Goal: Task Accomplishment & Management: Use online tool/utility

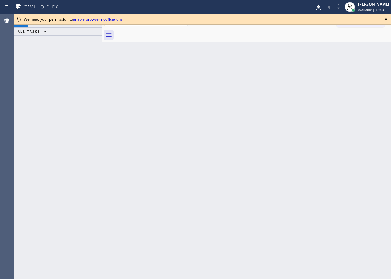
click at [387, 18] on icon at bounding box center [386, 19] width 8 height 8
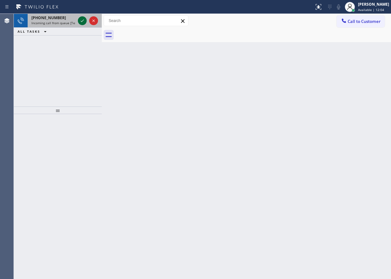
click at [81, 21] on icon at bounding box center [82, 21] width 8 height 8
click at [82, 19] on icon at bounding box center [82, 21] width 8 height 8
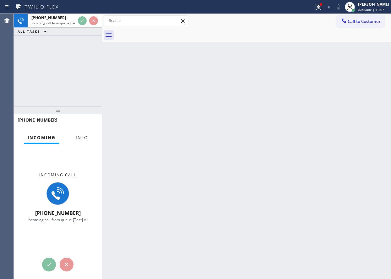
click at [83, 138] on span "Info" at bounding box center [82, 138] width 12 height 6
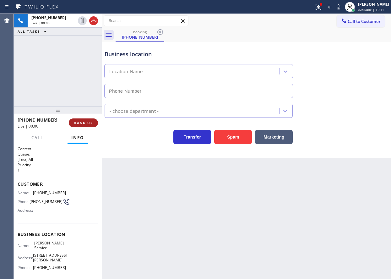
click at [92, 122] on span "HANG UP" at bounding box center [83, 123] width 19 height 4
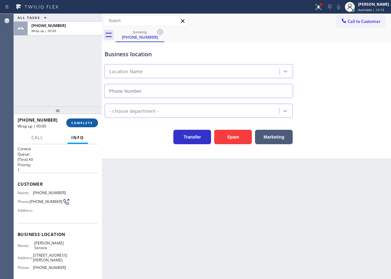
click at [92, 123] on span "COMPLETE" at bounding box center [82, 123] width 22 height 4
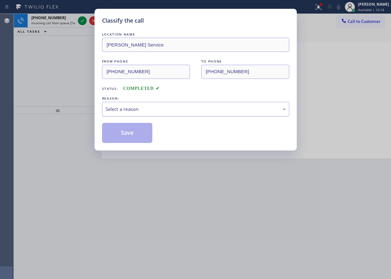
click at [159, 108] on div "Select a reason" at bounding box center [195, 108] width 180 height 7
click at [132, 129] on button "Save" at bounding box center [127, 133] width 51 height 20
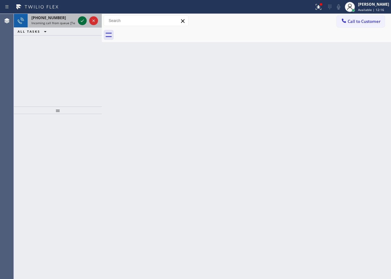
click at [82, 23] on icon at bounding box center [82, 21] width 8 height 8
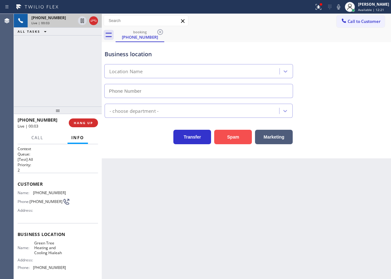
click at [224, 139] on button "Spam" at bounding box center [233, 137] width 38 height 14
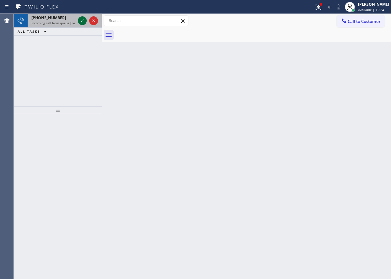
click at [81, 21] on icon at bounding box center [82, 21] width 8 height 8
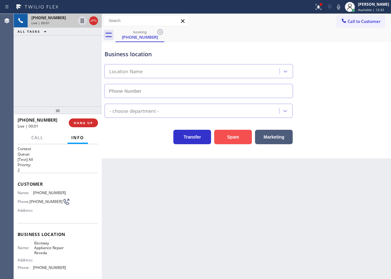
click at [244, 140] on button "Spam" at bounding box center [233, 137] width 38 height 14
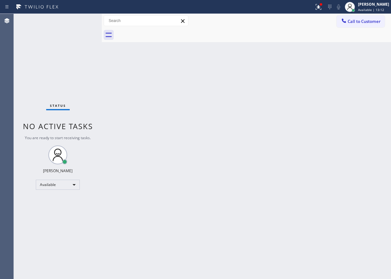
click at [353, 169] on div "Back to Dashboard Change Sender ID Customers Technicians Select a contact Outbo…" at bounding box center [246, 146] width 289 height 265
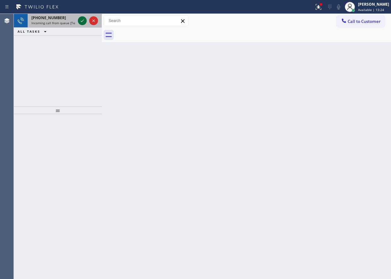
click at [85, 21] on icon at bounding box center [82, 21] width 8 height 8
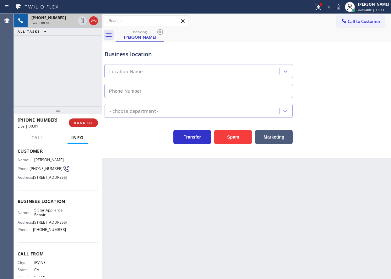
scroll to position [58, 0]
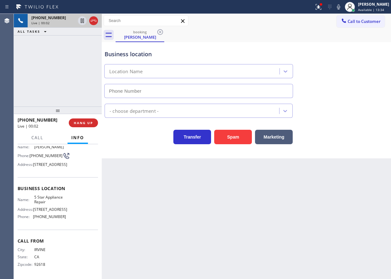
click at [45, 198] on span "5 Star Appliance Repair" at bounding box center [49, 200] width 31 height 10
copy span "5 Star Appliance Repair"
click at [51, 218] on span "[PHONE_NUMBER]" at bounding box center [49, 216] width 33 height 5
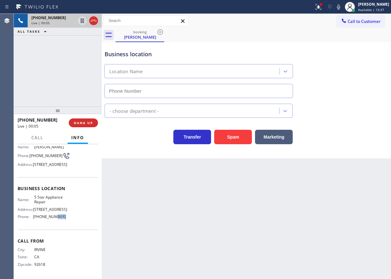
click at [51, 218] on span "[PHONE_NUMBER]" at bounding box center [49, 216] width 33 height 5
copy span "[PHONE_NUMBER]"
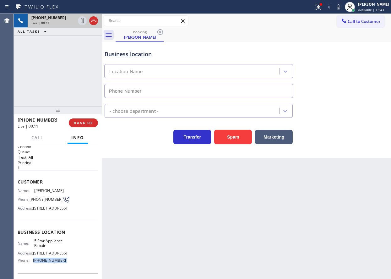
scroll to position [0, 0]
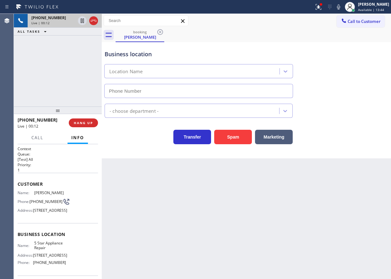
click at [40, 204] on span "(949) 468-8400" at bounding box center [46, 201] width 33 height 5
copy div "(949) 468-8400"
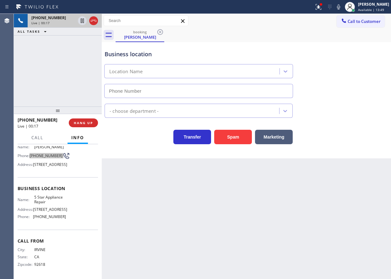
scroll to position [58, 0]
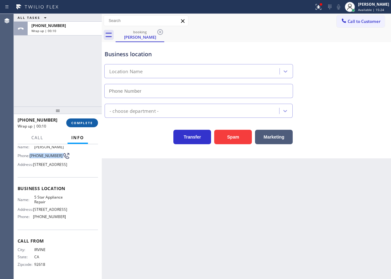
click at [80, 124] on span "COMPLETE" at bounding box center [82, 123] width 22 height 4
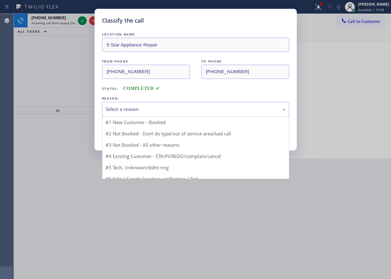
click at [170, 111] on div "Select a reason" at bounding box center [195, 108] width 180 height 7
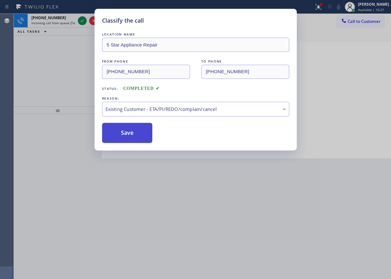
click at [126, 128] on button "Save" at bounding box center [127, 133] width 51 height 20
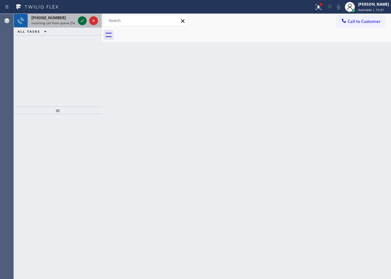
click at [83, 22] on icon at bounding box center [82, 21] width 8 height 8
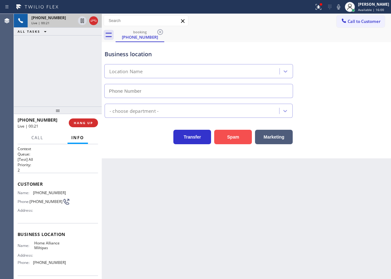
click at [227, 137] on button "Spam" at bounding box center [233, 137] width 38 height 14
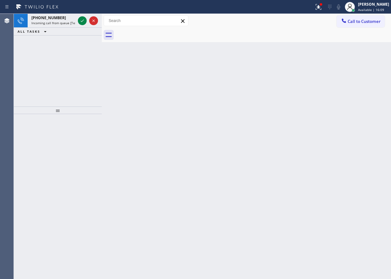
click at [328, 183] on div "Back to Dashboard Change Sender ID Customers Technicians Select a contact Outbo…" at bounding box center [246, 146] width 289 height 265
click at [81, 22] on icon at bounding box center [82, 21] width 8 height 8
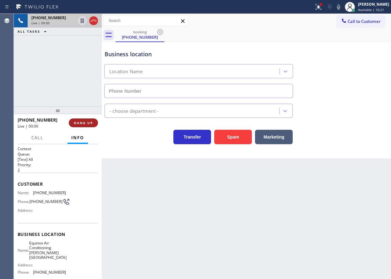
click at [93, 124] on span "HANG UP" at bounding box center [83, 123] width 19 height 4
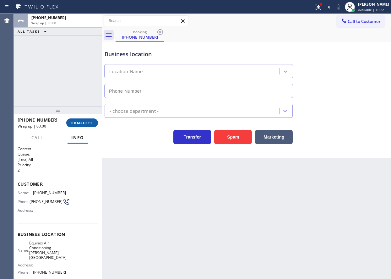
click at [93, 124] on span "COMPLETE" at bounding box center [82, 123] width 22 height 4
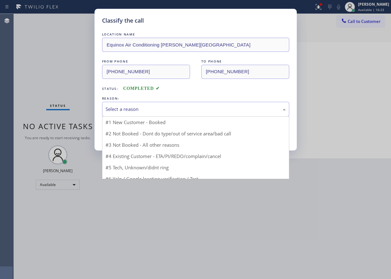
click at [138, 111] on div "Select a reason" at bounding box center [195, 108] width 180 height 7
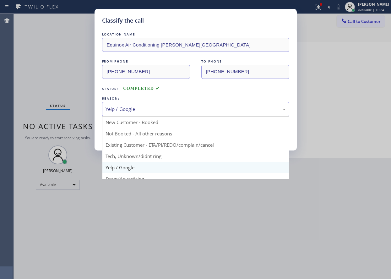
drag, startPoint x: 136, startPoint y: 108, endPoint x: 133, endPoint y: 151, distance: 42.8
click at [136, 109] on div "Yelp / Google" at bounding box center [195, 108] width 180 height 7
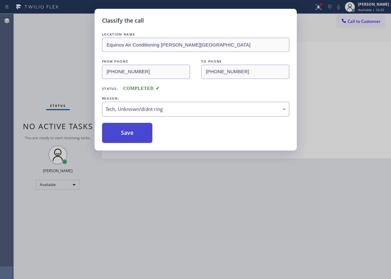
drag, startPoint x: 119, startPoint y: 135, endPoint x: 116, endPoint y: 129, distance: 6.9
click at [119, 135] on button "Save" at bounding box center [127, 133] width 51 height 20
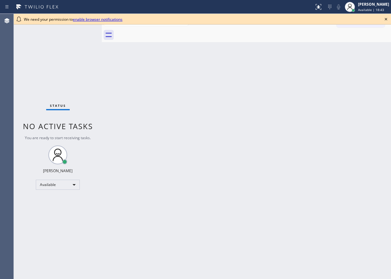
click at [389, 19] on icon at bounding box center [386, 19] width 8 height 8
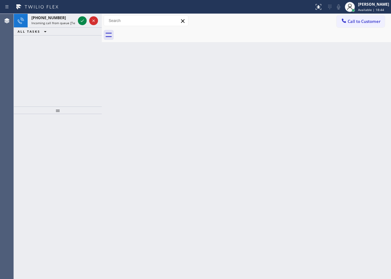
click at [164, 91] on div "Back to Dashboard Change Sender ID Customers Technicians Select a contact Outbo…" at bounding box center [246, 146] width 289 height 265
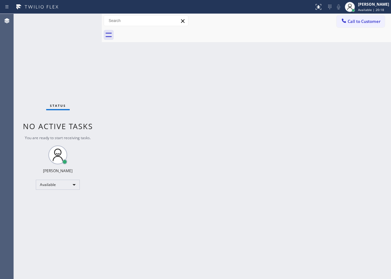
click at [381, 128] on div "Back to Dashboard Change Sender ID Customers Technicians Select a contact Outbo…" at bounding box center [246, 146] width 289 height 265
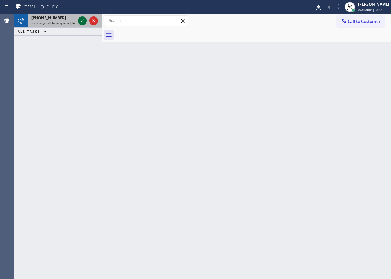
click at [81, 19] on icon at bounding box center [82, 21] width 8 height 8
drag, startPoint x: 344, startPoint y: 84, endPoint x: 322, endPoint y: 78, distance: 22.0
click at [344, 84] on div "Back to Dashboard Change Sender ID Customers Technicians Select a contact Outbo…" at bounding box center [246, 146] width 289 height 265
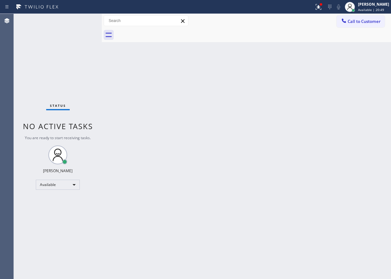
click at [83, 22] on div "Status No active tasks You are ready to start receiving tasks. [PERSON_NAME] Av…" at bounding box center [58, 146] width 88 height 265
click at [325, 3] on button at bounding box center [318, 7] width 14 height 14
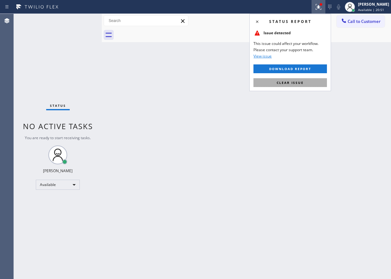
click at [296, 85] on button "Clear issue" at bounding box center [289, 82] width 73 height 9
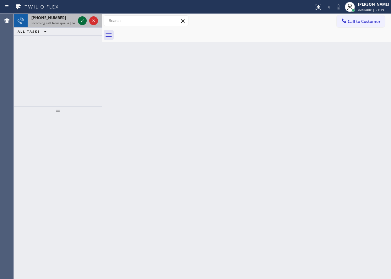
click at [81, 18] on icon at bounding box center [82, 21] width 8 height 8
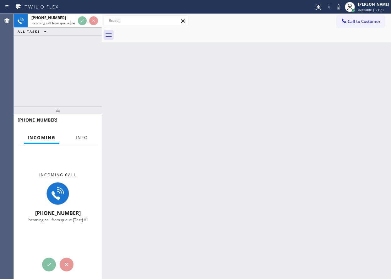
click at [81, 134] on button "Info" at bounding box center [82, 138] width 20 height 12
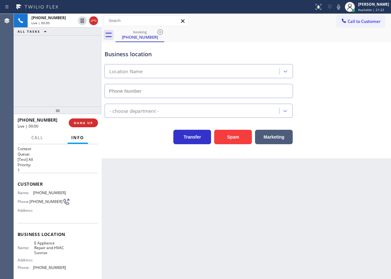
type input "(954) 807-1661"
click at [227, 137] on button "Spam" at bounding box center [233, 137] width 38 height 14
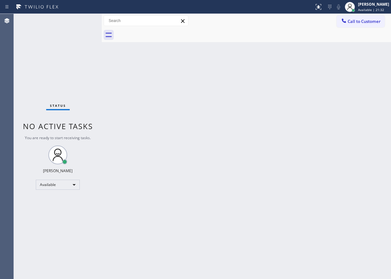
click at [83, 21] on div "Status No active tasks You are ready to start receiving tasks. [PERSON_NAME] Av…" at bounding box center [58, 146] width 88 height 265
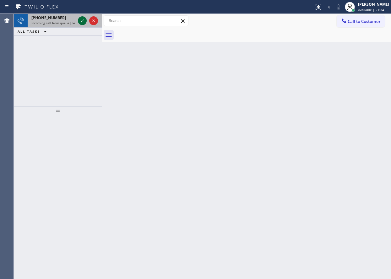
click at [82, 21] on icon at bounding box center [82, 21] width 8 height 8
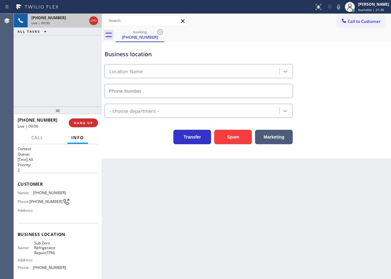
type input "(888) 902-4699"
click at [238, 139] on button "Spam" at bounding box center [233, 137] width 38 height 14
click at [237, 278] on html "Status report No issues detected If you experience an issue, please download th…" at bounding box center [195, 139] width 391 height 279
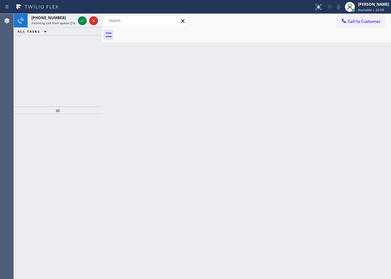
click at [356, 87] on div "Back to Dashboard Change Sender ID Customers Technicians Select a contact Outbo…" at bounding box center [246, 146] width 289 height 265
drag, startPoint x: 354, startPoint y: 104, endPoint x: 218, endPoint y: 73, distance: 140.0
click at [354, 104] on div "Back to Dashboard Change Sender ID Customers Technicians Select a contact Outbo…" at bounding box center [246, 146] width 289 height 265
drag, startPoint x: 339, startPoint y: 100, endPoint x: 306, endPoint y: 86, distance: 36.1
click at [339, 100] on div "Back to Dashboard Change Sender ID Customers Technicians Select a contact Outbo…" at bounding box center [246, 146] width 289 height 265
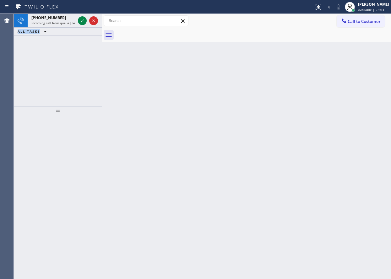
click at [81, 19] on icon at bounding box center [82, 21] width 8 height 8
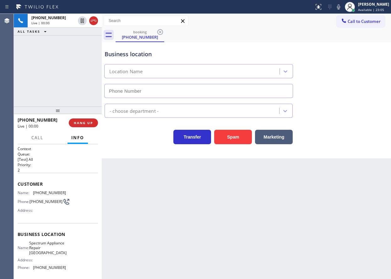
type input "(714) 455-1717"
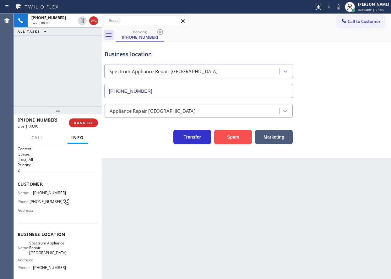
click at [237, 137] on button "Spam" at bounding box center [233, 137] width 38 height 14
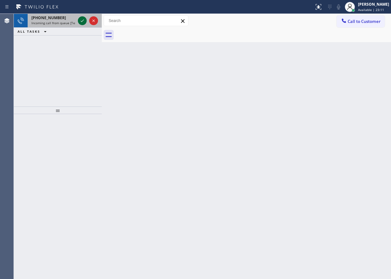
click at [83, 22] on icon at bounding box center [82, 21] width 8 height 8
click at [81, 24] on icon at bounding box center [82, 21] width 8 height 8
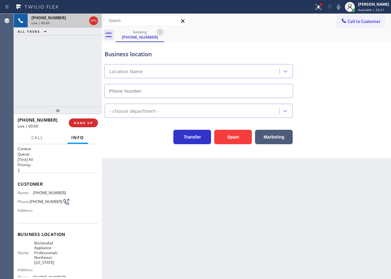
type input "(202) 760-2023"
click at [53, 247] on span "KitchenAid Appliance Professionals Northeast Washington" at bounding box center [49, 252] width 31 height 24
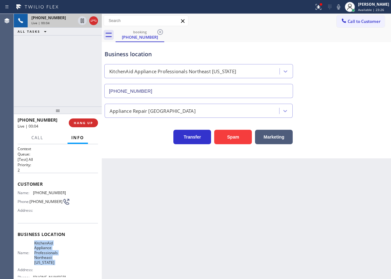
click at [53, 247] on span "KitchenAid Appliance Professionals Northeast Washington" at bounding box center [49, 252] width 31 height 24
copy span "KitchenAid Appliance Professionals Northeast Washington"
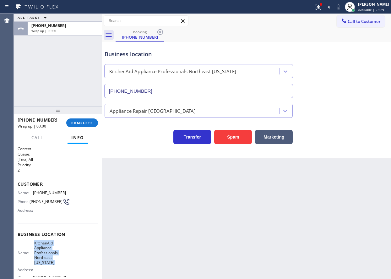
click at [88, 129] on div "+12023727045 Wrap up | 00:00 COMPLETE" at bounding box center [58, 123] width 80 height 16
click at [89, 127] on button "COMPLETE" at bounding box center [82, 122] width 32 height 9
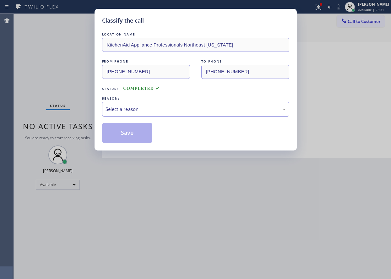
click at [153, 103] on div "Select a reason" at bounding box center [195, 109] width 187 height 15
click at [137, 128] on button "Save" at bounding box center [127, 133] width 51 height 20
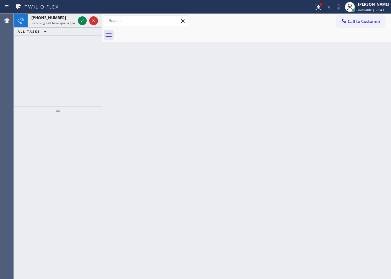
drag, startPoint x: 366, startPoint y: 124, endPoint x: 294, endPoint y: 92, distance: 79.0
click at [366, 124] on div "Back to Dashboard Change Sender ID Customers Technicians Select a contact Outbo…" at bounding box center [246, 146] width 289 height 265
click at [84, 22] on icon at bounding box center [82, 21] width 8 height 8
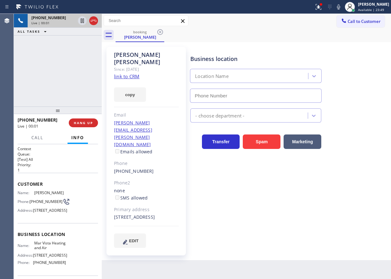
type input "(424) 329-2198"
click at [132, 73] on link "link to CRM" at bounding box center [126, 76] width 25 height 6
click at [47, 250] on span "Mar Vista Heating and Air" at bounding box center [49, 245] width 31 height 10
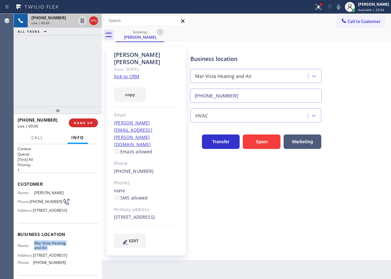
copy span "Mar Vista Heating and Air"
click at [237, 95] on input "(424) 329-2198" at bounding box center [256, 96] width 132 height 14
click at [342, 9] on icon at bounding box center [339, 7] width 8 height 8
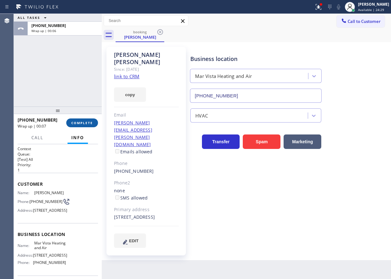
click at [89, 123] on span "COMPLETE" at bounding box center [82, 123] width 22 height 4
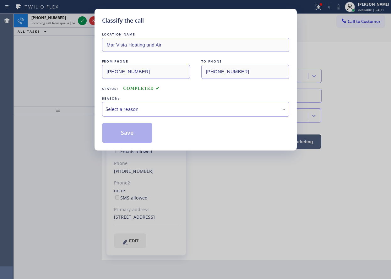
click at [158, 112] on div "Select a reason" at bounding box center [195, 108] width 180 height 7
click at [122, 135] on button "Save" at bounding box center [127, 133] width 51 height 20
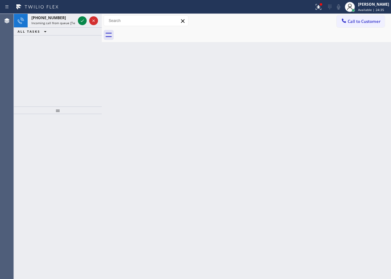
click at [306, 154] on div "Back to Dashboard Change Sender ID Customers Technicians Select a contact Outbo…" at bounding box center [246, 146] width 289 height 265
click at [56, 24] on span "Incoming call from queue [Test] All" at bounding box center [57, 23] width 52 height 4
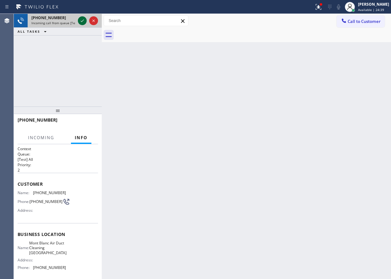
click at [80, 21] on icon at bounding box center [82, 21] width 8 height 8
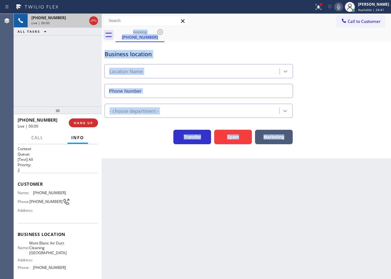
type input "(714) 583-6747"
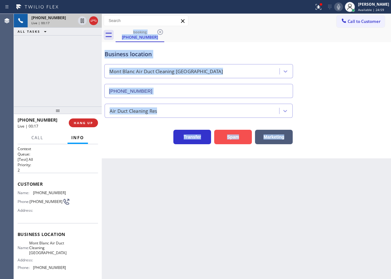
click at [228, 136] on button "Spam" at bounding box center [233, 137] width 38 height 14
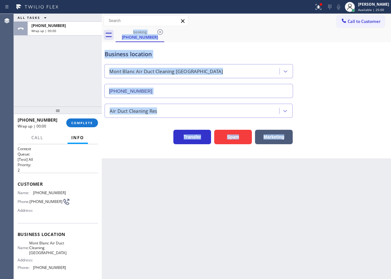
click at [239, 222] on div "Back to Dashboard Change Sender ID Customers Technicians Select a contact Outbo…" at bounding box center [246, 146] width 289 height 265
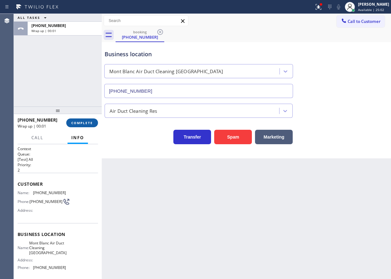
click at [83, 124] on span "COMPLETE" at bounding box center [82, 123] width 22 height 4
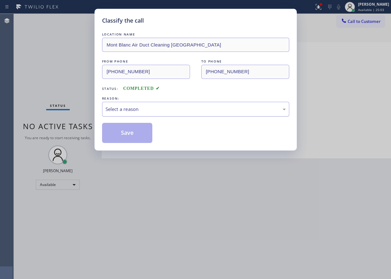
click at [170, 106] on div "Select a reason" at bounding box center [195, 108] width 180 height 7
click at [134, 135] on button "Save" at bounding box center [127, 133] width 51 height 20
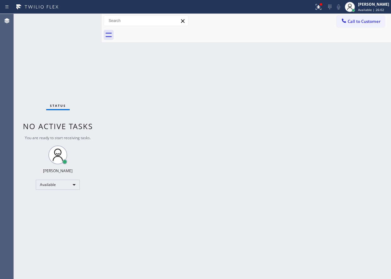
click at [338, 159] on div "Back to Dashboard Change Sender ID Customers Technicians Select a contact Outbo…" at bounding box center [246, 146] width 289 height 265
click at [338, 186] on div "Back to Dashboard Change Sender ID Customers Technicians Select a contact Outbo…" at bounding box center [246, 146] width 289 height 265
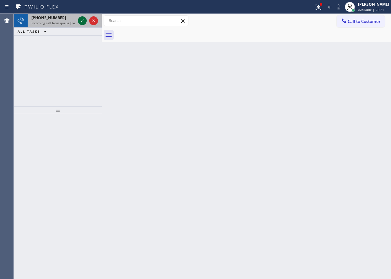
click at [80, 20] on icon at bounding box center [82, 21] width 8 height 8
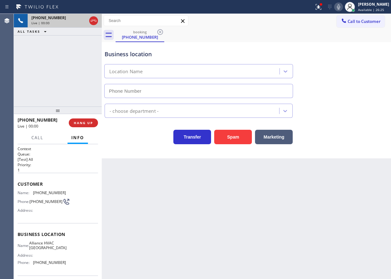
type input "(954) 835-4844"
click at [232, 137] on button "Spam" at bounding box center [233, 137] width 38 height 14
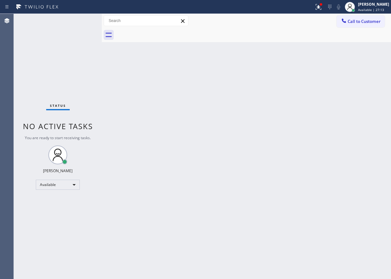
click at [336, 176] on div "Back to Dashboard Change Sender ID Customers Technicians Select a contact Outbo…" at bounding box center [246, 146] width 289 height 265
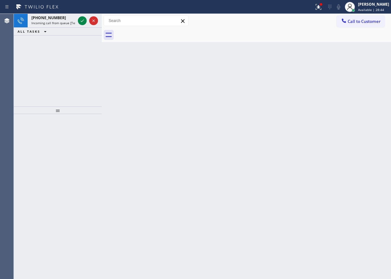
drag, startPoint x: 359, startPoint y: 116, endPoint x: 347, endPoint y: 103, distance: 17.8
click at [359, 116] on div "Back to Dashboard Change Sender ID Customers Technicians Select a contact Outbo…" at bounding box center [246, 146] width 289 height 265
click at [81, 22] on icon at bounding box center [82, 20] width 3 height 3
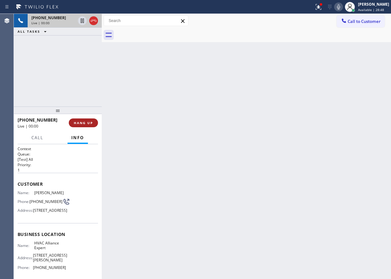
click at [89, 121] on span "HANG UP" at bounding box center [83, 123] width 19 height 4
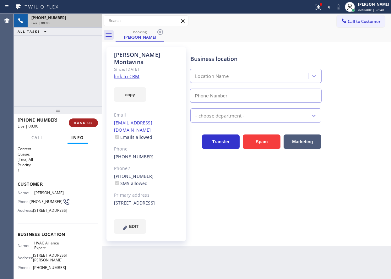
type input "(323) 991-9198"
click at [89, 121] on span "HANG UP" at bounding box center [83, 123] width 19 height 4
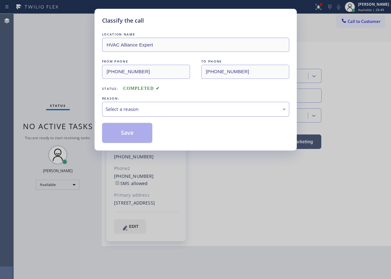
click at [164, 105] on div "Select a reason" at bounding box center [195, 109] width 187 height 15
click at [142, 127] on button "Save" at bounding box center [127, 133] width 51 height 20
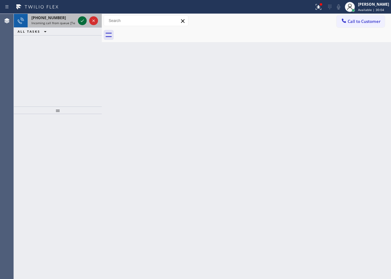
click at [83, 22] on icon at bounding box center [82, 21] width 8 height 8
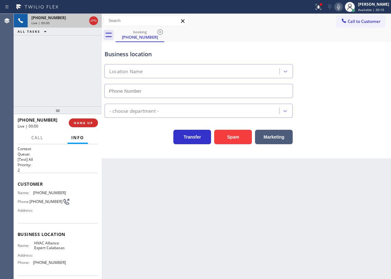
type input "(310) 361-5358"
click at [232, 133] on button "Spam" at bounding box center [233, 137] width 38 height 14
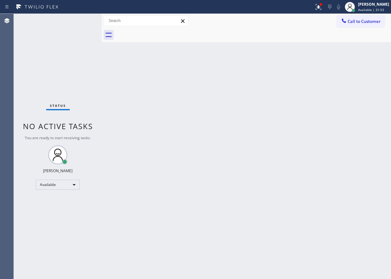
click at [331, 107] on div "Back to Dashboard Change Sender ID Customers Technicians Select a contact Outbo…" at bounding box center [246, 146] width 289 height 265
click at [323, 2] on button at bounding box center [318, 7] width 14 height 14
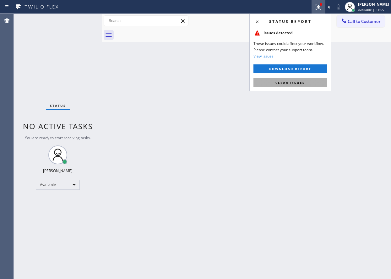
click at [300, 85] on button "Clear issues" at bounding box center [289, 82] width 73 height 9
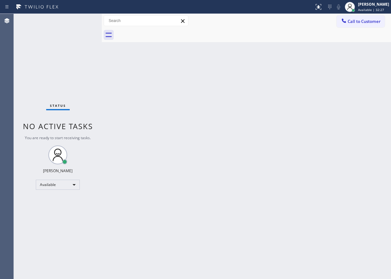
drag, startPoint x: 371, startPoint y: 114, endPoint x: 358, endPoint y: 109, distance: 13.5
click at [371, 114] on div "Back to Dashboard Change Sender ID Customers Technicians Select a contact Outbo…" at bounding box center [246, 146] width 289 height 265
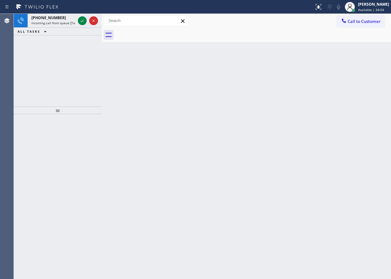
click at [364, 67] on div "Back to Dashboard Change Sender ID Customers Technicians Select a contact Outbo…" at bounding box center [246, 146] width 289 height 265
click at [78, 18] on div at bounding box center [82, 21] width 9 height 8
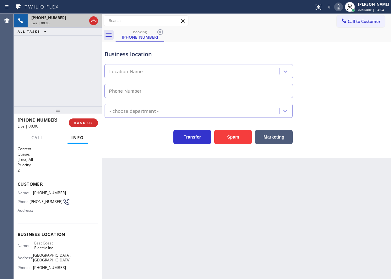
type input "(862) 407-4399"
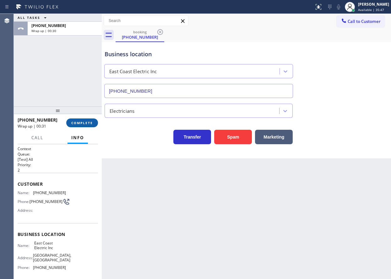
click at [89, 119] on button "COMPLETE" at bounding box center [82, 122] width 32 height 9
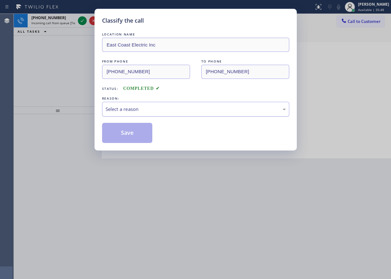
click at [156, 108] on div "Select a reason" at bounding box center [195, 108] width 180 height 7
click at [132, 132] on button "Save" at bounding box center [127, 133] width 51 height 20
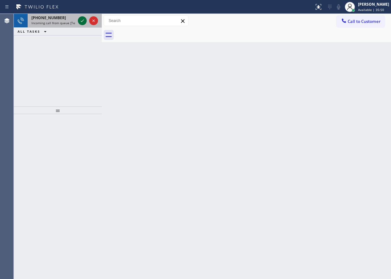
click at [82, 18] on icon at bounding box center [82, 21] width 8 height 8
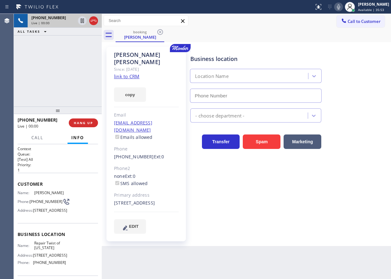
type input "(347) 284-6179"
click at [132, 73] on link "link to CRM" at bounding box center [126, 76] width 25 height 6
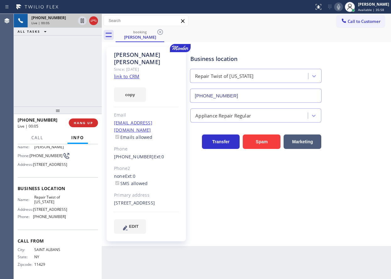
click at [54, 195] on span "Repair Twist of New York" at bounding box center [49, 200] width 31 height 10
copy span "Repair Twist of New York"
click at [241, 99] on input "(347) 284-6179" at bounding box center [256, 96] width 132 height 14
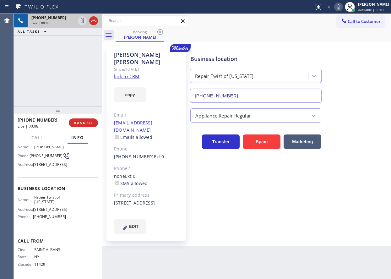
click at [241, 99] on input "(347) 284-6179" at bounding box center [256, 96] width 132 height 14
click at [83, 19] on icon at bounding box center [82, 21] width 3 height 4
click at [342, 8] on icon at bounding box center [339, 7] width 8 height 8
click at [374, 170] on div "Business location Repair Twist of New York (347) 284-6179 Appliance Repair Regu…" at bounding box center [289, 139] width 200 height 183
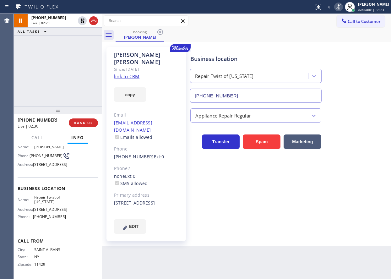
click at [330, 184] on div "Business location Repair Twist of New York (347) 284-6179 Appliance Repair Regu…" at bounding box center [289, 139] width 200 height 183
click at [342, 5] on icon at bounding box center [339, 7] width 8 height 8
click at [79, 19] on icon at bounding box center [82, 21] width 8 height 8
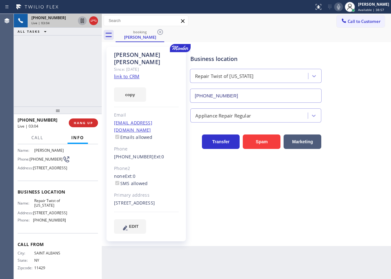
scroll to position [31, 0]
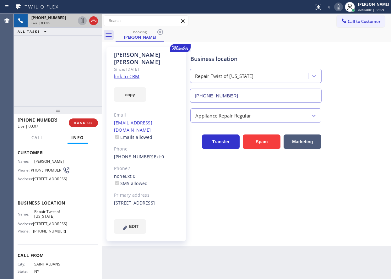
click at [45, 170] on span "(718) 598-3643" at bounding box center [46, 170] width 33 height 5
click at [341, 212] on div "Business location Repair Twist of New York (347) 284-6179 Appliance Repair Regu…" at bounding box center [289, 139] width 200 height 183
click at [86, 123] on span "HANG UP" at bounding box center [83, 123] width 19 height 4
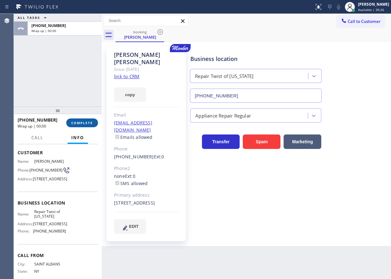
click at [86, 123] on span "COMPLETE" at bounding box center [82, 123] width 22 height 4
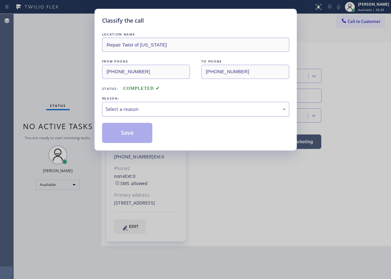
click at [161, 110] on div "Select a reason" at bounding box center [195, 108] width 180 height 7
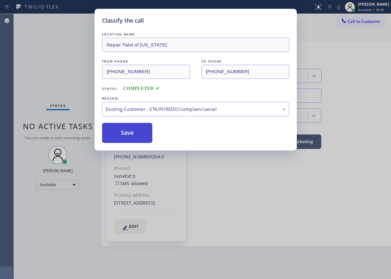
click at [134, 130] on button "Save" at bounding box center [127, 133] width 51 height 20
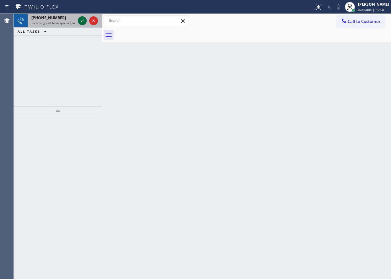
click at [83, 23] on icon at bounding box center [82, 21] width 8 height 8
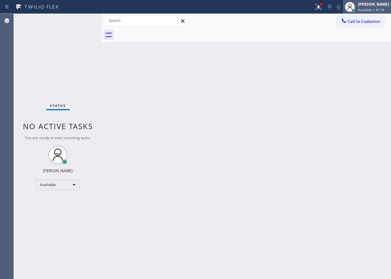
click at [374, 12] on div "Paula Arnado Available | 41:19" at bounding box center [367, 7] width 48 height 14
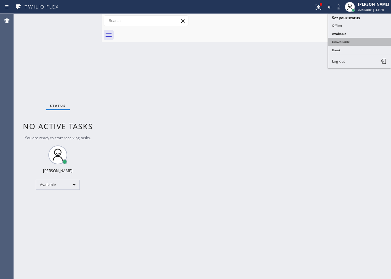
click at [347, 43] on button "Unavailable" at bounding box center [359, 42] width 63 height 8
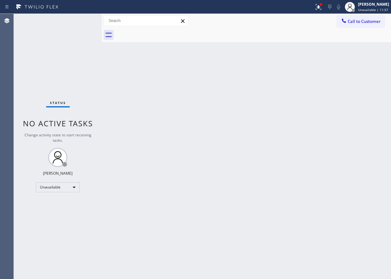
click at [383, 14] on div "Call to Customer Outbound call Location Search location Your caller id phone nu…" at bounding box center [246, 21] width 289 height 14
click at [367, 10] on span "Unavailable | 11:57" at bounding box center [373, 10] width 30 height 4
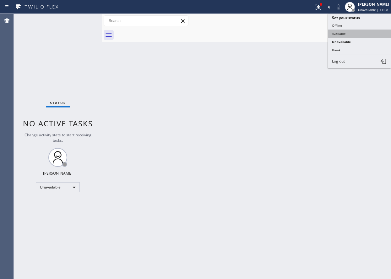
click at [361, 34] on button "Available" at bounding box center [359, 34] width 63 height 8
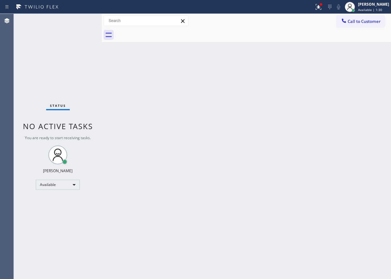
drag, startPoint x: 351, startPoint y: 63, endPoint x: 337, endPoint y: 62, distance: 13.8
click at [351, 63] on div "Back to Dashboard Change Sender ID Customers Technicians Select a contact Outbo…" at bounding box center [246, 146] width 289 height 265
click at [336, 181] on div "Back to Dashboard Change Sender ID Customers Technicians Select a contact Outbo…" at bounding box center [246, 146] width 289 height 265
drag, startPoint x: 335, startPoint y: 181, endPoint x: 82, endPoint y: 21, distance: 299.7
click at [82, 21] on div "Status No active tasks You are ready to start receiving tasks. [PERSON_NAME] Av…" at bounding box center [58, 146] width 88 height 265
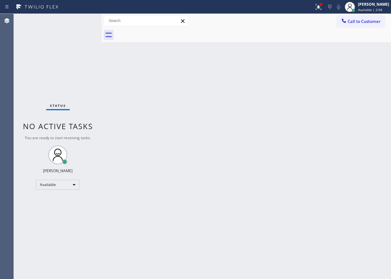
click at [154, 106] on div "Back to Dashboard Change Sender ID Customers Technicians Select a contact Outbo…" at bounding box center [246, 146] width 289 height 265
click at [81, 21] on div "Status No active tasks You are ready to start receiving tasks. [PERSON_NAME] Av…" at bounding box center [58, 146] width 88 height 265
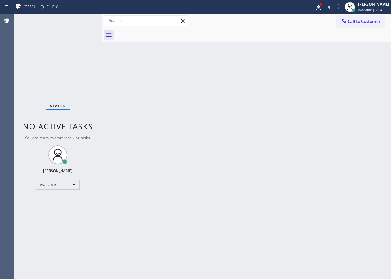
click at [81, 21] on div "Status No active tasks You are ready to start receiving tasks. [PERSON_NAME] Av…" at bounding box center [58, 146] width 88 height 265
click at [81, 22] on div "Status No active tasks You are ready to start receiving tasks. [PERSON_NAME] Av…" at bounding box center [58, 146] width 88 height 265
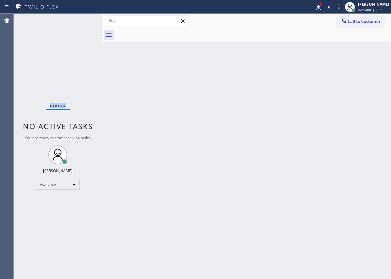
click at [81, 22] on div "Status No active tasks You are ready to start receiving tasks. [PERSON_NAME] Av…" at bounding box center [58, 146] width 88 height 265
drag, startPoint x: 334, startPoint y: 126, endPoint x: 191, endPoint y: 0, distance: 190.8
click at [334, 126] on div "Back to Dashboard Change Sender ID Customers Technicians Select a contact Outbo…" at bounding box center [246, 146] width 289 height 265
click at [347, 132] on div "Back to Dashboard Change Sender ID Customers Technicians Select a contact Outbo…" at bounding box center [246, 146] width 289 height 265
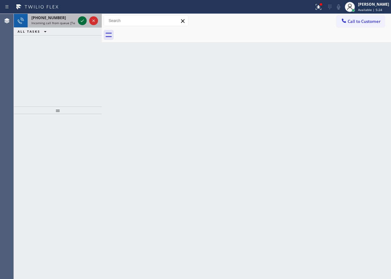
click at [81, 20] on icon at bounding box center [82, 21] width 8 height 8
click at [80, 19] on icon at bounding box center [82, 21] width 8 height 8
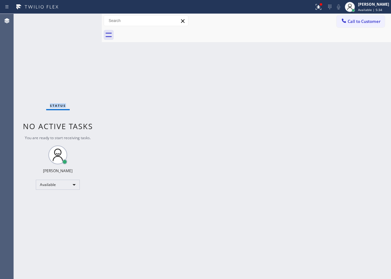
click at [80, 19] on div "Status No active tasks You are ready to start receiving tasks. [PERSON_NAME] Av…" at bounding box center [58, 146] width 88 height 265
click at [346, 177] on div "Back to Dashboard Change Sender ID Customers Technicians Select a contact Outbo…" at bounding box center [246, 146] width 289 height 265
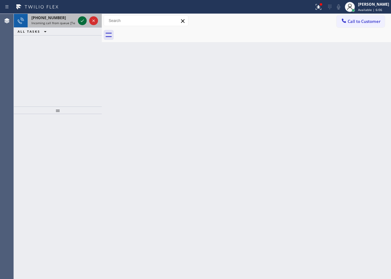
click at [83, 19] on icon at bounding box center [82, 21] width 8 height 8
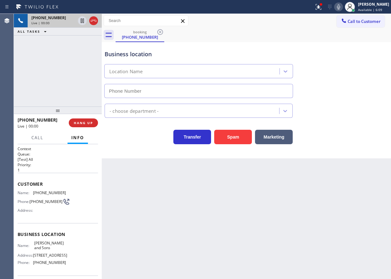
type input "(602) 207-8984"
click at [234, 141] on button "Spam" at bounding box center [233, 137] width 38 height 14
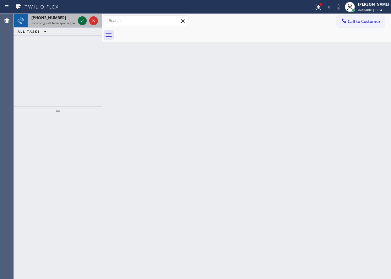
click at [81, 22] on icon at bounding box center [82, 21] width 8 height 8
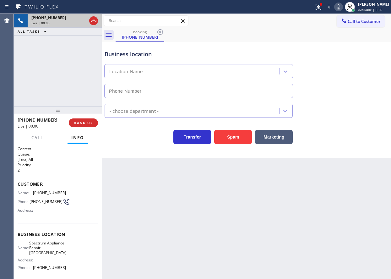
type input "(805) 600-5676"
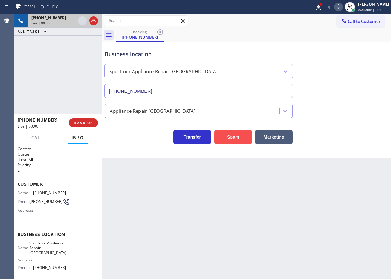
click at [229, 138] on button "Spam" at bounding box center [233, 137] width 38 height 14
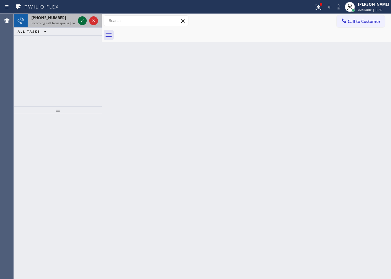
click at [83, 21] on icon at bounding box center [82, 21] width 8 height 8
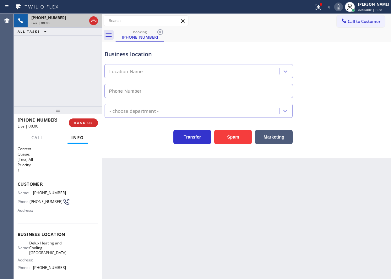
type input "(408) 409-8635"
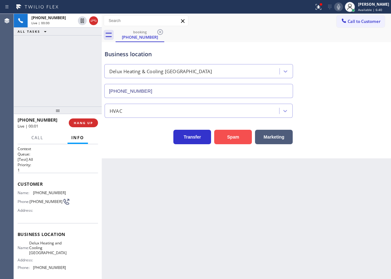
click at [224, 139] on button "Spam" at bounding box center [233, 137] width 38 height 14
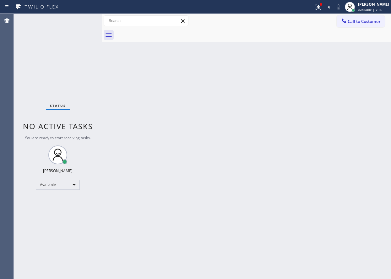
click at [302, 152] on div "Back to Dashboard Change Sender ID Customers Technicians Select a contact Outbo…" at bounding box center [246, 146] width 289 height 265
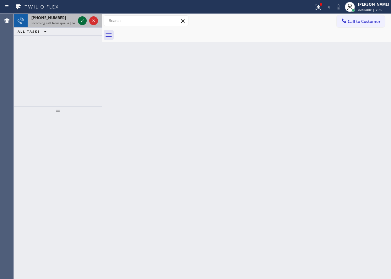
click at [78, 19] on div at bounding box center [82, 21] width 9 height 8
click at [82, 20] on icon at bounding box center [82, 21] width 8 height 8
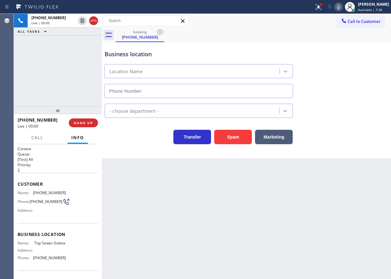
type input "(805) 519-8474"
click at [89, 126] on button "HANG UP" at bounding box center [83, 122] width 29 height 9
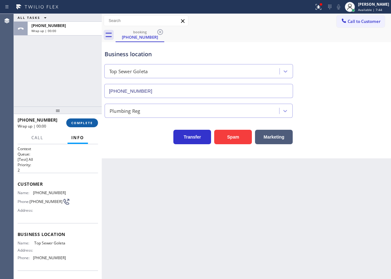
click at [89, 126] on button "COMPLETE" at bounding box center [82, 122] width 32 height 9
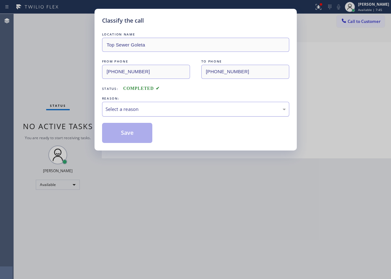
click at [150, 102] on div "Select a reason" at bounding box center [195, 109] width 187 height 15
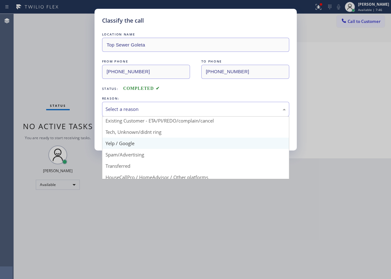
scroll to position [31, 0]
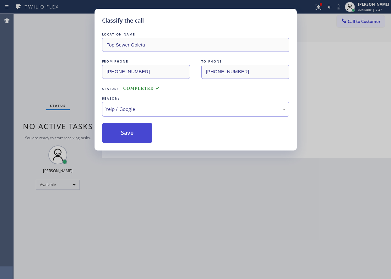
click at [136, 134] on button "Save" at bounding box center [127, 133] width 51 height 20
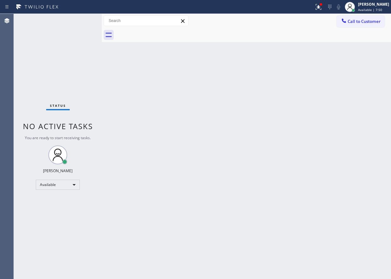
click at [209, 121] on div "Back to Dashboard Change Sender ID Customers Technicians Select a contact Outbo…" at bounding box center [246, 146] width 289 height 265
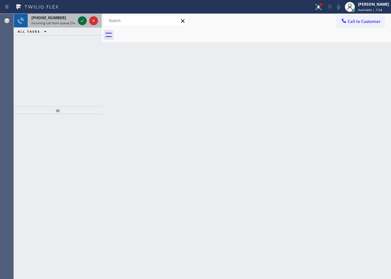
click at [84, 21] on icon at bounding box center [82, 21] width 8 height 8
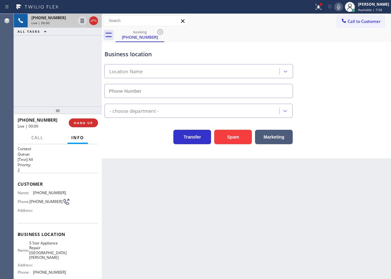
type input "(408) 762-1188"
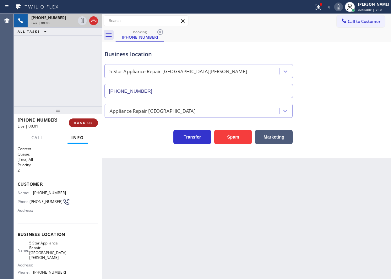
click at [89, 123] on span "HANG UP" at bounding box center [83, 123] width 19 height 4
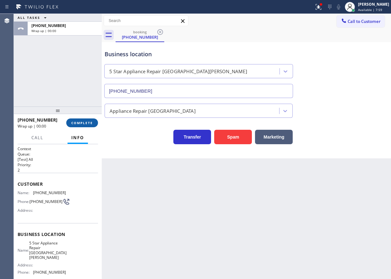
click at [89, 123] on span "COMPLETE" at bounding box center [82, 123] width 22 height 4
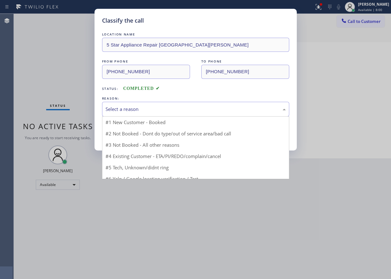
click at [164, 110] on div "Select a reason" at bounding box center [195, 108] width 180 height 7
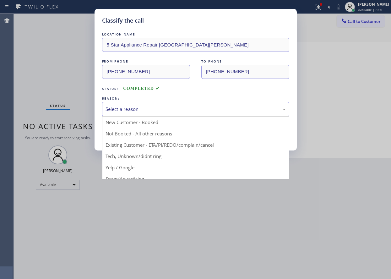
scroll to position [31, 0]
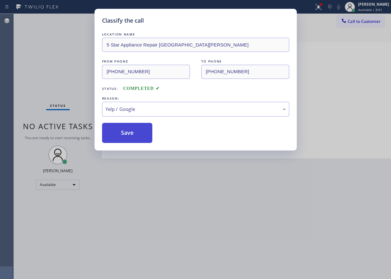
click at [131, 132] on button "Save" at bounding box center [127, 133] width 51 height 20
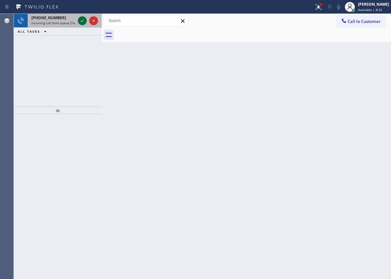
click at [81, 23] on icon at bounding box center [82, 21] width 8 height 8
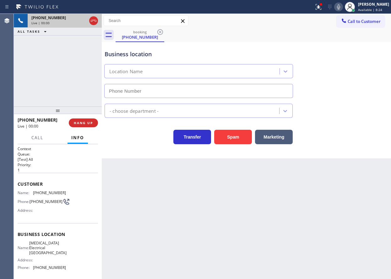
type input "(760) 388-9800"
click at [233, 132] on button "Spam" at bounding box center [233, 137] width 38 height 14
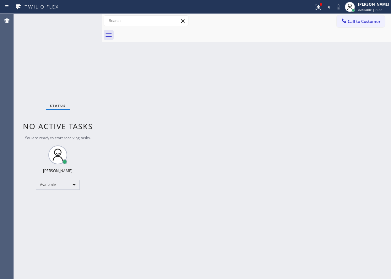
click at [186, 117] on div "Back to Dashboard Change Sender ID Customers Technicians Select a contact Outbo…" at bounding box center [246, 146] width 289 height 265
click at [352, 125] on div "Back to Dashboard Change Sender ID Customers Technicians Select a contact Outbo…" at bounding box center [246, 146] width 289 height 265
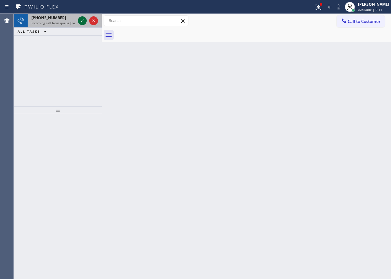
click at [80, 20] on icon at bounding box center [82, 21] width 8 height 8
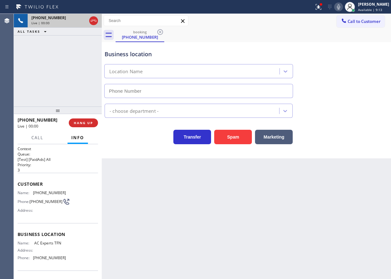
type input "(888) 493-2313"
click at [86, 122] on span "HANG UP" at bounding box center [83, 123] width 19 height 4
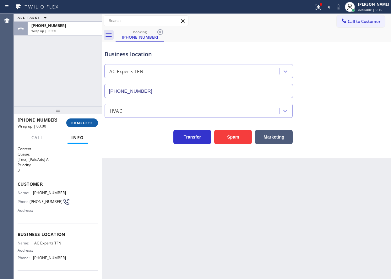
click at [86, 122] on span "COMPLETE" at bounding box center [82, 123] width 22 height 4
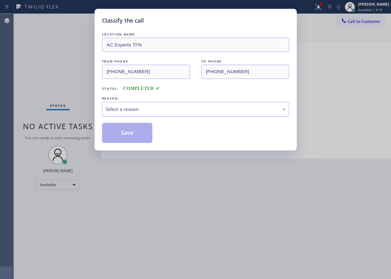
click at [168, 108] on div "Select a reason" at bounding box center [195, 108] width 180 height 7
click at [130, 134] on button "Save" at bounding box center [127, 133] width 51 height 20
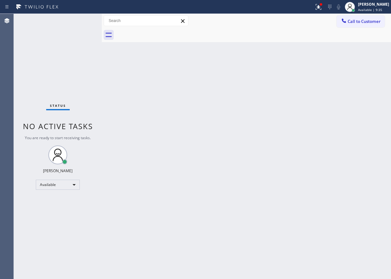
click at [358, 98] on div "Back to Dashboard Change Sender ID Customers Technicians Select a contact Outbo…" at bounding box center [246, 146] width 289 height 265
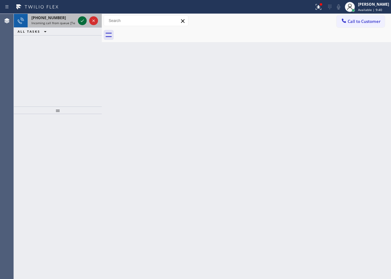
click at [81, 20] on icon at bounding box center [82, 21] width 8 height 8
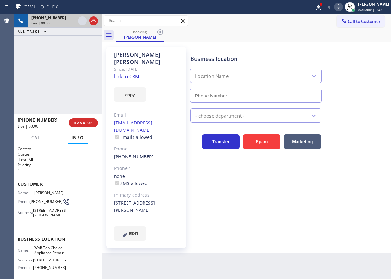
type input "(877) 917-9852"
click at [122, 73] on link "link to CRM" at bounding box center [126, 76] width 25 height 6
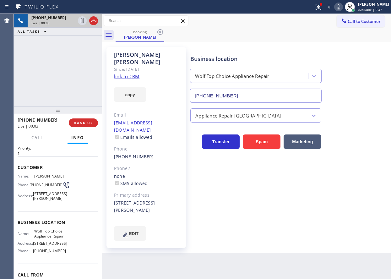
scroll to position [31, 0]
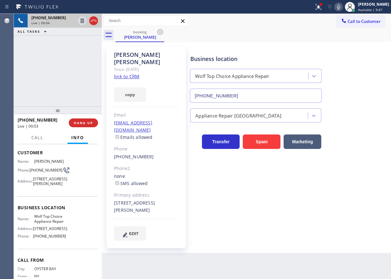
click at [43, 223] on span "Wolf Top Choice Appliance Repair" at bounding box center [49, 219] width 31 height 10
copy span "Wolf Top Choice Appliance Repair"
click at [240, 99] on input "(877) 917-9852" at bounding box center [256, 96] width 132 height 14
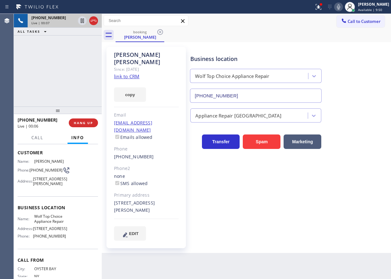
click at [240, 99] on input "(877) 917-9852" at bounding box center [256, 96] width 132 height 14
click at [80, 22] on icon at bounding box center [82, 21] width 8 height 8
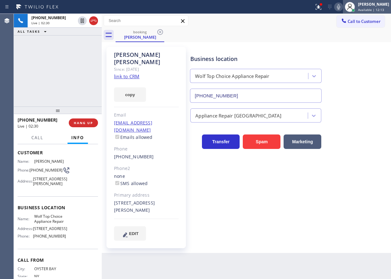
click at [348, 8] on div at bounding box center [350, 7] width 14 height 14
click at [342, 6] on icon at bounding box center [339, 7] width 8 height 8
click at [360, 70] on div "Business location Wolf Top Choice Appliance Repair (877) 917-9852" at bounding box center [289, 74] width 200 height 57
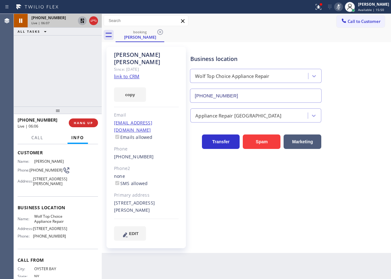
click at [83, 20] on icon at bounding box center [82, 21] width 8 height 8
click at [340, 7] on icon at bounding box center [338, 6] width 3 height 5
drag, startPoint x: 345, startPoint y: 100, endPoint x: 348, endPoint y: 17, distance: 83.3
click at [345, 100] on div "Business location Wolf Top Choice Appliance Repair (877) 917-9852" at bounding box center [289, 74] width 200 height 57
click at [342, 5] on icon at bounding box center [339, 7] width 8 height 8
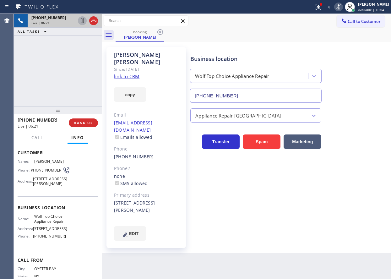
click at [81, 20] on icon at bounding box center [82, 21] width 3 height 4
click at [358, 66] on div "Business location Wolf Top Choice Appliance Repair (877) 917-9852" at bounding box center [289, 74] width 200 height 57
click at [340, 7] on div at bounding box center [338, 7] width 9 height 8
click at [82, 21] on icon at bounding box center [82, 21] width 8 height 8
click at [353, 104] on div "Appliance Repair [GEOGRAPHIC_DATA]" at bounding box center [289, 113] width 200 height 20
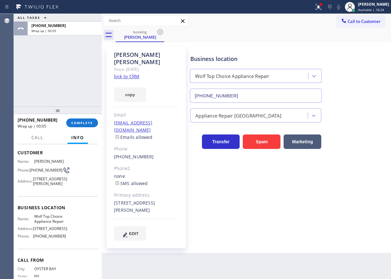
click at [354, 102] on div "Business location Wolf Top Choice Appliance Repair (877) 917-9852" at bounding box center [289, 74] width 200 height 57
click at [90, 122] on span "COMPLETE" at bounding box center [82, 123] width 22 height 4
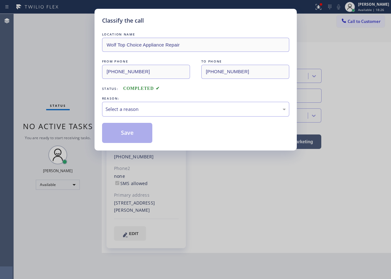
click at [157, 100] on div "REASON:" at bounding box center [195, 98] width 187 height 7
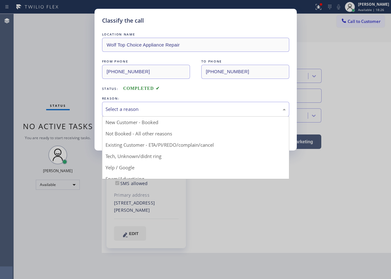
click at [157, 102] on div "Select a reason" at bounding box center [195, 109] width 187 height 15
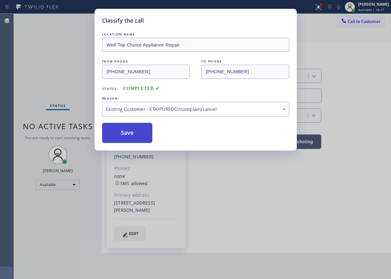
click at [131, 131] on button "Save" at bounding box center [127, 133] width 51 height 20
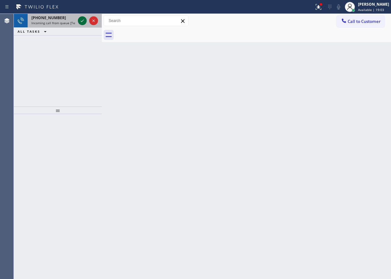
click at [81, 23] on icon at bounding box center [82, 21] width 8 height 8
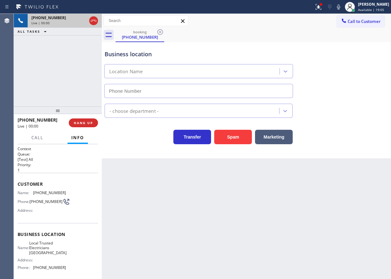
type input "(949) 334-2844"
click at [227, 132] on button "Spam" at bounding box center [233, 137] width 38 height 14
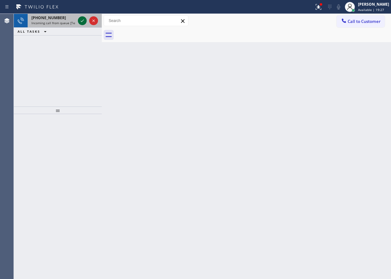
click at [81, 21] on icon at bounding box center [82, 21] width 8 height 8
drag, startPoint x: 341, startPoint y: 60, endPoint x: 278, endPoint y: 57, distance: 62.9
click at [341, 60] on div "Back to Dashboard Change Sender ID Customers Technicians Select a contact Outbo…" at bounding box center [246, 146] width 289 height 265
click at [82, 20] on icon at bounding box center [82, 21] width 8 height 8
drag, startPoint x: 81, startPoint y: 19, endPoint x: 112, endPoint y: 36, distance: 35.7
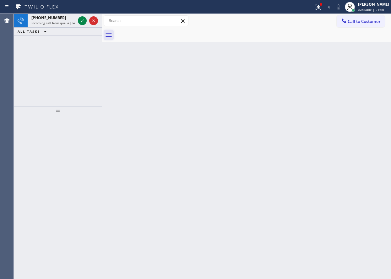
click at [83, 19] on icon at bounding box center [82, 21] width 8 height 8
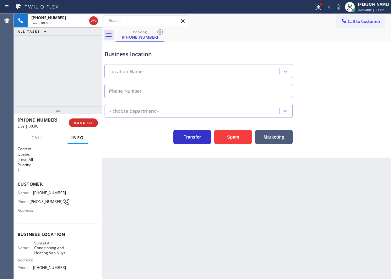
type input "(818) 464-4626"
click at [86, 121] on span "HANG UP" at bounding box center [83, 123] width 19 height 4
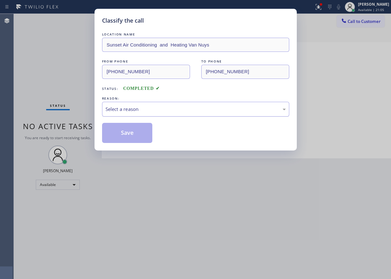
click at [167, 110] on div "Select a reason" at bounding box center [195, 108] width 180 height 7
click at [136, 130] on button "Save" at bounding box center [127, 133] width 51 height 20
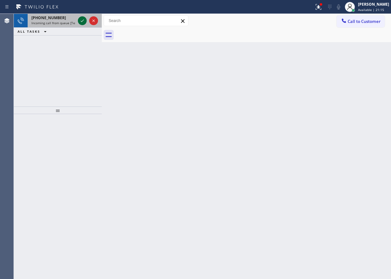
click at [80, 21] on icon at bounding box center [82, 21] width 8 height 8
click at [82, 23] on icon at bounding box center [82, 21] width 8 height 8
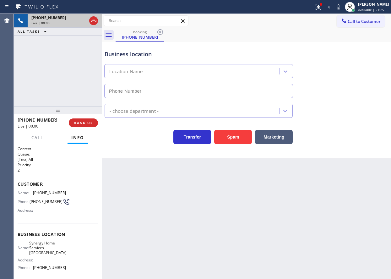
type input "(623) 254-7854"
click at [87, 122] on span "HANG UP" at bounding box center [83, 123] width 19 height 4
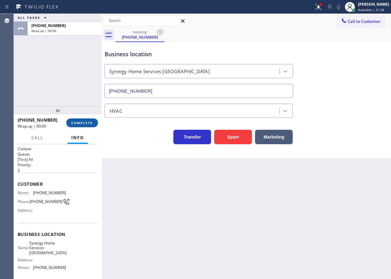
click at [87, 122] on span "COMPLETE" at bounding box center [82, 123] width 22 height 4
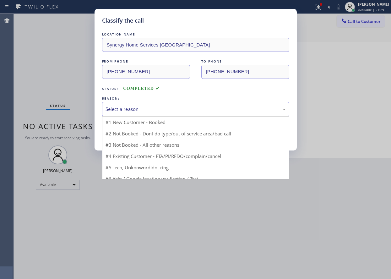
click at [152, 112] on div "Select a reason" at bounding box center [195, 108] width 180 height 7
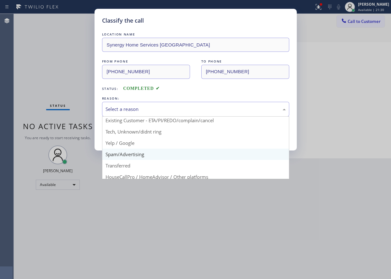
scroll to position [31, 0]
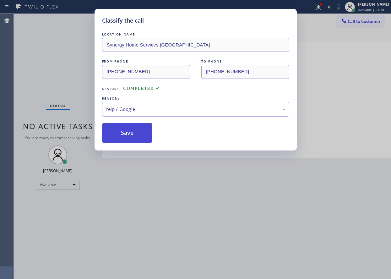
click at [133, 132] on button "Save" at bounding box center [127, 133] width 51 height 20
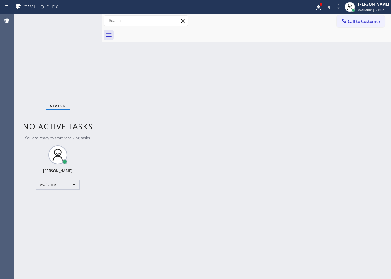
click at [356, 157] on div "Back to Dashboard Change Sender ID Customers Technicians Select a contact Outbo…" at bounding box center [246, 146] width 289 height 265
click at [347, 151] on div "Back to Dashboard Change Sender ID Customers Technicians Select a contact Outbo…" at bounding box center [246, 146] width 289 height 265
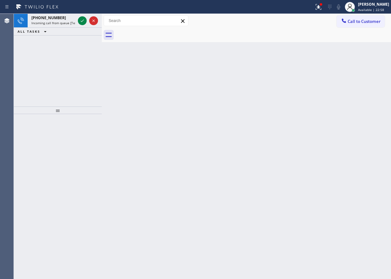
click at [81, 24] on icon at bounding box center [82, 21] width 8 height 8
click at [81, 21] on icon at bounding box center [82, 21] width 8 height 8
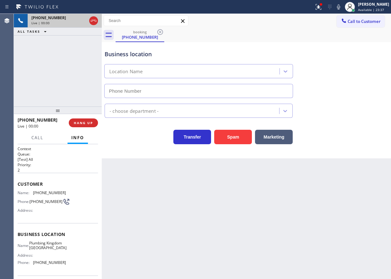
type input "(310) 388-4002"
click at [45, 250] on span "Plumbing Kingdom Torrance" at bounding box center [47, 245] width 37 height 10
copy span "Plumbing Kingdom Torrance"
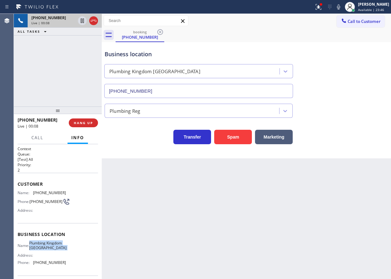
click at [206, 90] on input "(310) 388-4002" at bounding box center [198, 91] width 189 height 14
click at [44, 191] on span "(310) 895-6562" at bounding box center [49, 192] width 33 height 5
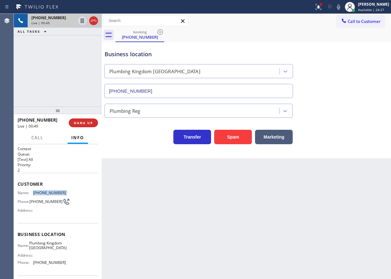
click at [44, 191] on span "(310) 895-6562" at bounding box center [49, 192] width 33 height 5
copy span "(310) 895-6562"
drag, startPoint x: 175, startPoint y: 200, endPoint x: 249, endPoint y: 196, distance: 73.9
click at [175, 200] on div "Back to Dashboard Change Sender ID Customers Technicians Select a contact Outbo…" at bounding box center [246, 146] width 289 height 265
click at [322, 8] on icon at bounding box center [319, 7] width 8 height 8
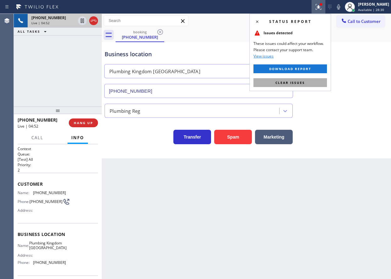
click at [313, 84] on button "Clear issues" at bounding box center [289, 82] width 73 height 9
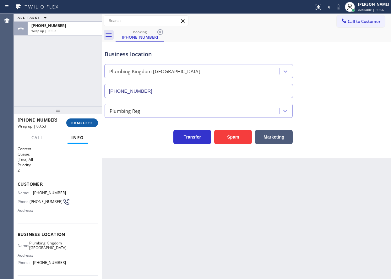
click at [96, 122] on button "COMPLETE" at bounding box center [82, 122] width 32 height 9
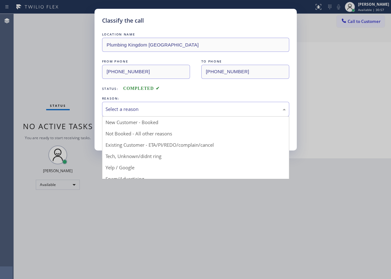
click at [140, 113] on div "Select a reason" at bounding box center [195, 109] width 187 height 15
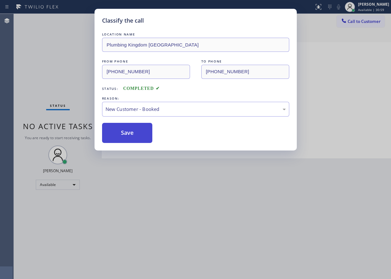
click at [137, 129] on button "Save" at bounding box center [127, 133] width 51 height 20
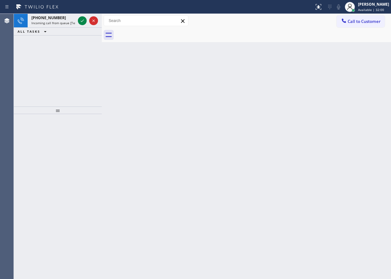
drag, startPoint x: 364, startPoint y: 92, endPoint x: 212, endPoint y: 20, distance: 168.5
click at [364, 92] on div "Back to Dashboard Change Sender ID Customers Technicians Select a contact Outbo…" at bounding box center [246, 146] width 289 height 265
drag, startPoint x: 379, startPoint y: 74, endPoint x: 370, endPoint y: 73, distance: 8.8
click at [379, 74] on div "Back to Dashboard Change Sender ID Customers Technicians Select a contact Outbo…" at bounding box center [246, 146] width 289 height 265
click at [78, 22] on div at bounding box center [88, 21] width 23 height 14
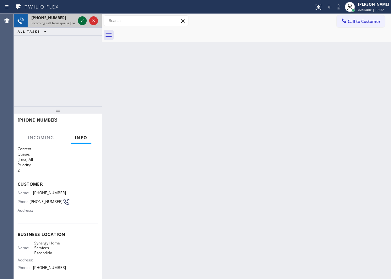
click at [81, 23] on icon at bounding box center [82, 21] width 8 height 8
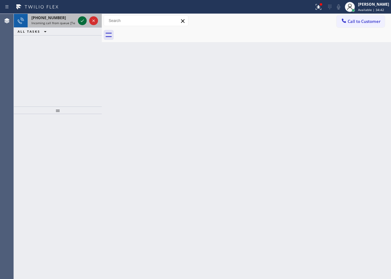
click at [82, 22] on icon at bounding box center [82, 20] width 3 height 3
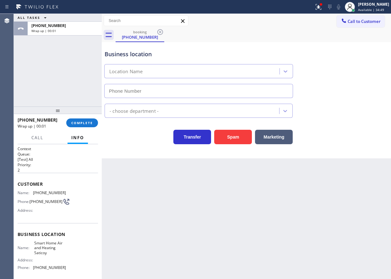
click at [93, 121] on button "COMPLETE" at bounding box center [82, 122] width 32 height 9
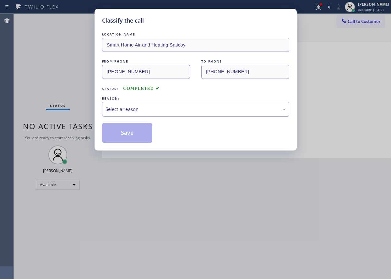
type input "(805) 519-7177"
click at [169, 109] on div "Select a reason" at bounding box center [195, 108] width 180 height 7
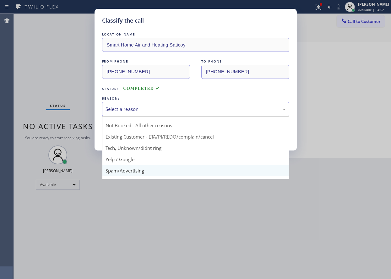
scroll to position [31, 0]
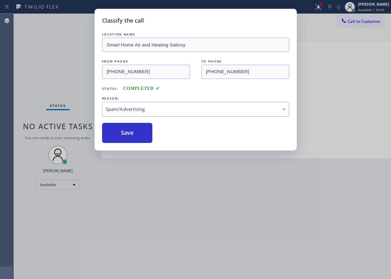
click at [129, 136] on button "Save" at bounding box center [127, 133] width 51 height 20
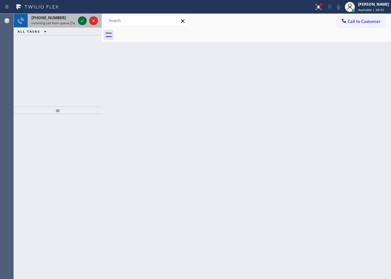
click at [83, 19] on icon at bounding box center [82, 21] width 8 height 8
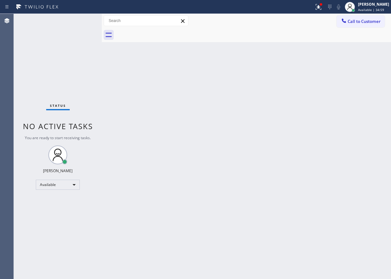
click at [289, 126] on div "Back to Dashboard Change Sender ID Customers Technicians Select a contact Outbo…" at bounding box center [246, 146] width 289 height 265
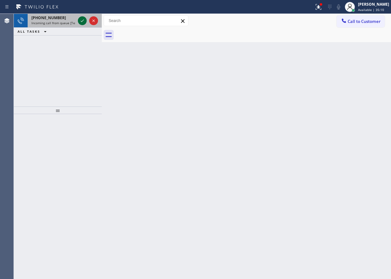
click at [84, 21] on icon at bounding box center [82, 21] width 8 height 8
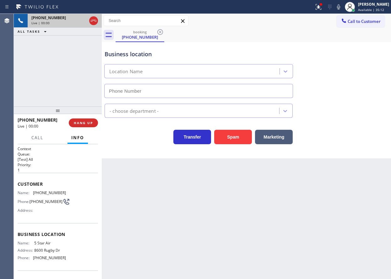
type input "(800) 686-5038"
click at [318, 9] on div at bounding box center [318, 7] width 14 height 8
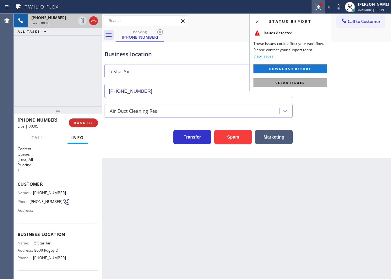
click at [297, 85] on button "Clear issues" at bounding box center [289, 82] width 73 height 9
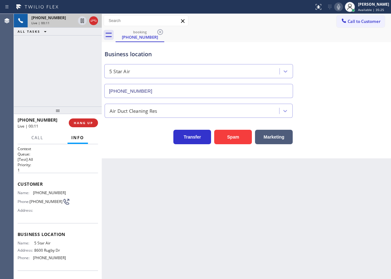
click at [342, 9] on icon at bounding box center [339, 7] width 8 height 8
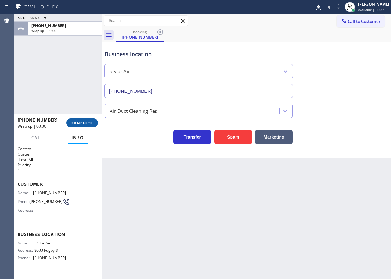
click at [84, 123] on span "COMPLETE" at bounding box center [82, 123] width 22 height 4
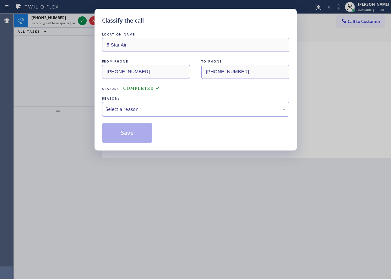
click at [140, 108] on div "Select a reason" at bounding box center [195, 108] width 180 height 7
click at [131, 130] on button "Save" at bounding box center [127, 133] width 51 height 20
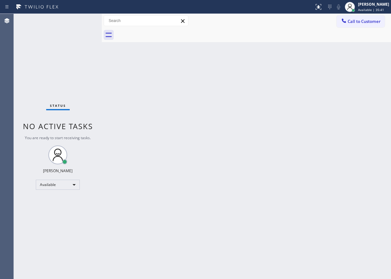
click at [232, 189] on div "Back to Dashboard Change Sender ID Customers Technicians Select a contact Outbo…" at bounding box center [246, 146] width 289 height 265
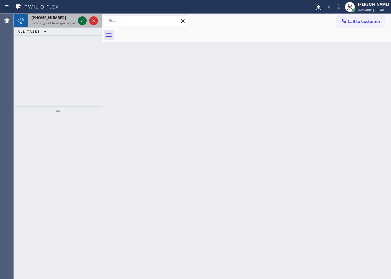
click at [81, 20] on icon at bounding box center [82, 21] width 8 height 8
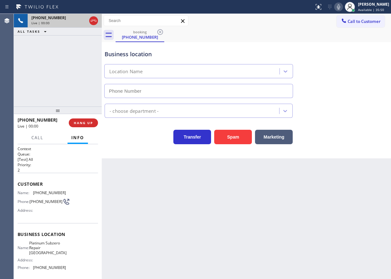
type input "(510) 588-3303"
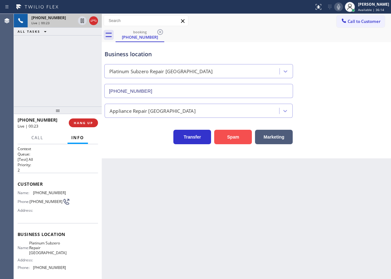
click at [235, 134] on button "Spam" at bounding box center [233, 137] width 38 height 14
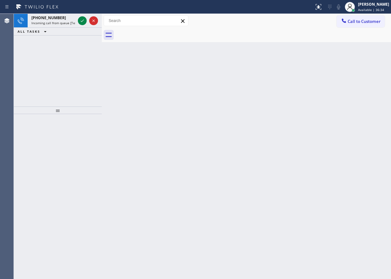
click at [356, 129] on div "Back to Dashboard Change Sender ID Customers Technicians Select a contact Outbo…" at bounding box center [246, 146] width 289 height 265
click at [53, 22] on span "Incoming call from queue [Test] All" at bounding box center [57, 23] width 52 height 4
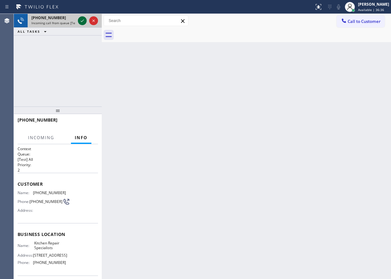
click at [80, 22] on icon at bounding box center [82, 21] width 8 height 8
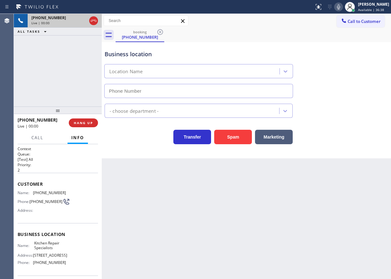
type input "(206) 384-4937"
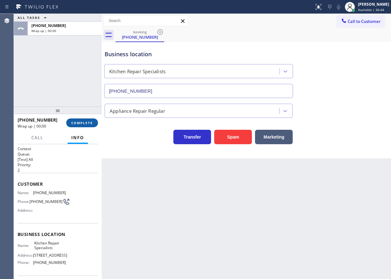
click at [93, 119] on button "COMPLETE" at bounding box center [82, 122] width 32 height 9
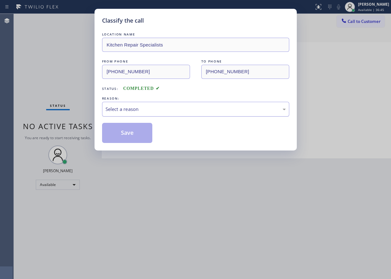
click at [161, 107] on div "Select a reason" at bounding box center [195, 108] width 180 height 7
click at [144, 139] on button "Save" at bounding box center [127, 133] width 51 height 20
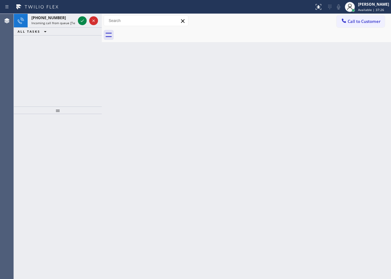
drag, startPoint x: 375, startPoint y: 186, endPoint x: 342, endPoint y: 159, distance: 41.8
click at [375, 186] on div "Back to Dashboard Change Sender ID Customers Technicians Select a contact Outbo…" at bounding box center [246, 146] width 289 height 265
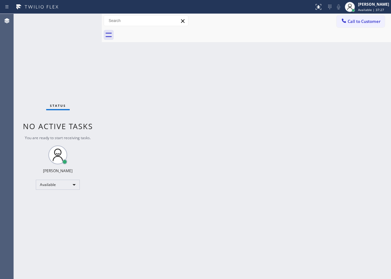
click at [81, 19] on div "Status No active tasks You are ready to start receiving tasks. [PERSON_NAME] Av…" at bounding box center [58, 146] width 88 height 265
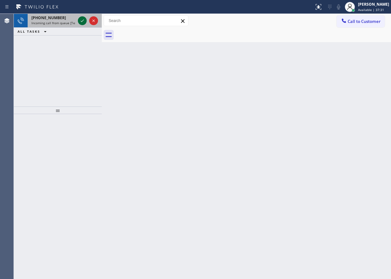
click at [79, 21] on icon at bounding box center [82, 21] width 8 height 8
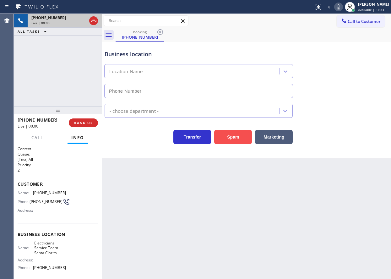
type input "(661) 463-8393"
click at [248, 141] on button "Spam" at bounding box center [233, 137] width 38 height 14
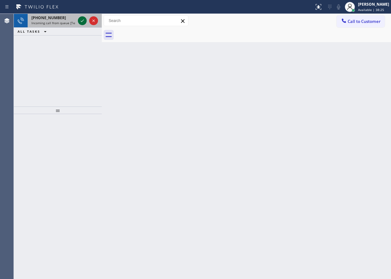
click at [82, 22] on icon at bounding box center [82, 20] width 3 height 3
click at [80, 21] on icon at bounding box center [82, 21] width 8 height 8
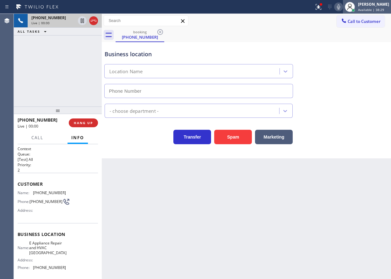
type input "(714) 844-1412"
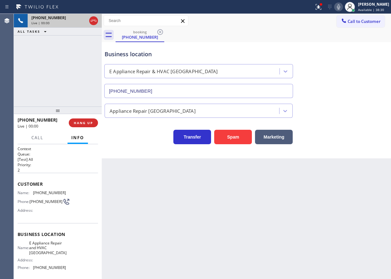
click at [342, 7] on icon at bounding box center [339, 7] width 8 height 8
click at [244, 136] on button "Spam" at bounding box center [233, 137] width 38 height 14
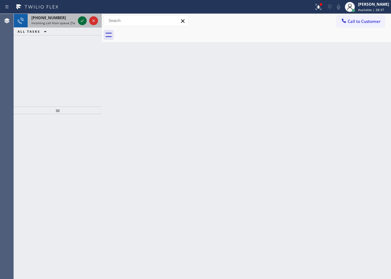
click at [83, 21] on icon at bounding box center [82, 21] width 8 height 8
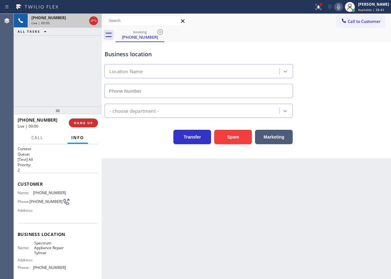
type input "(747) 271-4868"
click at [229, 138] on button "Spam" at bounding box center [233, 137] width 38 height 14
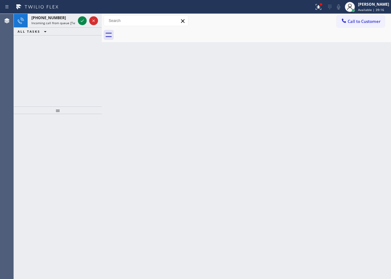
click at [83, 20] on icon at bounding box center [82, 21] width 8 height 8
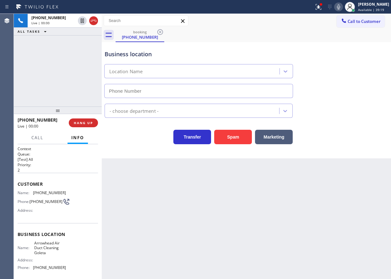
type input "(805) 608-3991"
click at [231, 135] on button "Spam" at bounding box center [233, 137] width 38 height 14
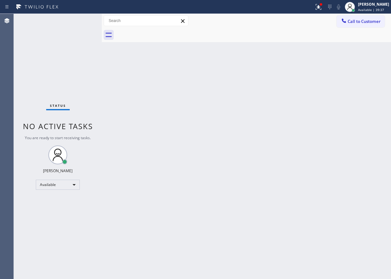
drag, startPoint x: 360, startPoint y: 131, endPoint x: 283, endPoint y: 93, distance: 86.2
click at [360, 131] on div "Back to Dashboard Change Sender ID Customers Technicians Select a contact Outbo…" at bounding box center [246, 146] width 289 height 265
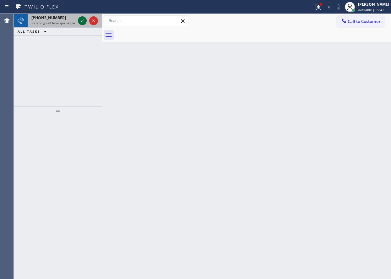
click at [82, 21] on icon at bounding box center [82, 21] width 8 height 8
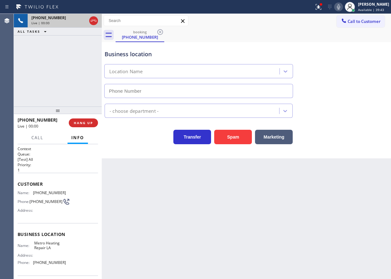
type input "(323) 375-1827"
click at [41, 249] on span "Metro Heating Repair LA" at bounding box center [49, 245] width 31 height 10
copy span "Metro Heating Repair LA"
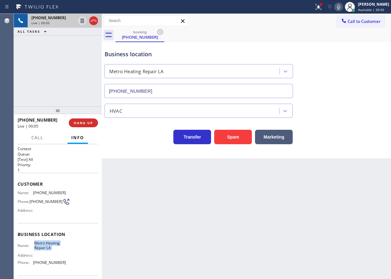
click at [169, 95] on input "(323) 375-1827" at bounding box center [198, 91] width 189 height 14
click at [53, 265] on span "(323) 375-1827" at bounding box center [49, 262] width 33 height 5
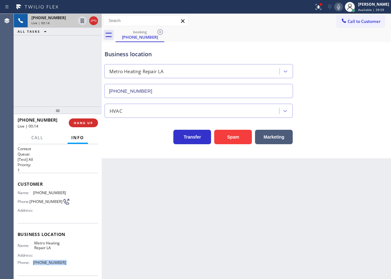
click at [53, 265] on span "(323) 375-1827" at bounding box center [49, 262] width 33 height 5
copy span "(323) 375-1827"
click at [322, 5] on div at bounding box center [321, 4] width 3 height 3
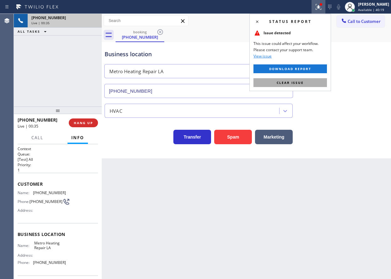
click at [322, 82] on button "Clear issue" at bounding box center [289, 82] width 73 height 9
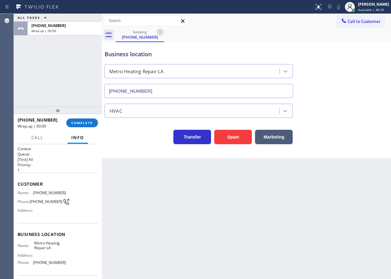
click at [89, 124] on span "COMPLETE" at bounding box center [82, 123] width 22 height 4
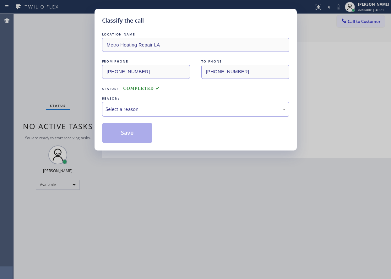
click at [136, 102] on div "Select a reason" at bounding box center [195, 109] width 187 height 15
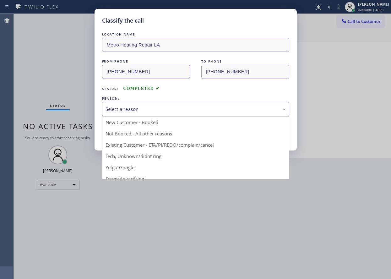
drag, startPoint x: 140, startPoint y: 157, endPoint x: 130, endPoint y: 140, distance: 19.9
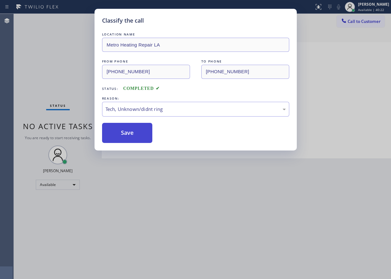
click at [130, 139] on button "Save" at bounding box center [127, 133] width 51 height 20
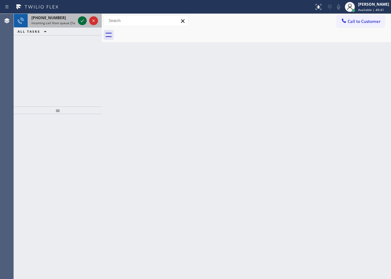
click at [82, 19] on icon at bounding box center [82, 21] width 8 height 8
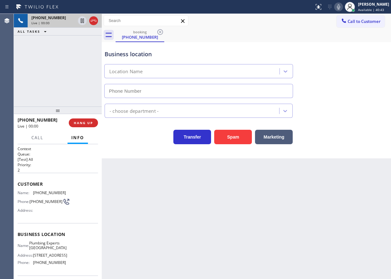
type input "(323) 310-0646"
drag, startPoint x: 353, startPoint y: 95, endPoint x: 251, endPoint y: 103, distance: 102.3
click at [353, 95] on div "Business location Plumbing Experts Pasadena (323) 310-0646" at bounding box center [246, 69] width 286 height 57
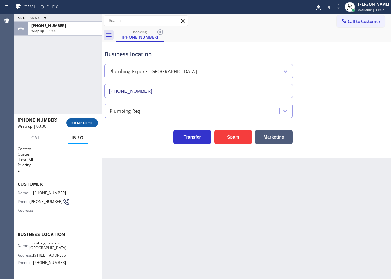
click at [79, 123] on span "COMPLETE" at bounding box center [82, 123] width 22 height 4
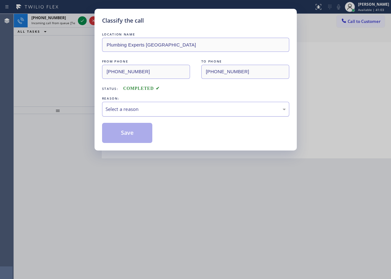
click at [139, 111] on div "Select a reason" at bounding box center [195, 108] width 180 height 7
click at [136, 133] on button "Save" at bounding box center [127, 133] width 51 height 20
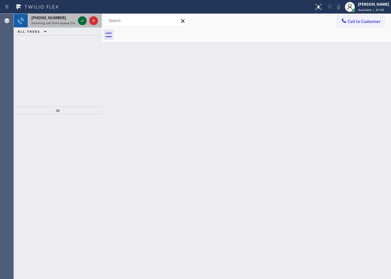
click at [83, 21] on icon at bounding box center [82, 20] width 3 height 3
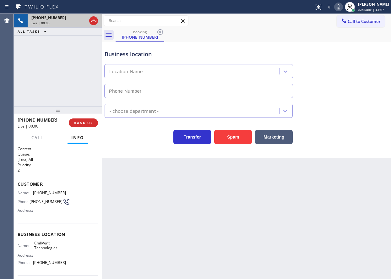
type input "(650) 547-8322"
click at [232, 143] on button "Spam" at bounding box center [233, 137] width 38 height 14
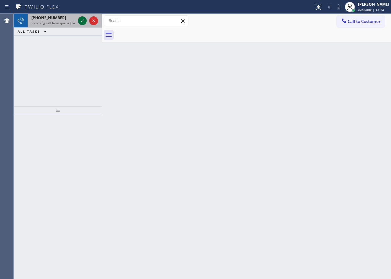
click at [80, 21] on icon at bounding box center [82, 21] width 8 height 8
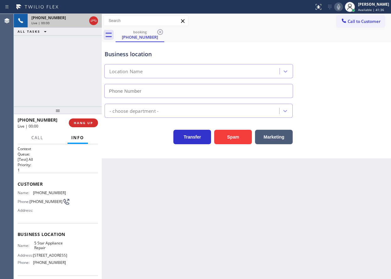
type input "[PHONE_NUMBER]"
click at [52, 247] on span "5 Star Appliance Repair" at bounding box center [49, 245] width 31 height 10
copy span "5 Star Appliance Repair"
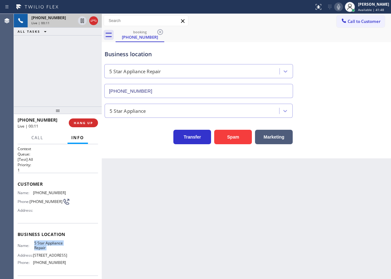
click at [187, 92] on input "[PHONE_NUMBER]" at bounding box center [198, 91] width 189 height 14
click at [80, 22] on icon at bounding box center [82, 21] width 8 height 8
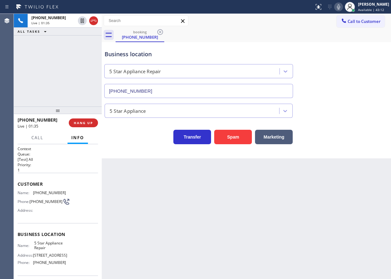
click at [342, 6] on icon at bounding box center [339, 7] width 8 height 8
click at [340, 9] on icon at bounding box center [338, 6] width 3 height 5
click at [79, 19] on icon at bounding box center [82, 21] width 8 height 8
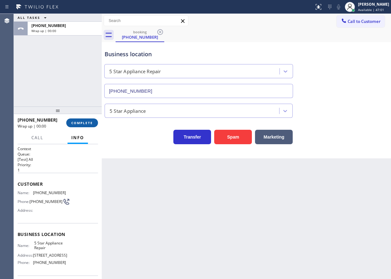
click at [85, 123] on span "COMPLETE" at bounding box center [82, 123] width 22 height 4
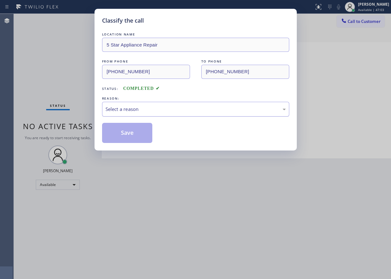
click at [149, 110] on div "Select a reason" at bounding box center [195, 108] width 180 height 7
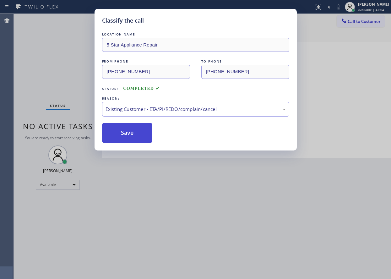
click at [138, 136] on button "Save" at bounding box center [127, 133] width 51 height 20
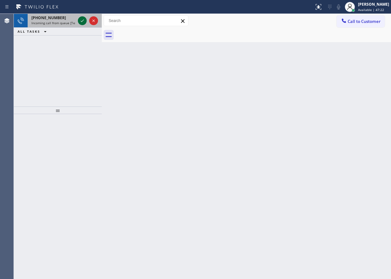
click at [81, 22] on icon at bounding box center [82, 21] width 8 height 8
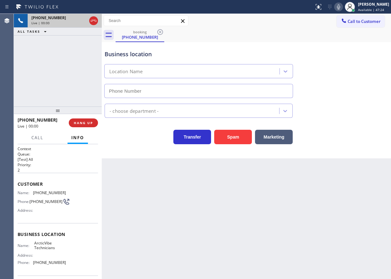
type input "(786) 882-4266"
click at [239, 135] on button "Spam" at bounding box center [233, 137] width 38 height 14
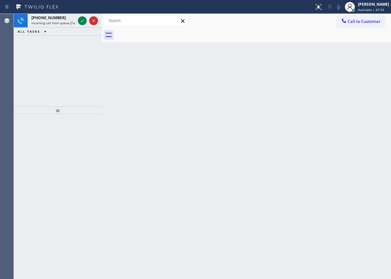
click at [343, 105] on div "Back to Dashboard Change Sender ID Customers Technicians Select a contact Outbo…" at bounding box center [246, 146] width 289 height 265
click at [80, 22] on icon at bounding box center [82, 21] width 8 height 8
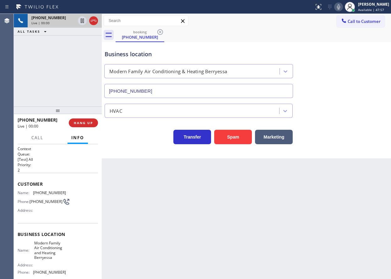
type input "(408) 762-4687"
click at [234, 134] on button "Spam" at bounding box center [233, 137] width 38 height 14
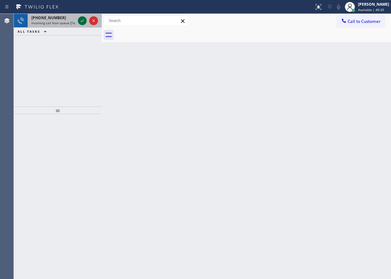
click at [82, 19] on icon at bounding box center [82, 21] width 8 height 8
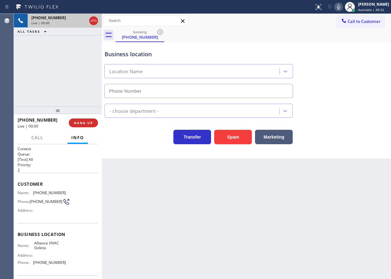
type input "(805) 360-3183"
click at [235, 135] on button "Spam" at bounding box center [233, 137] width 38 height 14
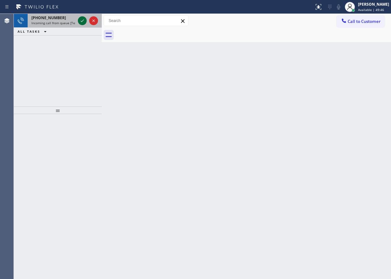
click at [82, 21] on icon at bounding box center [82, 20] width 3 height 3
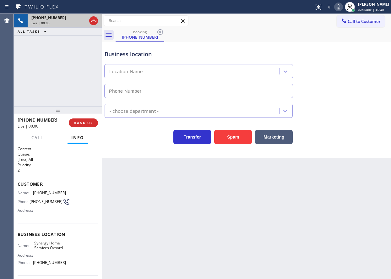
type input "(805) 263-1603"
click at [229, 133] on button "Spam" at bounding box center [233, 137] width 38 height 14
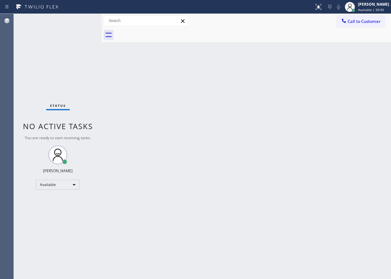
click at [334, 201] on div "Back to Dashboard Change Sender ID Customers Technicians Select a contact Outbo…" at bounding box center [246, 146] width 289 height 265
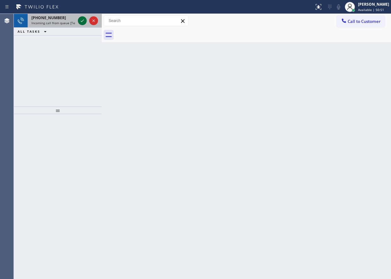
click at [82, 23] on icon at bounding box center [82, 21] width 8 height 8
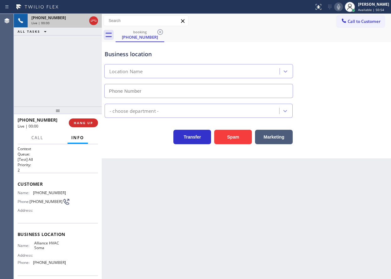
type input "(415) 548-4804"
click at [225, 136] on button "Spam" at bounding box center [233, 137] width 38 height 14
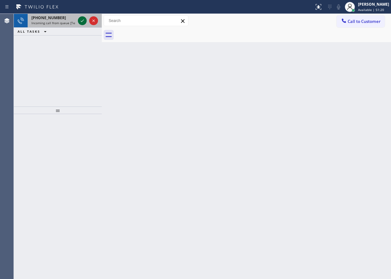
click at [82, 19] on icon at bounding box center [82, 21] width 8 height 8
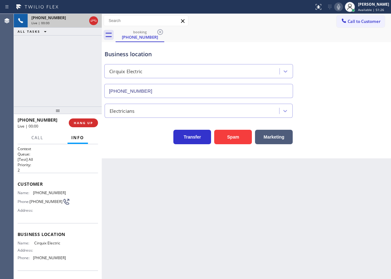
type input "(516) 689-0438"
click at [80, 124] on span "HANG UP" at bounding box center [83, 123] width 19 height 4
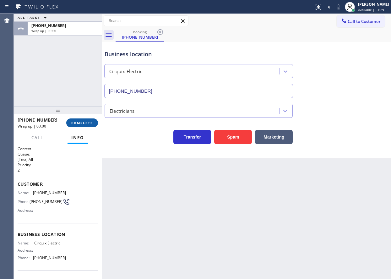
click at [80, 124] on span "COMPLETE" at bounding box center [82, 123] width 22 height 4
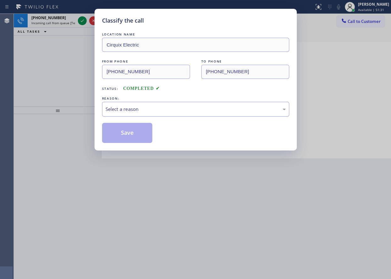
drag, startPoint x: 151, startPoint y: 111, endPoint x: 151, endPoint y: 116, distance: 4.4
click at [151, 112] on div "Select a reason" at bounding box center [195, 108] width 180 height 7
click at [144, 132] on button "Save" at bounding box center [127, 133] width 51 height 20
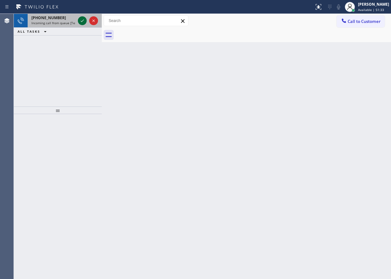
click at [83, 18] on icon at bounding box center [82, 21] width 8 height 8
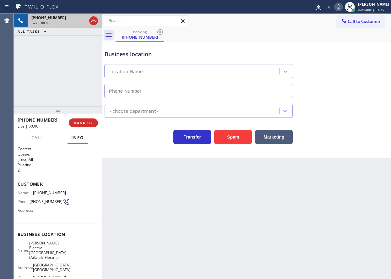
type input "(908) 650-1435"
click at [227, 134] on button "Spam" at bounding box center [233, 137] width 38 height 14
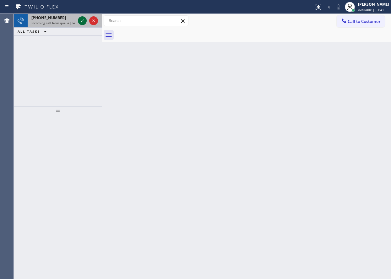
click at [82, 21] on icon at bounding box center [82, 21] width 8 height 8
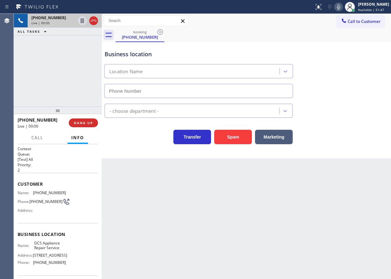
type input "(203) 424-2786"
click at [327, 109] on div "Appliance Repair [GEOGRAPHIC_DATA]" at bounding box center [246, 109] width 286 height 17
click at [227, 134] on button "Spam" at bounding box center [233, 137] width 38 height 14
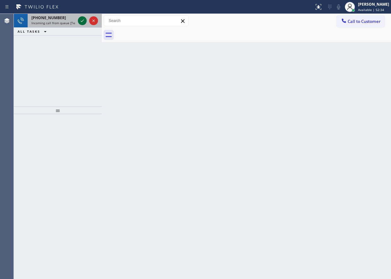
click at [84, 18] on icon at bounding box center [82, 21] width 8 height 8
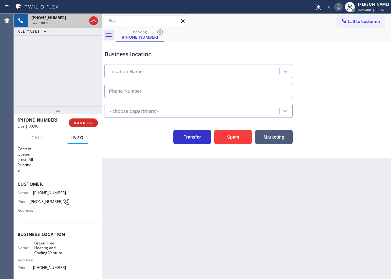
type input "(805) 659-8414"
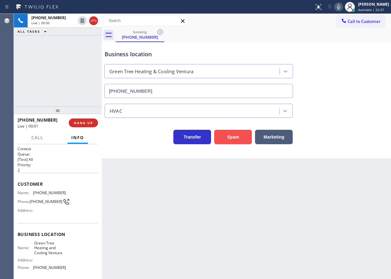
click at [237, 142] on button "Spam" at bounding box center [233, 137] width 38 height 14
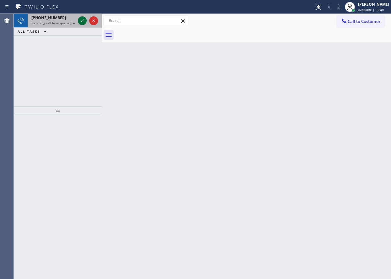
click at [81, 17] on icon at bounding box center [82, 21] width 8 height 8
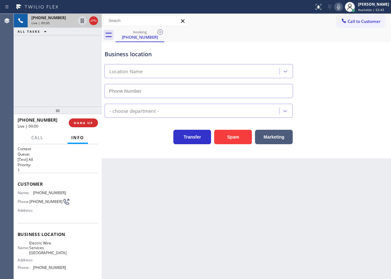
type input "(949) 415-5935"
click at [81, 122] on span "HANG UP" at bounding box center [83, 123] width 19 height 4
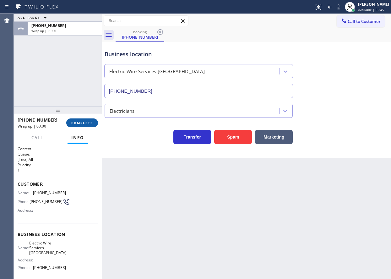
click at [81, 122] on span "COMPLETE" at bounding box center [82, 123] width 22 height 4
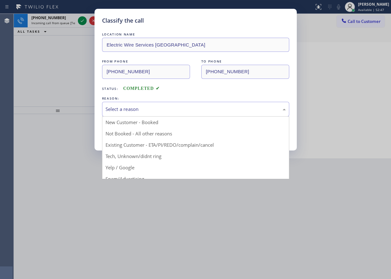
click at [150, 105] on div "Select a reason" at bounding box center [195, 109] width 187 height 15
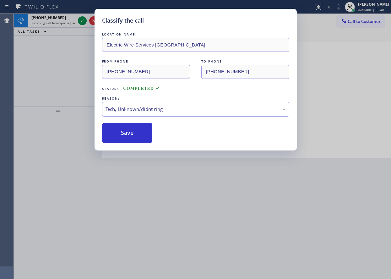
click at [153, 140] on div "Save" at bounding box center [195, 133] width 187 height 20
click at [145, 138] on button "Save" at bounding box center [127, 133] width 51 height 20
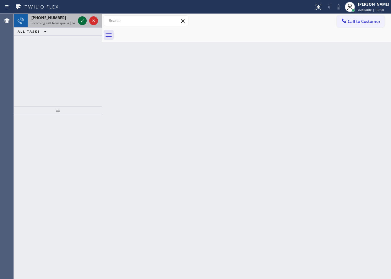
click at [83, 21] on icon at bounding box center [82, 21] width 8 height 8
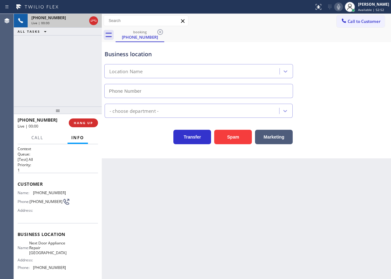
type input "(267) 376-7312"
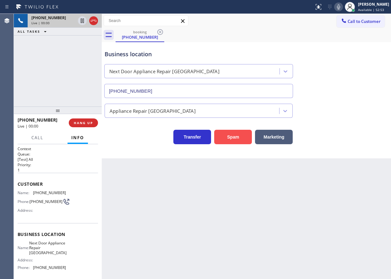
drag, startPoint x: 240, startPoint y: 138, endPoint x: 243, endPoint y: 141, distance: 4.2
click at [240, 139] on button "Spam" at bounding box center [233, 137] width 38 height 14
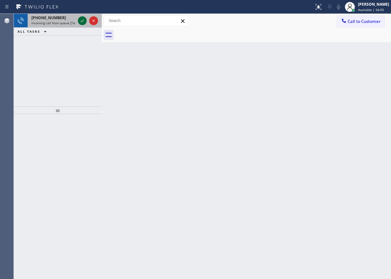
click at [86, 19] on div at bounding box center [82, 21] width 9 height 8
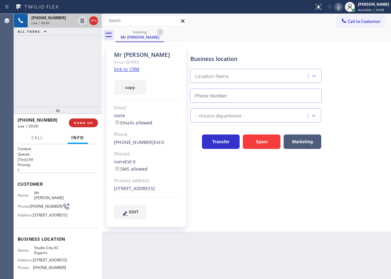
type input "(818) 643-3794"
click at [90, 122] on span "HANG UP" at bounding box center [83, 123] width 19 height 4
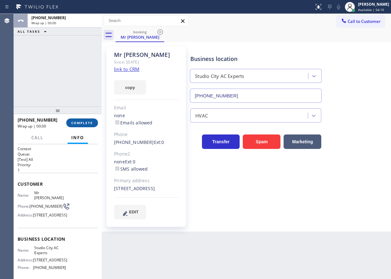
click at [90, 122] on span "COMPLETE" at bounding box center [82, 123] width 22 height 4
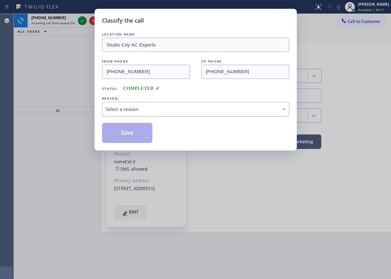
click at [134, 107] on div "Select a reason" at bounding box center [195, 108] width 180 height 7
drag, startPoint x: 140, startPoint y: 157, endPoint x: 140, endPoint y: 139, distance: 17.9
click at [140, 136] on button "Save" at bounding box center [127, 133] width 51 height 20
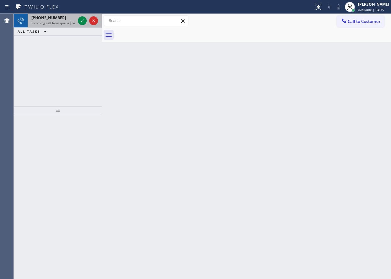
click at [72, 23] on span "Incoming call from queue [Test] All" at bounding box center [57, 23] width 52 height 4
click at [81, 20] on icon at bounding box center [82, 21] width 8 height 8
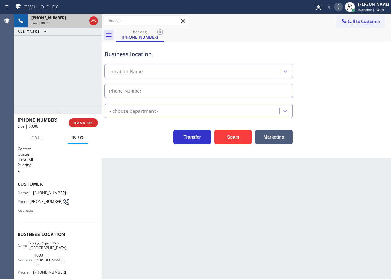
type input "(510) 737-7383"
click at [228, 140] on button "Spam" at bounding box center [233, 137] width 38 height 14
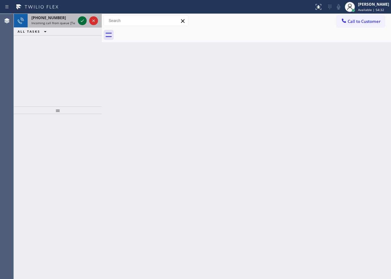
click at [82, 23] on icon at bounding box center [82, 21] width 8 height 8
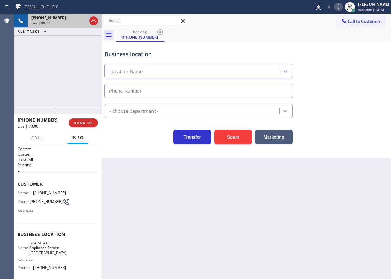
type input "(650) 239-2511"
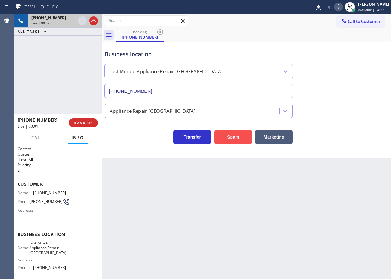
click at [239, 130] on button "Spam" at bounding box center [233, 137] width 38 height 14
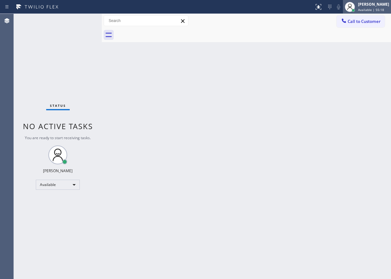
click at [373, 6] on div "[PERSON_NAME]" at bounding box center [373, 4] width 31 height 5
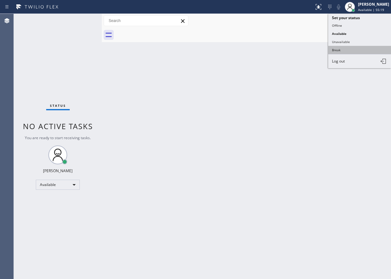
click at [346, 51] on button "Break" at bounding box center [359, 50] width 63 height 8
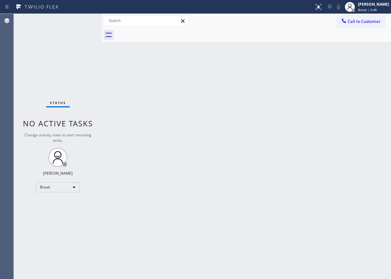
click at [331, 98] on div "Back to Dashboard Change Sender ID Customers Technicians Select a contact Outbo…" at bounding box center [246, 146] width 289 height 265
click at [378, 6] on div "[PERSON_NAME]" at bounding box center [373, 4] width 31 height 5
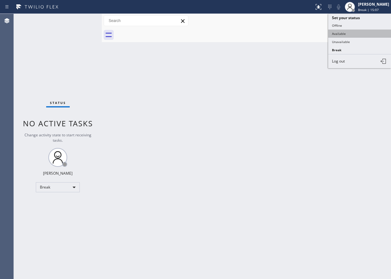
click at [349, 35] on button "Available" at bounding box center [359, 34] width 63 height 8
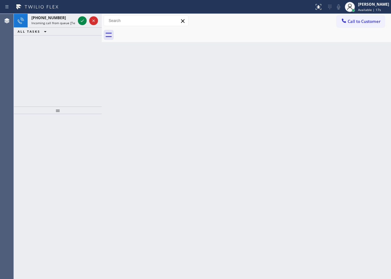
click at [354, 86] on div "Back to Dashboard Change Sender ID Customers Technicians Select a contact Outbo…" at bounding box center [246, 146] width 289 height 265
click at [68, 20] on div "+17608884771" at bounding box center [53, 17] width 44 height 5
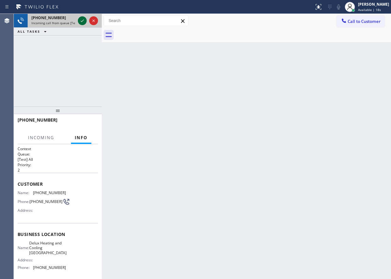
click at [80, 20] on icon at bounding box center [82, 21] width 8 height 8
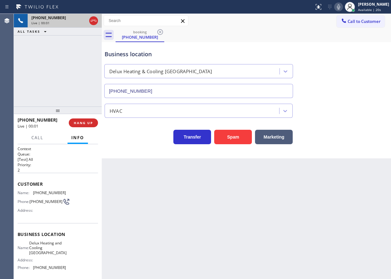
type input "(760) 561-5346"
click at [223, 138] on button "Spam" at bounding box center [233, 137] width 38 height 14
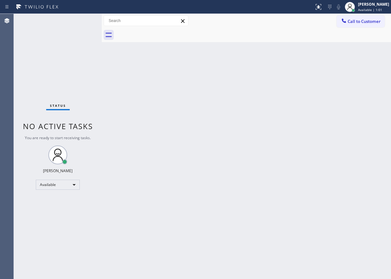
drag, startPoint x: 356, startPoint y: 82, endPoint x: 339, endPoint y: 75, distance: 18.5
click at [356, 82] on div "Back to Dashboard Change Sender ID Customers Technicians Select a contact Outbo…" at bounding box center [246, 146] width 289 height 265
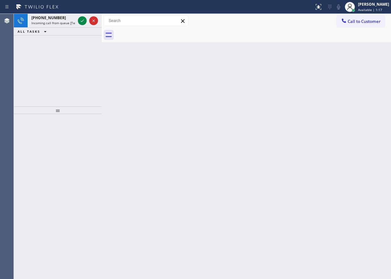
click at [320, 94] on div "Back to Dashboard Change Sender ID Customers Technicians Select a contact Outbo…" at bounding box center [246, 146] width 289 height 265
click at [321, 77] on div "Back to Dashboard Change Sender ID Customers Technicians Select a contact Outbo…" at bounding box center [246, 146] width 289 height 265
click at [83, 21] on icon at bounding box center [82, 21] width 8 height 8
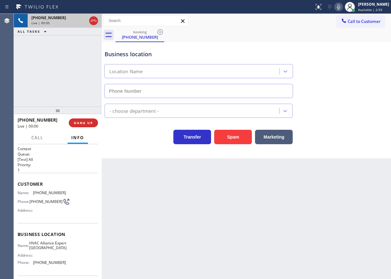
type input "(949) 569-5976"
click at [238, 142] on button "Spam" at bounding box center [233, 137] width 38 height 14
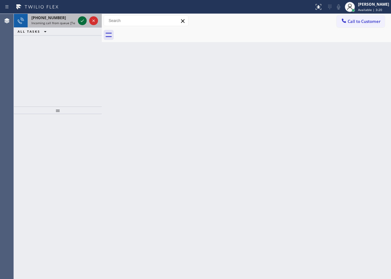
click at [80, 22] on icon at bounding box center [82, 21] width 8 height 8
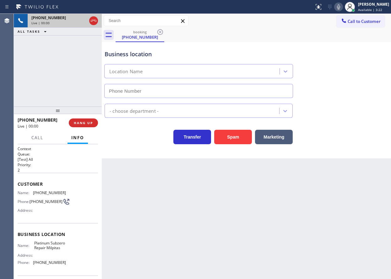
type input "(408) 762-2126"
click at [243, 138] on button "Spam" at bounding box center [233, 137] width 38 height 14
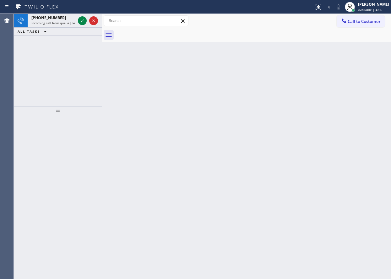
drag, startPoint x: 338, startPoint y: 83, endPoint x: 147, endPoint y: 46, distance: 193.9
click at [338, 83] on div "Back to Dashboard Change Sender ID Customers Technicians Select a contact Outbo…" at bounding box center [246, 146] width 289 height 265
click at [83, 21] on icon at bounding box center [82, 21] width 8 height 8
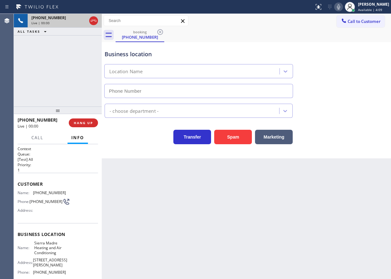
type input "[PHONE_NUMBER]"
click at [84, 120] on button "HANG UP" at bounding box center [83, 122] width 29 height 9
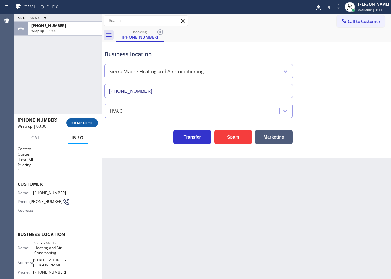
click at [84, 120] on button "COMPLETE" at bounding box center [82, 122] width 32 height 9
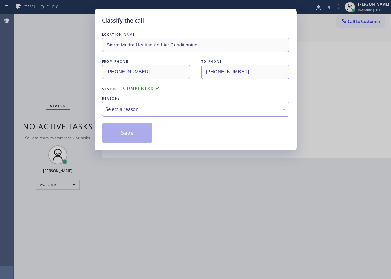
click at [157, 113] on div "Select a reason" at bounding box center [195, 109] width 187 height 15
click at [132, 132] on button "Save" at bounding box center [127, 133] width 51 height 20
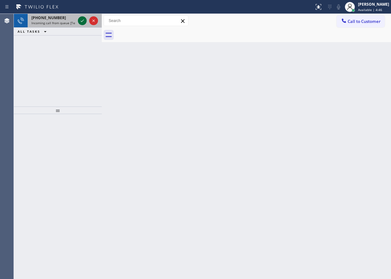
click at [82, 18] on icon at bounding box center [82, 21] width 8 height 8
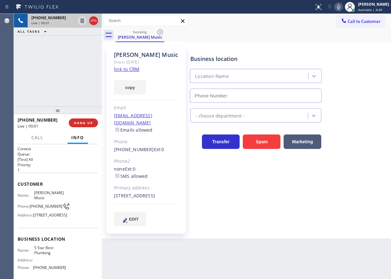
type input "(866) 702-1734"
click at [90, 121] on span "HANG UP" at bounding box center [83, 123] width 19 height 4
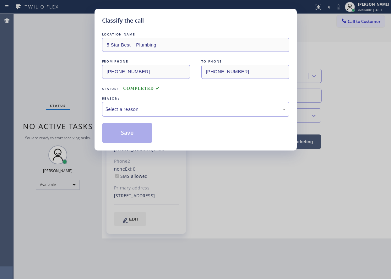
click at [165, 112] on div "Select a reason" at bounding box center [195, 108] width 180 height 7
click at [144, 132] on button "Save" at bounding box center [127, 133] width 51 height 20
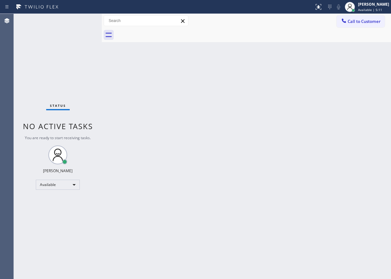
click at [377, 98] on div "Back to Dashboard Change Sender ID Customers Technicians Select a contact Outbo…" at bounding box center [246, 146] width 289 height 265
click at [295, 150] on div "Back to Dashboard Change Sender ID Customers Technicians Select a contact Outbo…" at bounding box center [246, 146] width 289 height 265
click at [338, 187] on div "Back to Dashboard Change Sender ID Customers Technicians Select a contact Outbo…" at bounding box center [246, 146] width 289 height 265
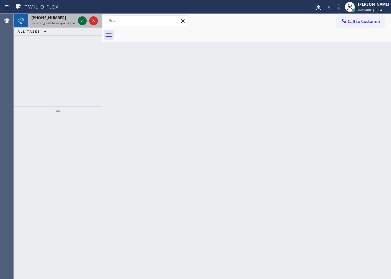
click at [81, 21] on icon at bounding box center [82, 21] width 8 height 8
click at [82, 22] on icon at bounding box center [82, 21] width 8 height 8
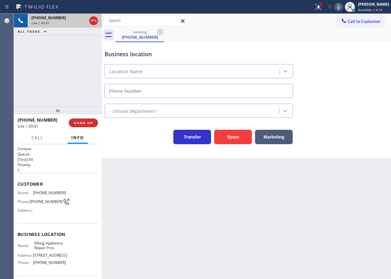
type input "(855) 666-9755"
click at [60, 252] on div "Name: Viking Appliance Repair Pros Address: 1249 N Clybourn Ave, Phone: (855) 6…" at bounding box center [42, 253] width 48 height 27
copy span "Viking Appliance Repair Pros"
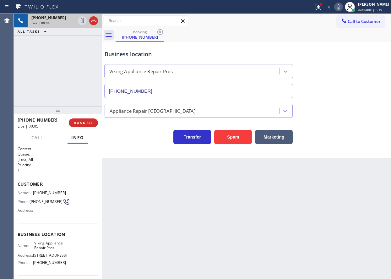
click at [217, 85] on input "(855) 666-9755" at bounding box center [198, 91] width 189 height 14
click at [41, 190] on span "(623) 451-3764" at bounding box center [49, 192] width 33 height 5
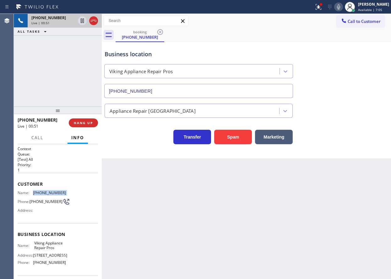
click at [41, 190] on span "(623) 451-3764" at bounding box center [49, 192] width 33 height 5
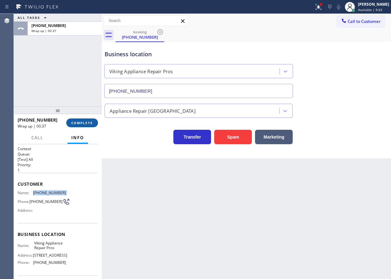
click at [89, 123] on span "COMPLETE" at bounding box center [82, 123] width 22 height 4
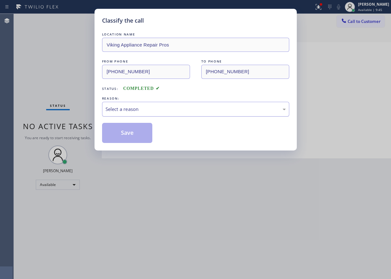
click at [138, 108] on div "Select a reason" at bounding box center [195, 108] width 180 height 7
click at [135, 143] on button "Save" at bounding box center [127, 133] width 51 height 20
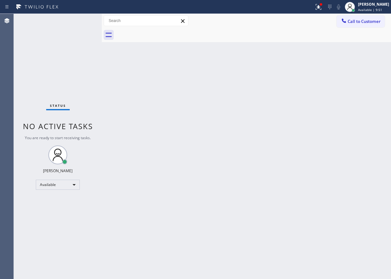
drag, startPoint x: 366, startPoint y: 163, endPoint x: 278, endPoint y: 128, distance: 94.3
click at [366, 163] on div "Back to Dashboard Change Sender ID Customers Technicians Select a contact Outbo…" at bounding box center [246, 146] width 289 height 265
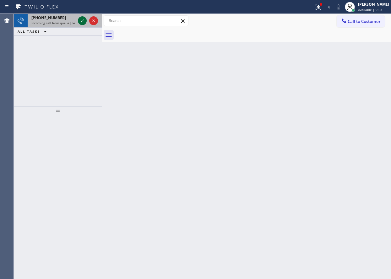
click at [81, 19] on icon at bounding box center [82, 21] width 8 height 8
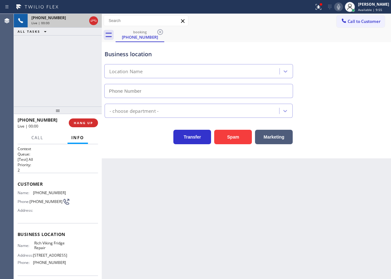
type input "(619) 773-0925"
click at [50, 244] on span "Rich Viking Fridge Repair" at bounding box center [49, 245] width 31 height 10
click at [40, 247] on span "Rich Viking Fridge Repair" at bounding box center [49, 245] width 31 height 10
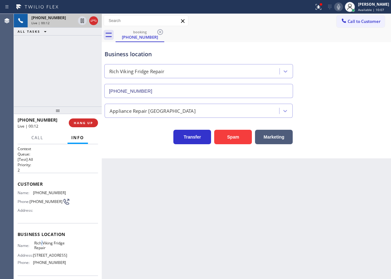
click at [40, 247] on span "Rich Viking Fridge Repair" at bounding box center [49, 245] width 31 height 10
click at [149, 90] on input "(619) 773-0925" at bounding box center [198, 91] width 189 height 14
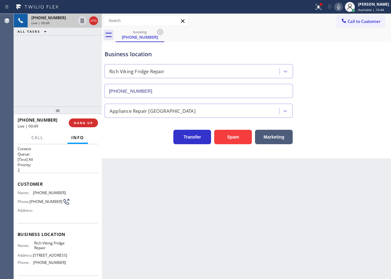
click at [356, 233] on div "Back to Dashboard Change Sender ID Customers Technicians Select a contact Outbo…" at bounding box center [246, 146] width 289 height 265
click at [91, 120] on button "HANG UP" at bounding box center [83, 122] width 29 height 9
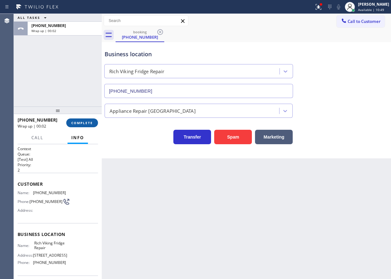
click at [93, 122] on button "COMPLETE" at bounding box center [82, 122] width 32 height 9
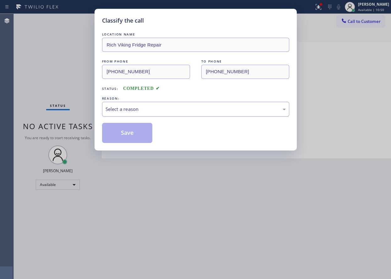
click at [144, 107] on div "Select a reason" at bounding box center [195, 108] width 180 height 7
click at [135, 138] on button "Save" at bounding box center [127, 133] width 51 height 20
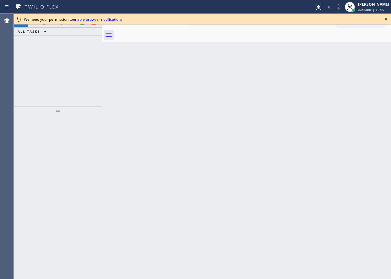
click at [385, 19] on icon at bounding box center [386, 19] width 8 height 8
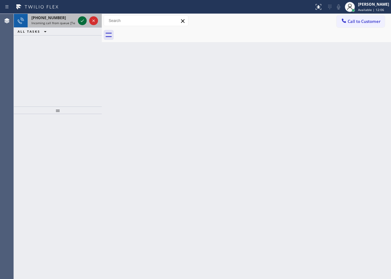
click at [82, 19] on icon at bounding box center [82, 21] width 8 height 8
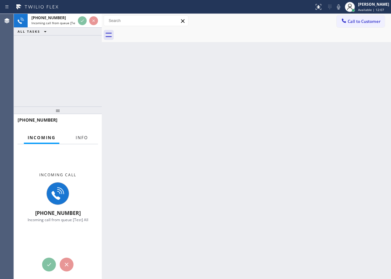
click at [79, 139] on span "Info" at bounding box center [82, 138] width 12 height 6
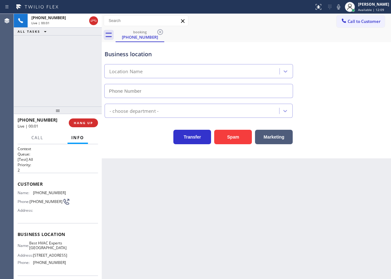
type input "[PHONE_NUMBER]"
click at [87, 122] on span "HANG UP" at bounding box center [83, 123] width 19 height 4
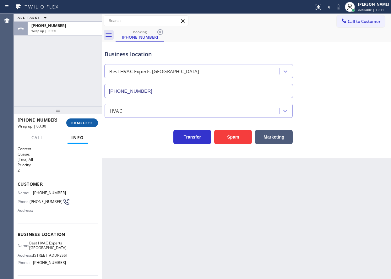
click at [87, 122] on span "COMPLETE" at bounding box center [82, 123] width 22 height 4
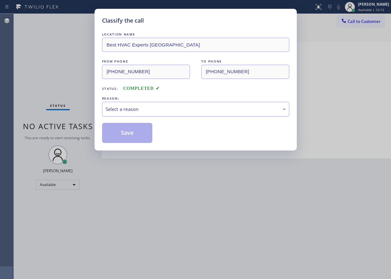
click at [145, 110] on div "Select a reason" at bounding box center [195, 108] width 180 height 7
drag, startPoint x: 144, startPoint y: 157, endPoint x: 126, endPoint y: 138, distance: 25.8
click at [126, 138] on button "Save" at bounding box center [127, 133] width 51 height 20
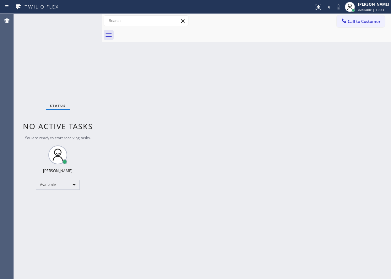
click at [347, 125] on div "Back to Dashboard Change Sender ID Customers Technicians Select a contact Outbo…" at bounding box center [246, 146] width 289 height 265
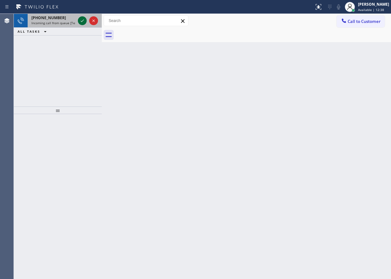
click at [80, 23] on icon at bounding box center [82, 21] width 8 height 8
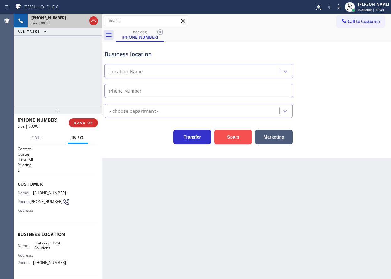
type input "[PHONE_NUMBER]"
click at [236, 135] on button "Spam" at bounding box center [233, 137] width 38 height 14
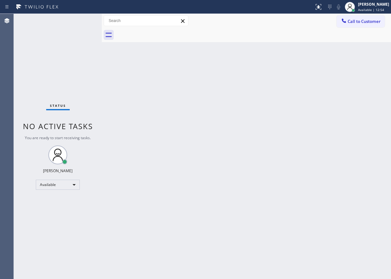
click at [359, 107] on div "Back to Dashboard Change Sender ID Customers Technicians Select a contact Outbo…" at bounding box center [246, 146] width 289 height 265
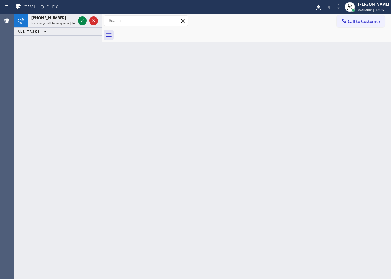
drag, startPoint x: 368, startPoint y: 123, endPoint x: 259, endPoint y: 92, distance: 113.4
click at [368, 123] on div "Back to Dashboard Change Sender ID Customers Technicians Select a contact Outbo…" at bounding box center [246, 146] width 289 height 265
click at [82, 19] on icon at bounding box center [82, 21] width 8 height 8
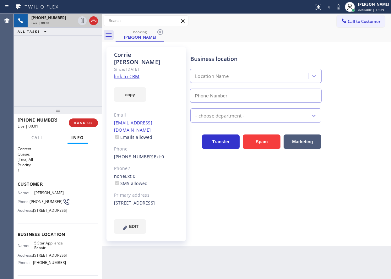
type input "[PHONE_NUMBER]"
click at [125, 73] on link "link to CRM" at bounding box center [126, 76] width 25 height 6
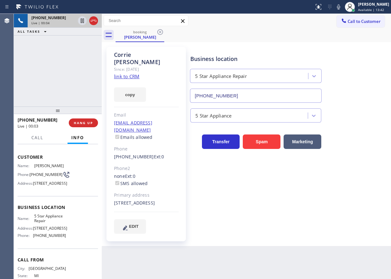
scroll to position [58, 0]
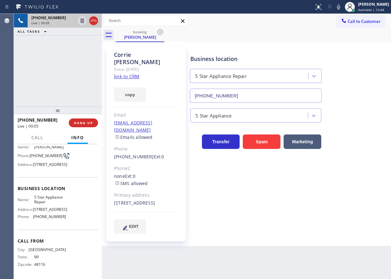
click at [45, 200] on span "5 Star Appliance Repair" at bounding box center [49, 200] width 31 height 10
copy span "5 Star Appliance Repair"
click at [290, 94] on input "[PHONE_NUMBER]" at bounding box center [256, 96] width 132 height 14
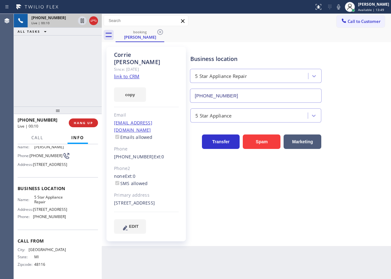
click at [290, 94] on input "[PHONE_NUMBER]" at bounding box center [256, 96] width 132 height 14
click at [79, 23] on icon at bounding box center [82, 21] width 8 height 8
click at [340, 8] on icon at bounding box center [338, 6] width 3 height 5
click at [366, 117] on div "5 Star Appliance" at bounding box center [289, 114] width 200 height 17
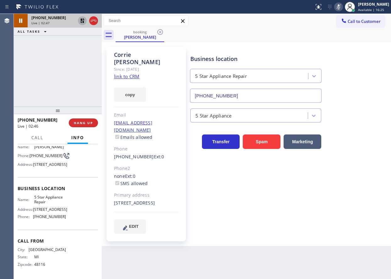
click at [81, 21] on icon at bounding box center [82, 21] width 4 height 4
click at [342, 7] on icon at bounding box center [339, 7] width 8 height 8
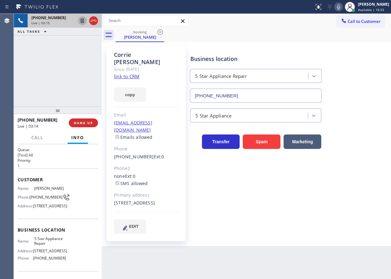
scroll to position [0, 0]
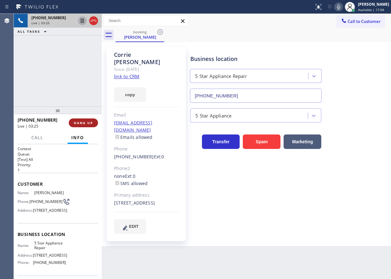
click at [89, 122] on span "HANG UP" at bounding box center [83, 123] width 19 height 4
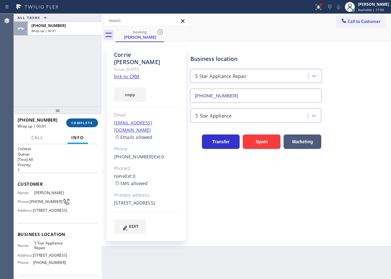
click at [89, 122] on span "COMPLETE" at bounding box center [82, 123] width 22 height 4
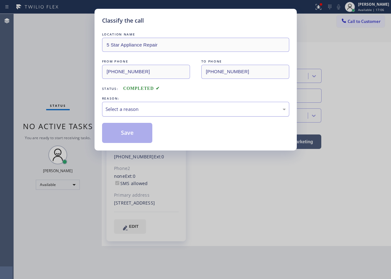
click at [160, 105] on div "Select a reason" at bounding box center [195, 109] width 187 height 15
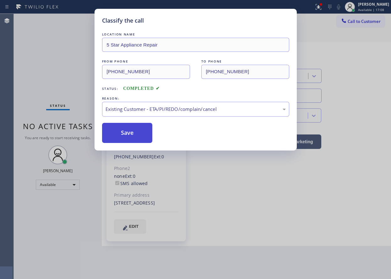
click at [138, 134] on button "Save" at bounding box center [127, 133] width 51 height 20
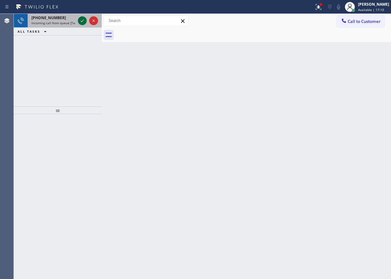
click at [79, 18] on icon at bounding box center [82, 21] width 8 height 8
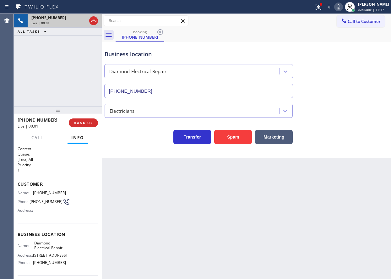
type input "[PHONE_NUMBER]"
click at [94, 120] on button "HANG UP" at bounding box center [83, 122] width 29 height 9
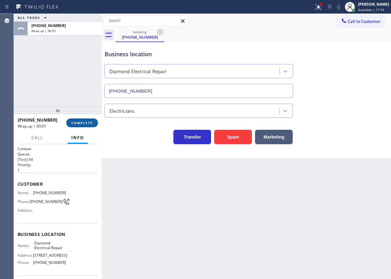
click at [94, 120] on button "COMPLETE" at bounding box center [82, 122] width 32 height 9
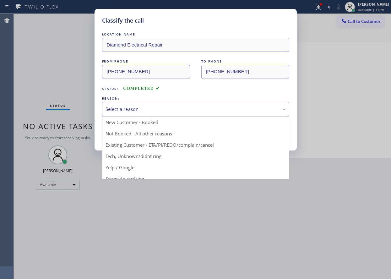
click at [167, 109] on div "Select a reason" at bounding box center [195, 108] width 180 height 7
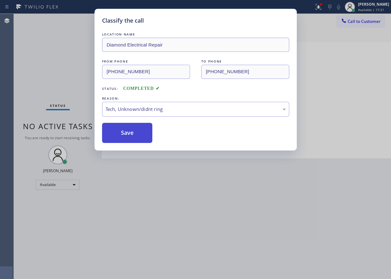
click at [132, 134] on button "Save" at bounding box center [127, 133] width 51 height 20
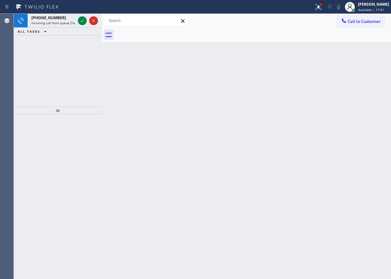
drag, startPoint x: 354, startPoint y: 94, endPoint x: 171, endPoint y: 57, distance: 186.6
click at [354, 94] on div "Back to Dashboard Change Sender ID Customers Technicians Select a contact Outbo…" at bounding box center [246, 146] width 289 height 265
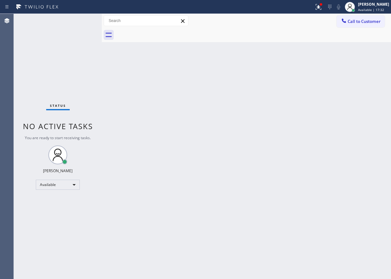
click at [83, 18] on div "Status No active tasks You are ready to start receiving tasks. [PERSON_NAME] Av…" at bounding box center [58, 146] width 88 height 265
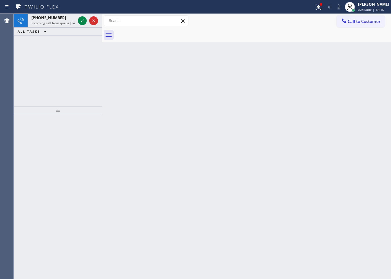
drag, startPoint x: 329, startPoint y: 136, endPoint x: 264, endPoint y: 104, distance: 72.0
click at [329, 136] on div "Back to Dashboard Change Sender ID Customers Technicians Select a contact Outbo…" at bounding box center [246, 146] width 289 height 265
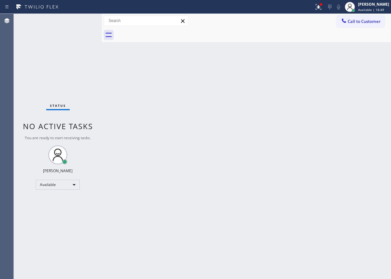
click at [350, 135] on div "Back to Dashboard Change Sender ID Customers Technicians Select a contact Outbo…" at bounding box center [246, 146] width 289 height 265
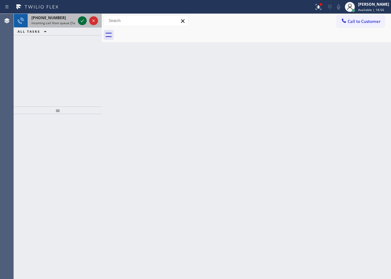
click at [82, 23] on icon at bounding box center [82, 21] width 8 height 8
click at [83, 19] on icon at bounding box center [82, 21] width 8 height 8
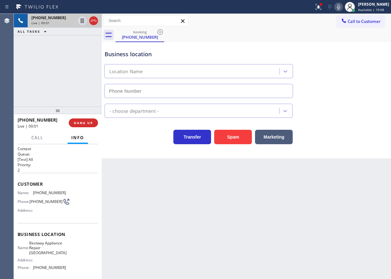
type input "[PHONE_NUMBER]"
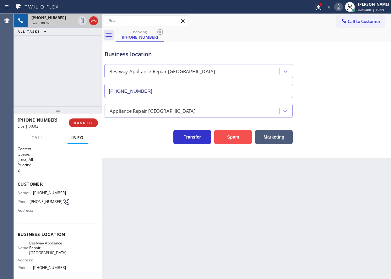
click at [236, 140] on button "Spam" at bounding box center [233, 137] width 38 height 14
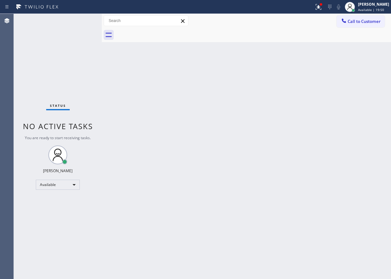
click at [347, 147] on div "Back to Dashboard Change Sender ID Customers Technicians Select a contact Outbo…" at bounding box center [246, 146] width 289 height 265
click at [341, 123] on div "Back to Dashboard Change Sender ID Customers Technicians Select a contact Outbo…" at bounding box center [246, 146] width 289 height 265
drag, startPoint x: 352, startPoint y: 70, endPoint x: 346, endPoint y: 69, distance: 5.8
click at [351, 70] on div "Back to Dashboard Change Sender ID Customers Technicians Select a contact Outbo…" at bounding box center [246, 146] width 289 height 265
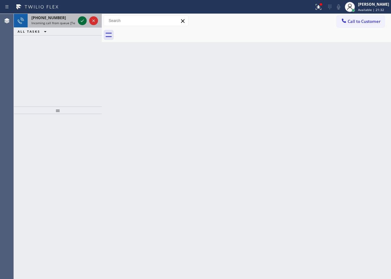
click at [83, 19] on icon at bounding box center [82, 21] width 8 height 8
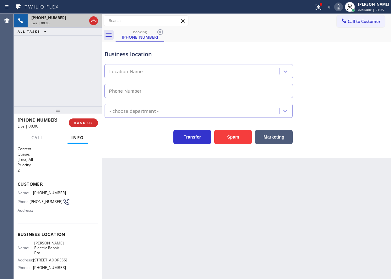
type input "[PHONE_NUMBER]"
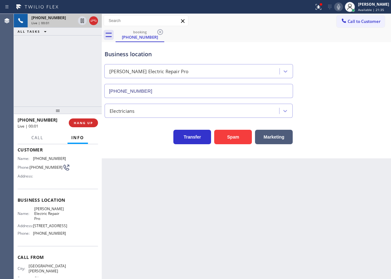
scroll to position [53, 0]
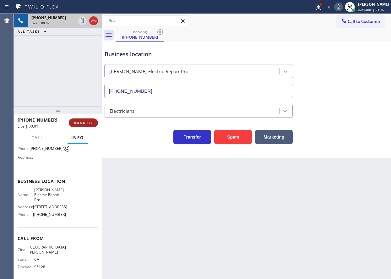
click at [89, 121] on span "HANG UP" at bounding box center [83, 123] width 19 height 4
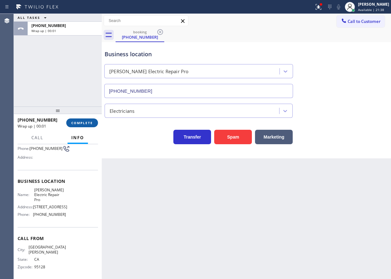
click at [89, 121] on span "COMPLETE" at bounding box center [82, 123] width 22 height 4
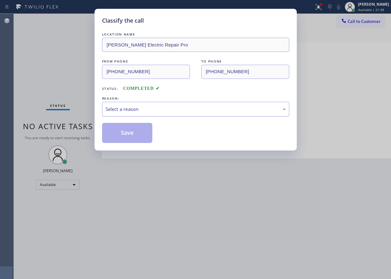
click at [169, 105] on div "Select a reason" at bounding box center [195, 108] width 180 height 7
click at [136, 137] on button "Save" at bounding box center [127, 133] width 51 height 20
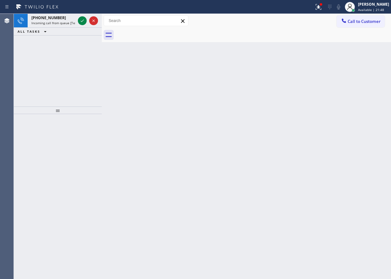
click at [339, 68] on div "Back to Dashboard Change Sender ID Customers Technicians Select a contact Outbo…" at bounding box center [246, 146] width 289 height 265
click at [81, 23] on icon at bounding box center [82, 21] width 8 height 8
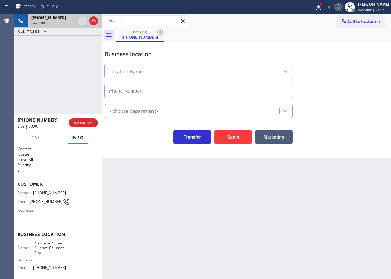
type input "[PHONE_NUMBER]"
click at [51, 252] on span "American Service Alliance Calumet City" at bounding box center [49, 247] width 31 height 14
copy span "American Service Alliance Calumet City"
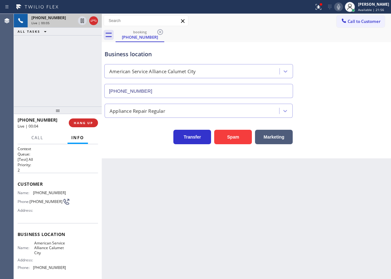
click at [181, 94] on input "[PHONE_NUMBER]" at bounding box center [198, 91] width 189 height 14
click at [40, 196] on div "Name: [PHONE_NUMBER] Phone: [PHONE_NUMBER] Address:" at bounding box center [42, 202] width 48 height 25
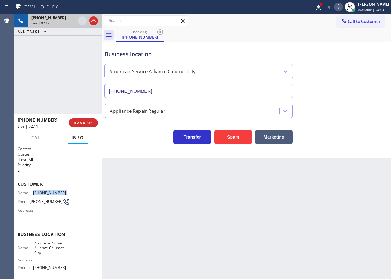
click at [40, 196] on div "Name: [PHONE_NUMBER] Phone: [PHONE_NUMBER] Address:" at bounding box center [42, 202] width 48 height 25
copy span "[PHONE_NUMBER]"
click at [342, 9] on icon at bounding box center [339, 7] width 8 height 8
click at [342, 8] on icon at bounding box center [339, 7] width 8 height 8
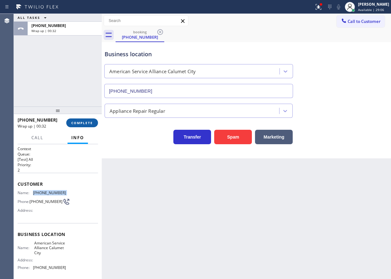
click at [89, 121] on span "COMPLETE" at bounding box center [82, 123] width 22 height 4
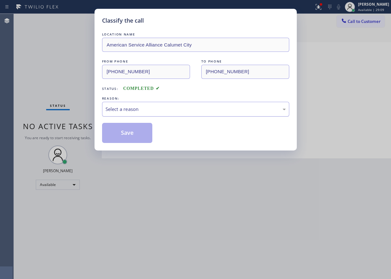
click at [165, 109] on div "Select a reason" at bounding box center [195, 108] width 180 height 7
click at [121, 134] on button "Save" at bounding box center [127, 133] width 51 height 20
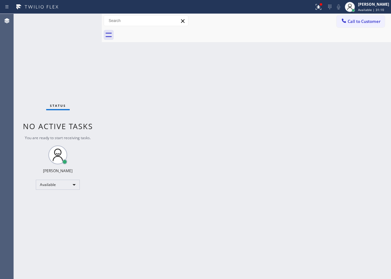
click at [357, 107] on div "Back to Dashboard Change Sender ID Customers Technicians Select a contact Outbo…" at bounding box center [246, 146] width 289 height 265
click at [351, 223] on div "Back to Dashboard Change Sender ID Customers Technicians Select a contact Outbo…" at bounding box center [246, 146] width 289 height 265
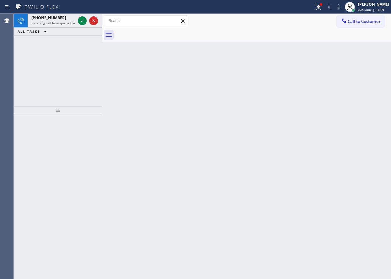
click at [358, 164] on div "Back to Dashboard Change Sender ID Customers Technicians Select a contact Outbo…" at bounding box center [246, 146] width 289 height 265
click at [83, 21] on icon at bounding box center [82, 21] width 8 height 8
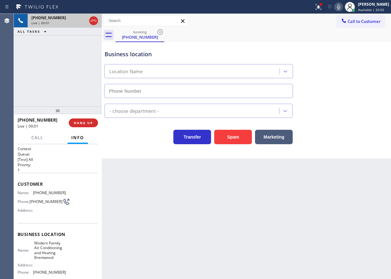
type input "[PHONE_NUMBER]"
click at [242, 137] on button "Spam" at bounding box center [233, 137] width 38 height 14
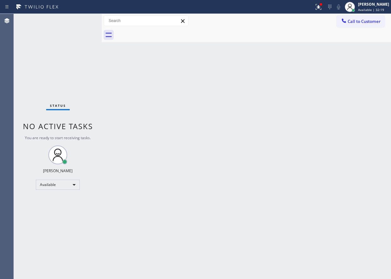
drag, startPoint x: 370, startPoint y: 108, endPoint x: 223, endPoint y: 57, distance: 155.2
click at [370, 108] on div "Back to Dashboard Change Sender ID Customers Technicians Select a contact Outbo…" at bounding box center [246, 146] width 289 height 265
click at [354, 132] on div "Back to Dashboard Change Sender ID Customers Technicians Select a contact Outbo…" at bounding box center [246, 146] width 289 height 265
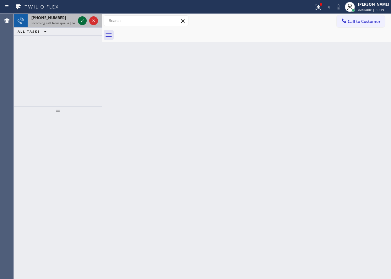
click at [83, 20] on icon at bounding box center [82, 20] width 3 height 3
drag, startPoint x: 360, startPoint y: 78, endPoint x: 309, endPoint y: 62, distance: 52.7
click at [360, 78] on div "Back to Dashboard Change Sender ID Customers Technicians Select a contact Outbo…" at bounding box center [246, 146] width 289 height 265
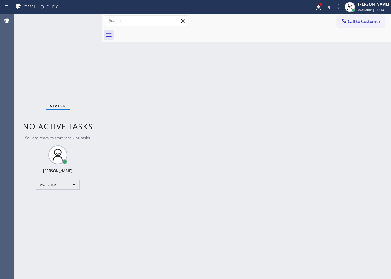
click at [333, 36] on div at bounding box center [253, 35] width 275 height 14
click at [369, 142] on div "Back to Dashboard Change Sender ID Customers Technicians Select a contact Outbo…" at bounding box center [246, 146] width 289 height 265
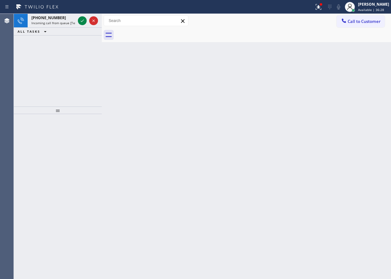
drag, startPoint x: 81, startPoint y: 19, endPoint x: 103, endPoint y: 22, distance: 22.1
click at [80, 19] on icon at bounding box center [82, 21] width 8 height 8
click at [344, 121] on div "Back to Dashboard Change Sender ID Customers Technicians Select a contact Outbo…" at bounding box center [246, 146] width 289 height 265
click at [80, 21] on icon at bounding box center [82, 21] width 8 height 8
drag, startPoint x: 326, startPoint y: 54, endPoint x: 318, endPoint y: 55, distance: 7.3
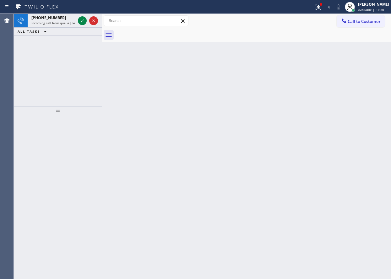
click at [326, 54] on div "Back to Dashboard Change Sender ID Customers Technicians Select a contact Outbo…" at bounding box center [246, 146] width 289 height 265
click at [85, 19] on icon at bounding box center [82, 21] width 8 height 8
click at [376, 159] on div "Back to Dashboard Change Sender ID Customers Technicians Select a contact Outbo…" at bounding box center [246, 146] width 289 height 265
drag, startPoint x: 330, startPoint y: 129, endPoint x: 250, endPoint y: 118, distance: 81.1
click at [330, 129] on div "Back to Dashboard Change Sender ID Customers Technicians Select a contact Outbo…" at bounding box center [246, 146] width 289 height 265
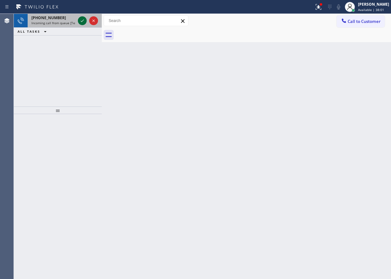
click at [83, 22] on icon at bounding box center [82, 21] width 8 height 8
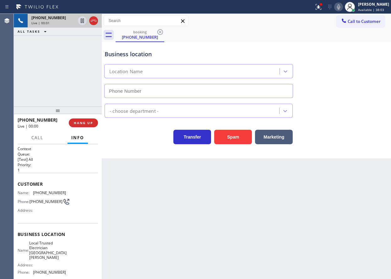
type input "[PHONE_NUMBER]"
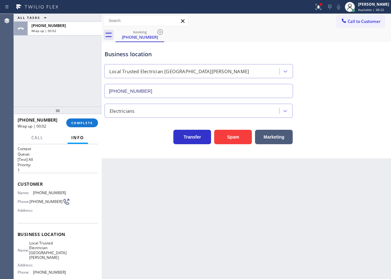
click at [356, 74] on div "Business location Local Trusted Electrician [GEOGRAPHIC_DATA][PERSON_NAME] [PHO…" at bounding box center [246, 69] width 286 height 57
click at [94, 119] on button "COMPLETE" at bounding box center [82, 122] width 32 height 9
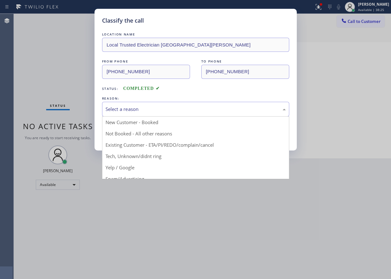
click at [151, 110] on div "Select a reason" at bounding box center [195, 108] width 180 height 7
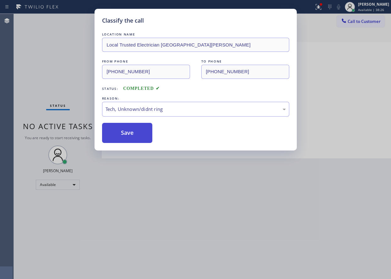
click at [133, 133] on button "Save" at bounding box center [127, 133] width 51 height 20
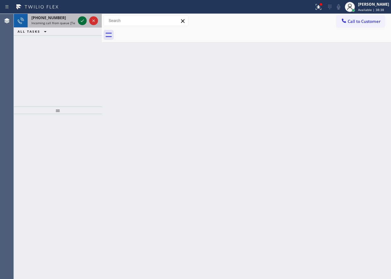
click at [81, 22] on icon at bounding box center [82, 21] width 8 height 8
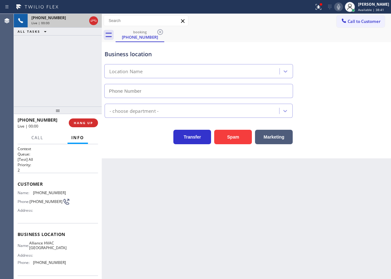
type input "[PHONE_NUMBER]"
click at [241, 137] on button "Spam" at bounding box center [233, 137] width 38 height 14
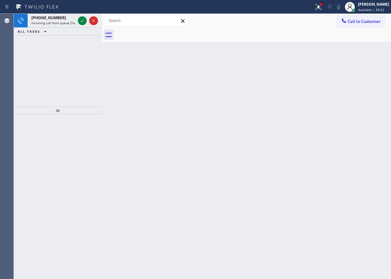
click at [327, 146] on div "Back to Dashboard Change Sender ID Customers Technicians Select a contact Outbo…" at bounding box center [246, 146] width 289 height 265
click at [84, 23] on icon at bounding box center [82, 21] width 8 height 8
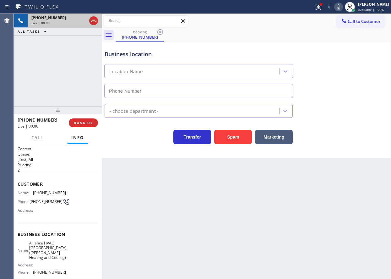
type input "[PHONE_NUMBER]"
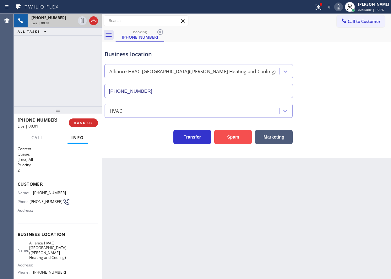
click at [231, 140] on button "Spam" at bounding box center [233, 137] width 38 height 14
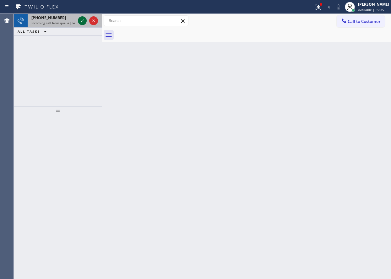
click at [80, 24] on icon at bounding box center [82, 21] width 8 height 8
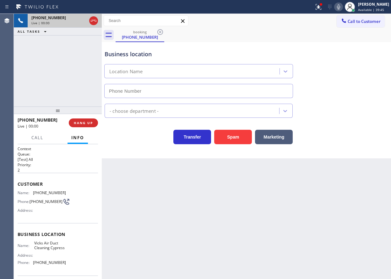
type input "[PHONE_NUMBER]"
click at [342, 10] on icon at bounding box center [339, 7] width 8 height 8
click at [242, 137] on button "Spam" at bounding box center [233, 137] width 38 height 14
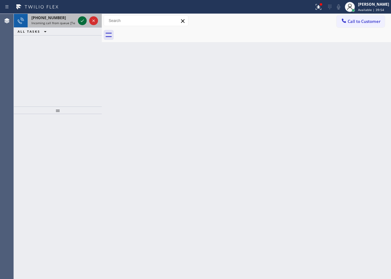
click at [82, 20] on icon at bounding box center [82, 21] width 8 height 8
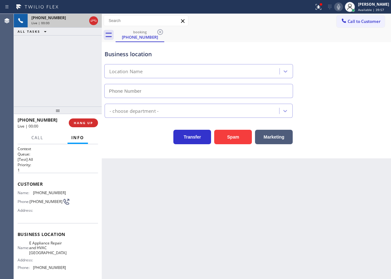
type input "[PHONE_NUMBER]"
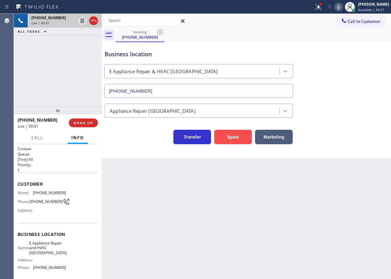
click at [235, 143] on button "Spam" at bounding box center [233, 137] width 38 height 14
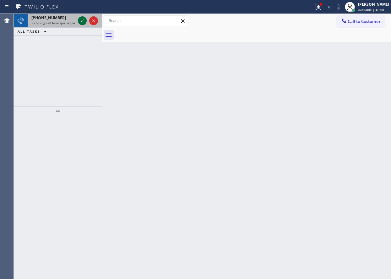
click at [80, 17] on button at bounding box center [82, 20] width 9 height 9
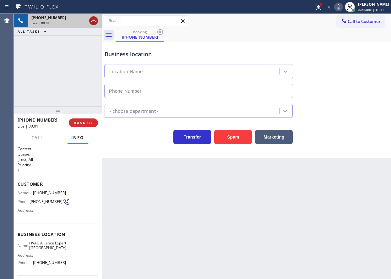
type input "[PHONE_NUMBER]"
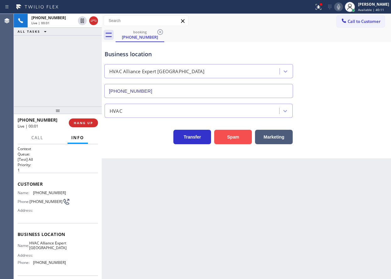
click at [235, 141] on button "Spam" at bounding box center [233, 137] width 38 height 14
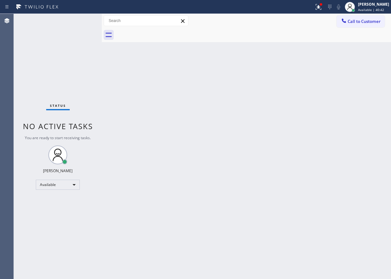
click at [250, 224] on div "Back to Dashboard Change Sender ID Customers Technicians Select a contact Outbo…" at bounding box center [246, 146] width 289 height 265
click at [321, 9] on icon at bounding box center [318, 7] width 6 height 6
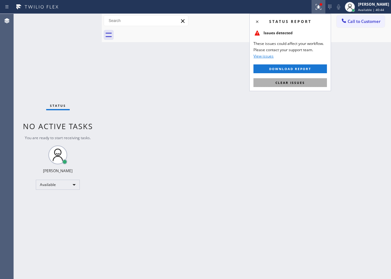
click at [309, 84] on button "Clear issues" at bounding box center [289, 82] width 73 height 9
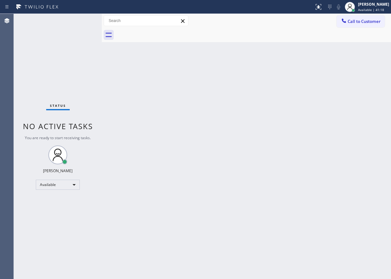
click at [326, 157] on div "Back to Dashboard Change Sender ID Customers Technicians Select a contact Outbo…" at bounding box center [246, 146] width 289 height 265
click at [324, 233] on div "Back to Dashboard Change Sender ID Customers Technicians Select a contact Outbo…" at bounding box center [246, 146] width 289 height 265
click at [344, 127] on div "Back to Dashboard Change Sender ID Customers Technicians Select a contact Outbo…" at bounding box center [246, 146] width 289 height 265
click at [100, 19] on div "Status No active tasks You are ready to start receiving tasks. [PERSON_NAME] Av…" at bounding box center [202, 146] width 377 height 265
click at [171, 142] on div "Back to Dashboard Change Sender ID Customers Technicians Select a contact Outbo…" at bounding box center [246, 146] width 289 height 265
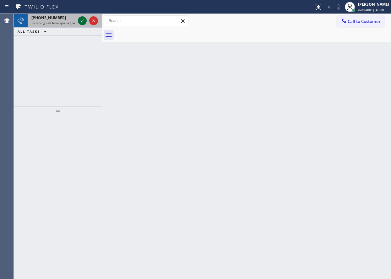
click at [80, 19] on icon at bounding box center [82, 21] width 8 height 8
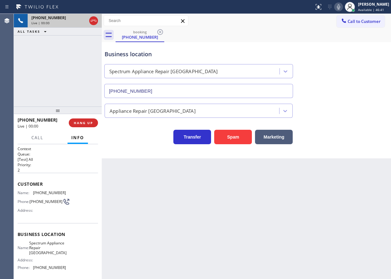
type input "[PHONE_NUMBER]"
click at [46, 249] on span "Spectrum Appliance Repair [GEOGRAPHIC_DATA]" at bounding box center [47, 247] width 37 height 14
click at [52, 249] on span "Spectrum Appliance Repair [GEOGRAPHIC_DATA]" at bounding box center [47, 247] width 37 height 14
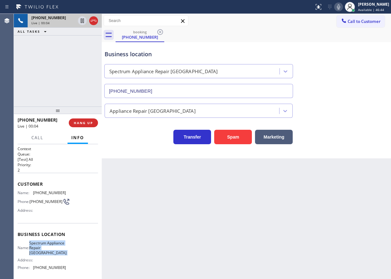
click at [52, 249] on span "Spectrum Appliance Repair [GEOGRAPHIC_DATA]" at bounding box center [47, 247] width 37 height 14
click at [340, 8] on icon at bounding box center [338, 6] width 3 height 5
click at [172, 91] on input "[PHONE_NUMBER]" at bounding box center [198, 91] width 189 height 14
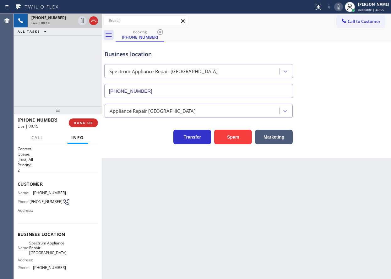
click at [172, 91] on input "[PHONE_NUMBER]" at bounding box center [198, 91] width 189 height 14
click at [54, 191] on span "[PHONE_NUMBER]" at bounding box center [49, 192] width 33 height 5
copy span "[PHONE_NUMBER]"
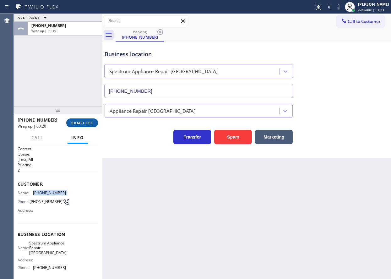
click at [81, 122] on span "COMPLETE" at bounding box center [82, 123] width 22 height 4
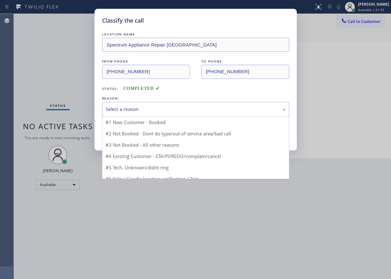
click at [183, 106] on div "Select a reason" at bounding box center [195, 108] width 180 height 7
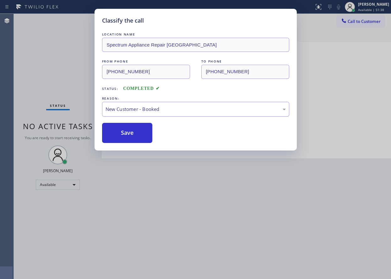
click at [143, 105] on div "New Customer - Booked" at bounding box center [195, 108] width 180 height 7
click at [122, 133] on button "Save" at bounding box center [127, 133] width 51 height 20
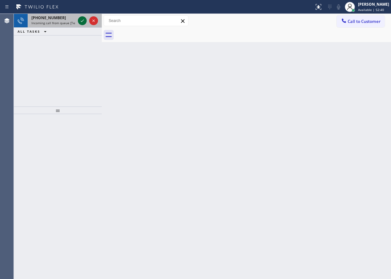
click at [82, 17] on button at bounding box center [82, 20] width 9 height 9
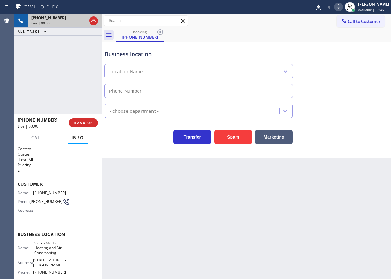
type input "[PHONE_NUMBER]"
click at [82, 124] on span "HANG UP" at bounding box center [83, 123] width 19 height 4
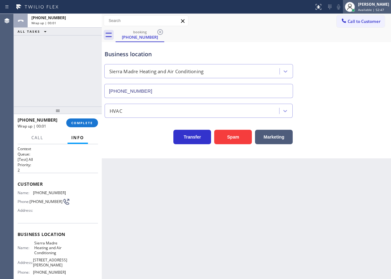
click at [378, 8] on span "Available | 52:47" at bounding box center [371, 10] width 26 height 4
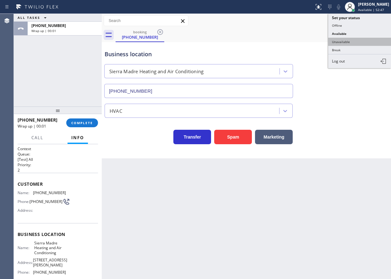
click at [344, 42] on button "Unavailable" at bounding box center [359, 42] width 63 height 8
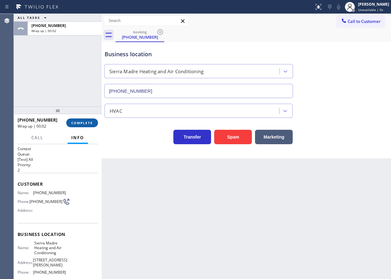
click at [79, 121] on span "COMPLETE" at bounding box center [82, 123] width 22 height 4
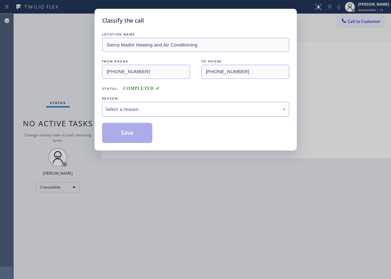
click at [164, 108] on div "Select a reason" at bounding box center [195, 108] width 180 height 7
click at [130, 128] on button "Save" at bounding box center [127, 133] width 51 height 20
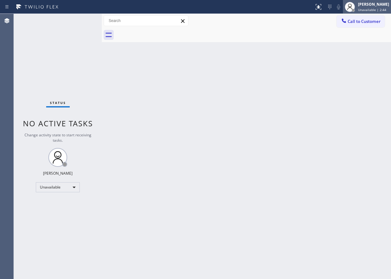
click at [378, 8] on span "Unavailable | 2:44" at bounding box center [372, 10] width 28 height 4
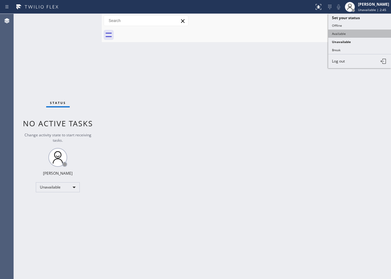
click at [363, 35] on button "Available" at bounding box center [359, 34] width 63 height 8
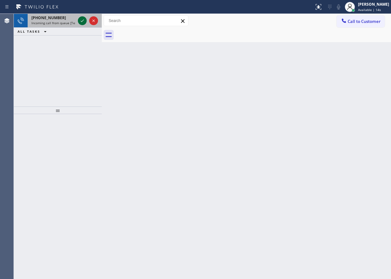
click at [80, 21] on icon at bounding box center [82, 21] width 8 height 8
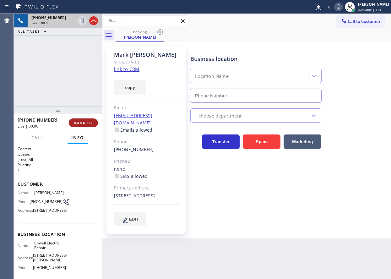
click at [80, 123] on span "HANG UP" at bounding box center [83, 123] width 19 height 4
type input "[PHONE_NUMBER]"
click at [82, 123] on span "HANG UP" at bounding box center [83, 123] width 19 height 4
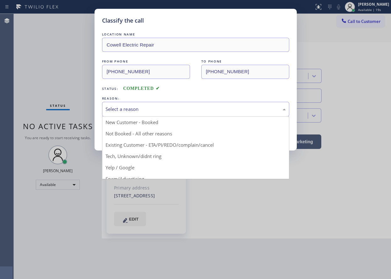
drag, startPoint x: 168, startPoint y: 107, endPoint x: 168, endPoint y: 112, distance: 4.4
click at [168, 108] on div "Select a reason" at bounding box center [195, 108] width 180 height 7
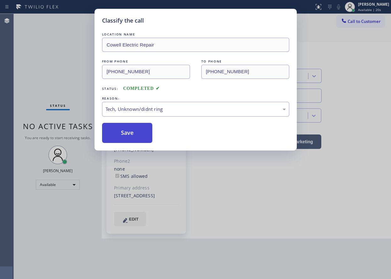
click at [132, 138] on button "Save" at bounding box center [127, 133] width 51 height 20
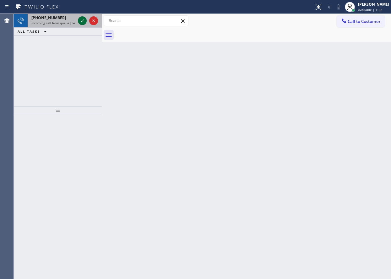
click at [83, 20] on icon at bounding box center [82, 21] width 8 height 8
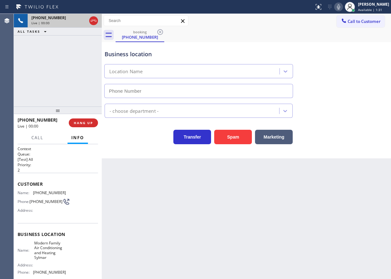
type input "[PHONE_NUMBER]"
click at [237, 137] on button "Spam" at bounding box center [233, 137] width 38 height 14
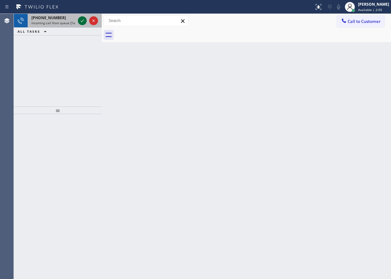
click at [79, 20] on icon at bounding box center [82, 21] width 8 height 8
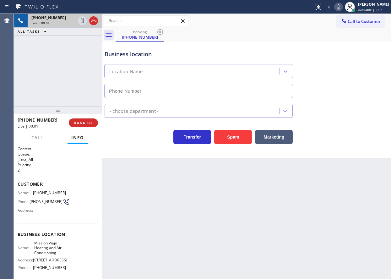
type input "[PHONE_NUMBER]"
click at [218, 133] on button "Spam" at bounding box center [233, 137] width 38 height 14
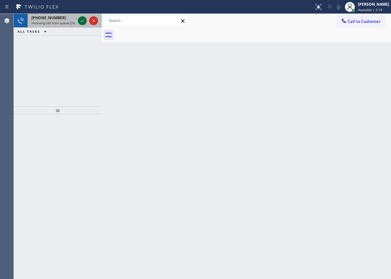
click at [82, 18] on icon at bounding box center [82, 21] width 8 height 8
click at [83, 19] on icon at bounding box center [82, 21] width 8 height 8
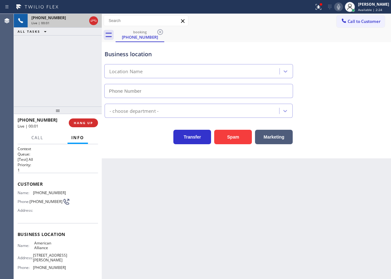
type input "[PHONE_NUMBER]"
click at [90, 124] on span "HANG UP" at bounding box center [83, 123] width 19 height 4
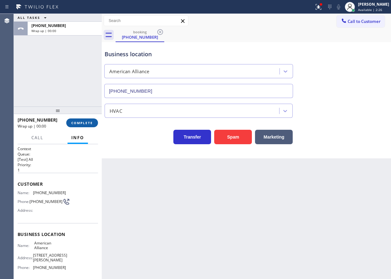
click at [89, 124] on span "COMPLETE" at bounding box center [82, 123] width 22 height 4
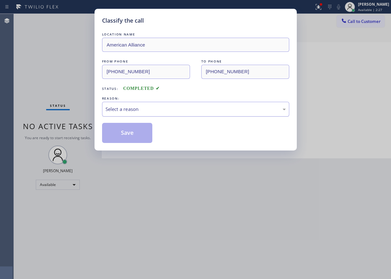
click at [161, 110] on div "Select a reason" at bounding box center [195, 108] width 180 height 7
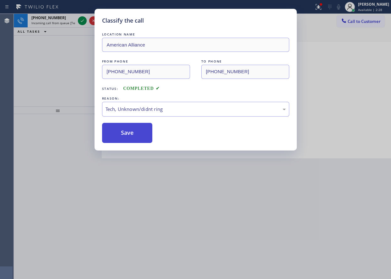
click at [143, 133] on button "Save" at bounding box center [127, 133] width 51 height 20
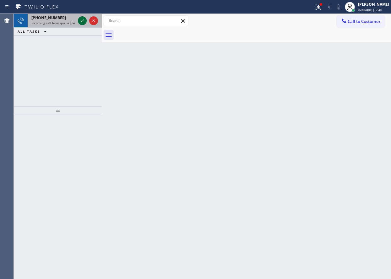
click at [81, 21] on icon at bounding box center [82, 21] width 8 height 8
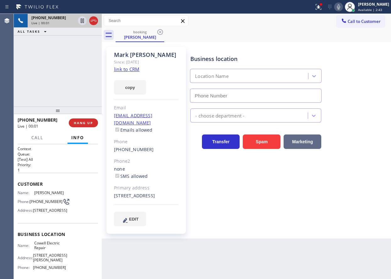
type input "[PHONE_NUMBER]"
click at [136, 71] on link "link to CRM" at bounding box center [126, 69] width 25 height 6
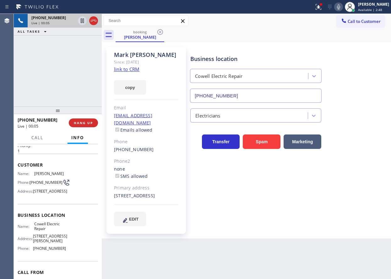
scroll to position [63, 0]
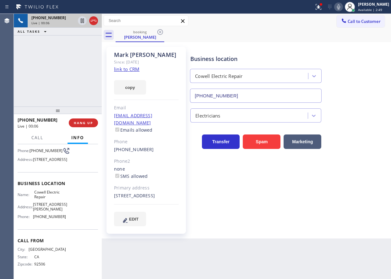
click at [48, 198] on span "Cowell Electric Repair" at bounding box center [49, 195] width 31 height 10
copy span "Cowell Electric Repair"
click at [268, 94] on input "[PHONE_NUMBER]" at bounding box center [256, 96] width 132 height 14
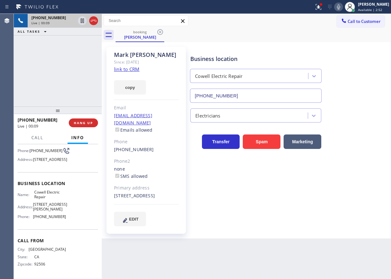
click at [268, 94] on input "[PHONE_NUMBER]" at bounding box center [256, 96] width 132 height 14
click at [343, 9] on div at bounding box center [338, 7] width 9 height 8
drag, startPoint x: 359, startPoint y: 186, endPoint x: 351, endPoint y: 168, distance: 19.1
click at [359, 186] on div "Business location Cowell Electric Repair [PHONE_NUMBER] Electricians Transfer S…" at bounding box center [289, 136] width 200 height 176
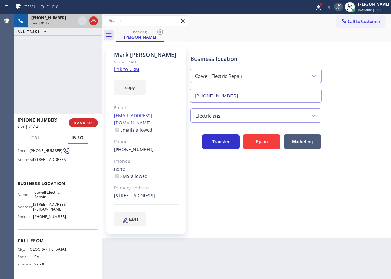
click at [340, 6] on icon at bounding box center [338, 6] width 3 height 5
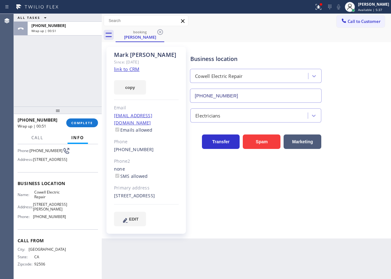
click at [348, 123] on div "Transfer Spam Marketing" at bounding box center [289, 135] width 200 height 26
click at [88, 119] on button "COMPLETE" at bounding box center [82, 122] width 32 height 9
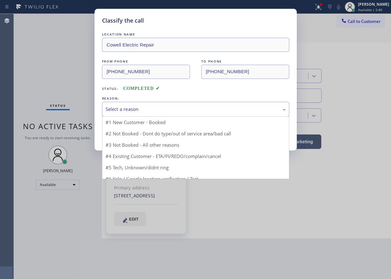
click at [155, 111] on div "Select a reason" at bounding box center [195, 108] width 180 height 7
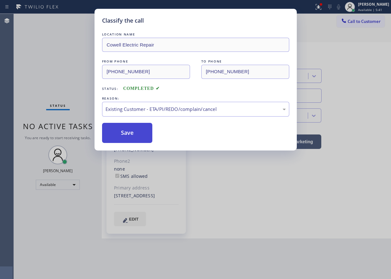
click at [136, 139] on button "Save" at bounding box center [127, 133] width 51 height 20
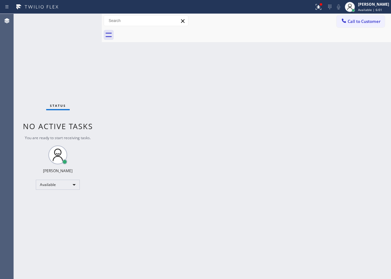
click at [361, 139] on div "Back to Dashboard Change Sender ID Customers Technicians Select a contact Outbo…" at bounding box center [246, 146] width 289 height 265
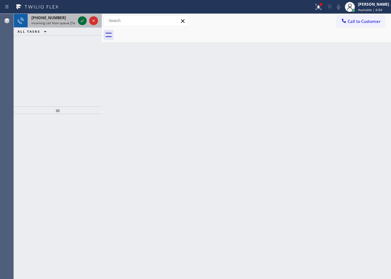
click at [81, 19] on icon at bounding box center [82, 21] width 8 height 8
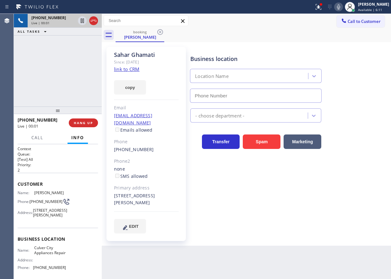
type input "[PHONE_NUMBER]"
click at [136, 69] on link "link to CRM" at bounding box center [126, 69] width 25 height 6
click at [40, 269] on div "Name: Culver City Appliances Repair Address: Phone: [PHONE_NUMBER]" at bounding box center [42, 258] width 48 height 27
click at [42, 255] on span "Culver City Appliances Repair" at bounding box center [49, 250] width 31 height 10
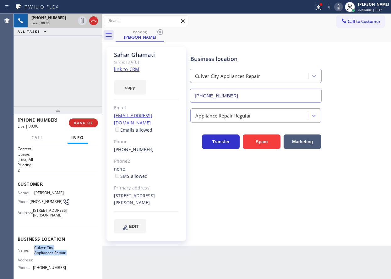
click at [42, 255] on span "Culver City Appliances Repair" at bounding box center [49, 250] width 31 height 10
copy span "Culver City Appliances Repair"
click at [245, 95] on input "[PHONE_NUMBER]" at bounding box center [256, 96] width 132 height 14
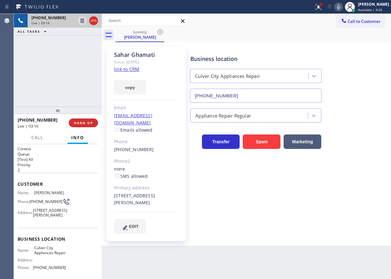
click at [128, 54] on div "[PERSON_NAME]" at bounding box center [146, 54] width 65 height 7
copy div "[PERSON_NAME]"
click at [41, 204] on span "[PHONE_NUMBER]" at bounding box center [46, 201] width 33 height 5
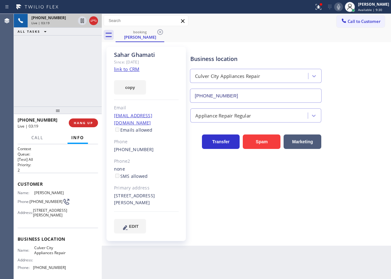
click at [41, 204] on span "[PHONE_NUMBER]" at bounding box center [46, 201] width 33 height 5
click at [41, 199] on span "[PHONE_NUMBER]" at bounding box center [46, 201] width 33 height 5
copy div "[PHONE_NUMBER]"
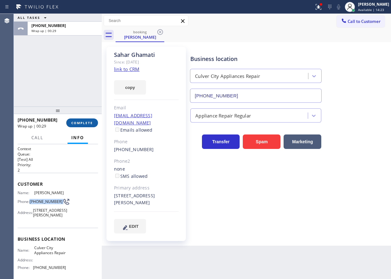
click at [80, 123] on span "COMPLETE" at bounding box center [82, 123] width 22 height 4
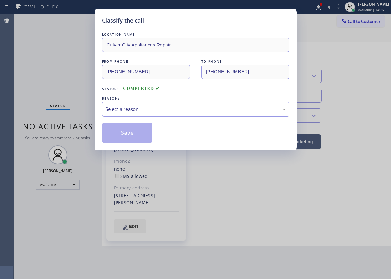
click at [158, 111] on div "Select a reason" at bounding box center [195, 108] width 180 height 7
click at [132, 134] on button "Save" at bounding box center [127, 133] width 51 height 20
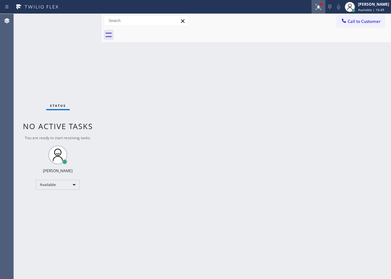
click at [320, 8] on div at bounding box center [318, 7] width 14 height 8
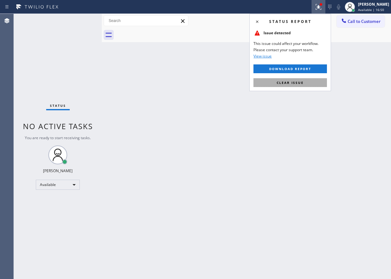
click at [315, 79] on button "Clear issue" at bounding box center [289, 82] width 73 height 9
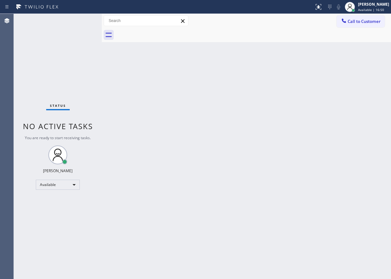
click at [279, 229] on div "Back to Dashboard Change Sender ID Customers Technicians Select a contact Outbo…" at bounding box center [246, 146] width 289 height 265
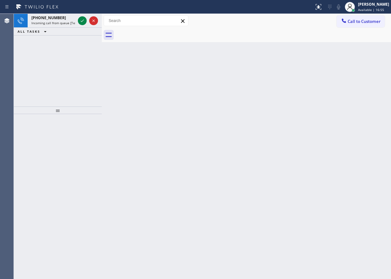
click at [361, 99] on div "Back to Dashboard Change Sender ID Customers Technicians Select a contact Outbo…" at bounding box center [246, 146] width 289 height 265
click at [81, 18] on icon at bounding box center [82, 21] width 8 height 8
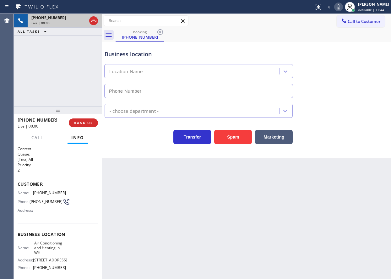
type input "[PHONE_NUMBER]"
click at [230, 137] on button "Spam" at bounding box center [233, 137] width 38 height 14
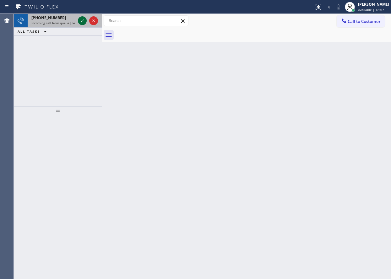
click at [81, 24] on icon at bounding box center [82, 21] width 8 height 8
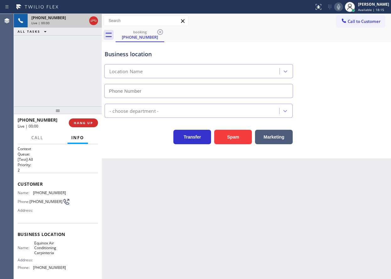
type input "[PHONE_NUMBER]"
click at [231, 130] on button "Spam" at bounding box center [233, 137] width 38 height 14
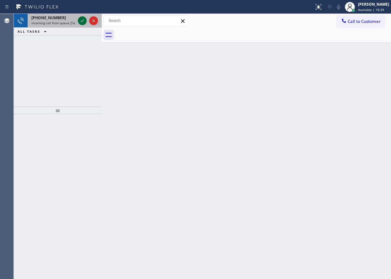
click at [80, 19] on icon at bounding box center [82, 21] width 8 height 8
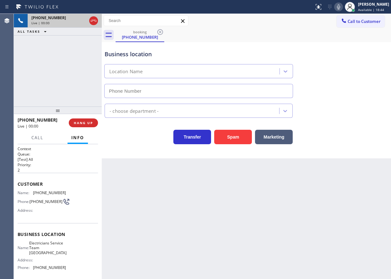
type input "[PHONE_NUMBER]"
click at [225, 139] on button "Spam" at bounding box center [233, 137] width 38 height 14
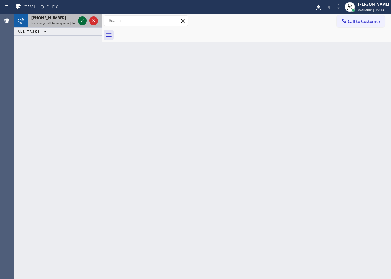
click at [80, 20] on icon at bounding box center [82, 21] width 8 height 8
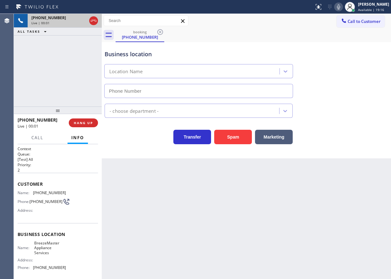
type input "[PHONE_NUMBER]"
click at [47, 249] on span "BreezeMaster Appliance Services" at bounding box center [49, 247] width 31 height 14
copy span "BreezeMaster Appliance Services"
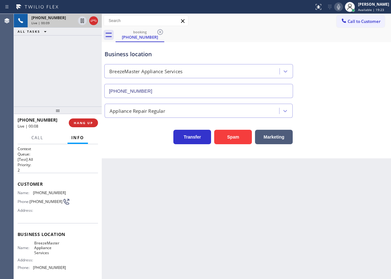
click at [181, 93] on input "[PHONE_NUMBER]" at bounding box center [198, 91] width 189 height 14
click at [228, 133] on button "Spam" at bounding box center [233, 137] width 38 height 14
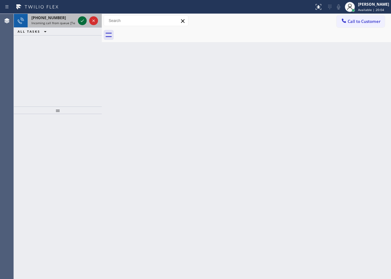
click at [80, 20] on icon at bounding box center [82, 21] width 8 height 8
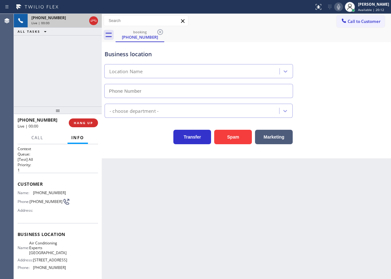
type input "[PHONE_NUMBER]"
click at [41, 254] on span "Air Conditioning Experts [GEOGRAPHIC_DATA]" at bounding box center [47, 247] width 37 height 14
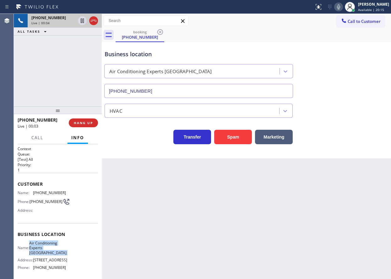
click at [41, 254] on span "Air Conditioning Experts [GEOGRAPHIC_DATA]" at bounding box center [47, 247] width 37 height 14
copy span "Air Conditioning Experts [GEOGRAPHIC_DATA]"
click at [192, 88] on input "[PHONE_NUMBER]" at bounding box center [198, 91] width 189 height 14
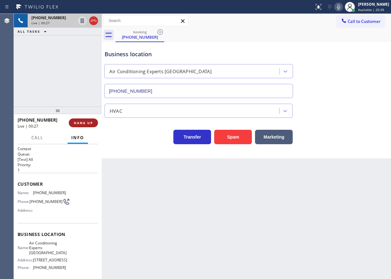
click at [90, 122] on span "HANG UP" at bounding box center [83, 123] width 19 height 4
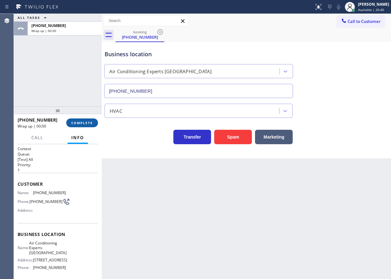
click at [90, 122] on span "COMPLETE" at bounding box center [82, 123] width 22 height 4
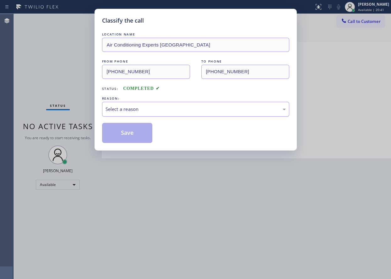
click at [156, 113] on div "Select a reason" at bounding box center [195, 109] width 187 height 15
click at [138, 135] on button "Save" at bounding box center [127, 133] width 51 height 20
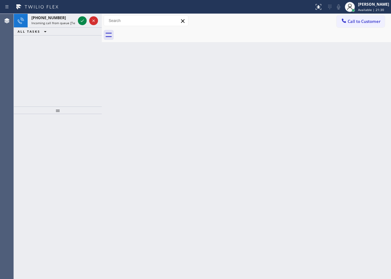
drag, startPoint x: 340, startPoint y: 76, endPoint x: 336, endPoint y: 76, distance: 3.8
click at [340, 76] on div "Back to Dashboard Change Sender ID Customers Technicians Select a contact Outbo…" at bounding box center [246, 146] width 289 height 265
click at [84, 20] on icon at bounding box center [82, 21] width 8 height 8
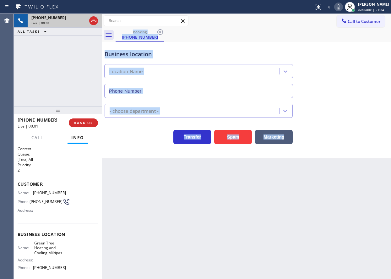
type input "[PHONE_NUMBER]"
click at [246, 192] on div "Back to Dashboard Change Sender ID Customers Technicians Select a contact Outbo…" at bounding box center [246, 146] width 289 height 265
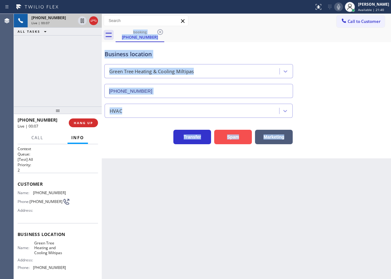
click at [240, 140] on button "Spam" at bounding box center [233, 137] width 38 height 14
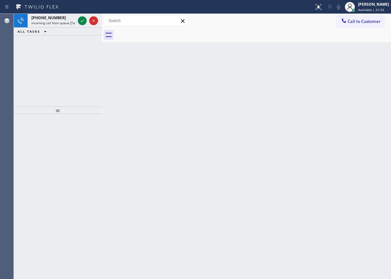
click at [350, 116] on div "Back to Dashboard Change Sender ID Customers Technicians Select a contact Outbo…" at bounding box center [246, 146] width 289 height 265
click at [81, 20] on icon at bounding box center [82, 21] width 8 height 8
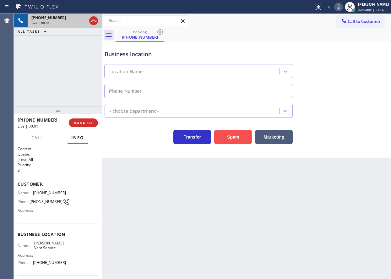
type input "[PHONE_NUMBER]"
click at [231, 140] on button "Spam" at bounding box center [233, 137] width 38 height 14
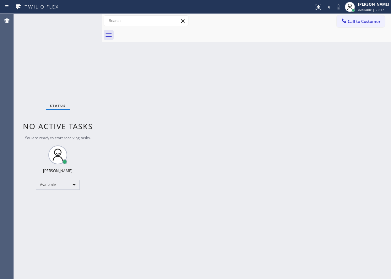
click at [82, 19] on div "Status No active tasks You are ready to start receiving tasks. [PERSON_NAME] Av…" at bounding box center [58, 146] width 88 height 265
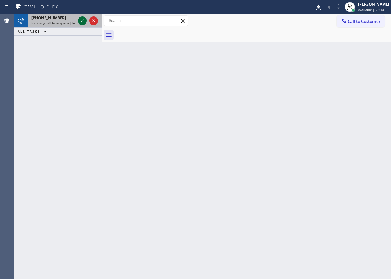
click at [83, 22] on icon at bounding box center [82, 21] width 8 height 8
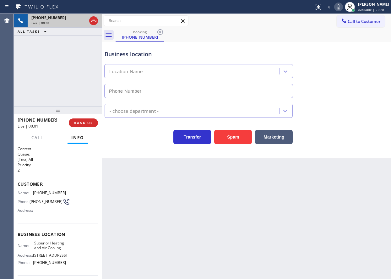
type input "[PHONE_NUMBER]"
click at [245, 137] on button "Spam" at bounding box center [233, 137] width 38 height 14
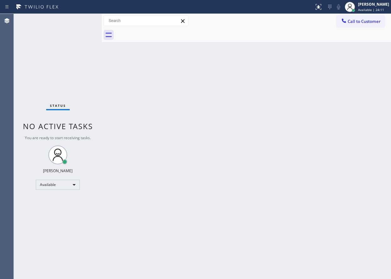
click at [325, 158] on div "Back to Dashboard Change Sender ID Customers Technicians Select a contact Outbo…" at bounding box center [246, 146] width 289 height 265
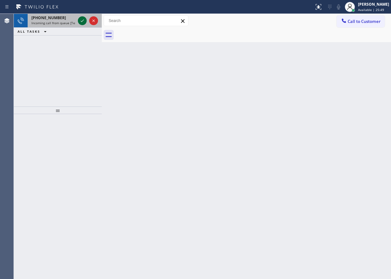
click at [84, 23] on icon at bounding box center [82, 21] width 8 height 8
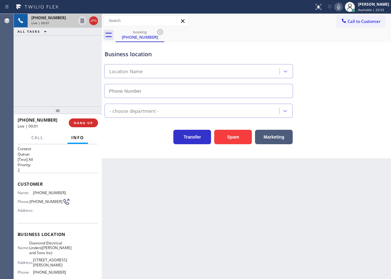
type input "[PHONE_NUMBER]"
click at [236, 140] on button "Spam" at bounding box center [233, 137] width 38 height 14
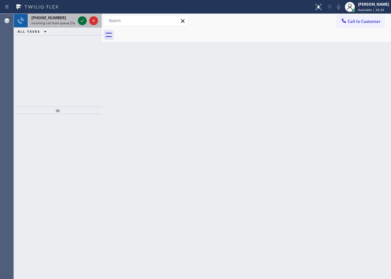
click at [79, 20] on icon at bounding box center [82, 21] width 8 height 8
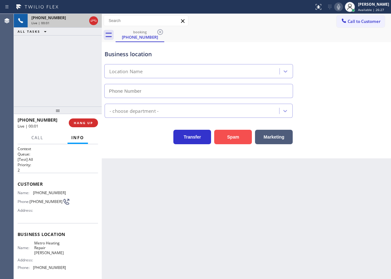
type input "[PHONE_NUMBER]"
click at [231, 136] on button "Spam" at bounding box center [233, 137] width 38 height 14
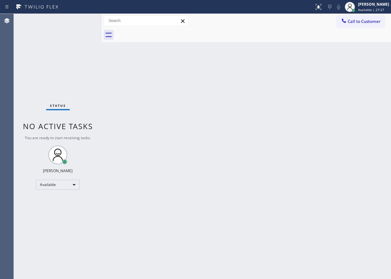
click at [142, 178] on div "Back to Dashboard Change Sender ID Customers Technicians Select a contact Outbo…" at bounding box center [246, 146] width 289 height 265
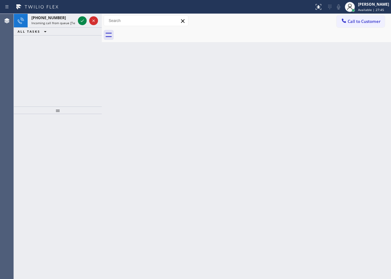
click at [335, 159] on div "Back to Dashboard Change Sender ID Customers Technicians Select a contact Outbo…" at bounding box center [246, 146] width 289 height 265
click at [82, 22] on icon at bounding box center [82, 21] width 8 height 8
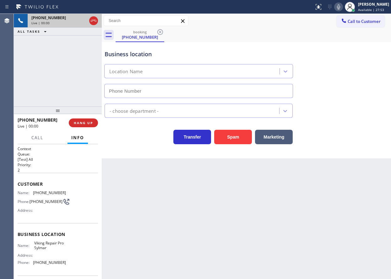
type input "[PHONE_NUMBER]"
click at [221, 137] on button "Spam" at bounding box center [233, 137] width 38 height 14
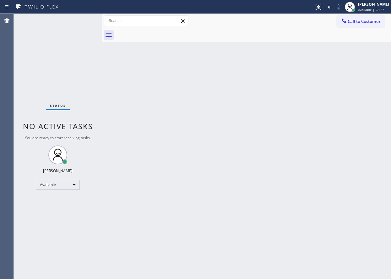
click at [341, 138] on div "Back to Dashboard Change Sender ID Customers Technicians Select a contact Outbo…" at bounding box center [246, 146] width 289 height 265
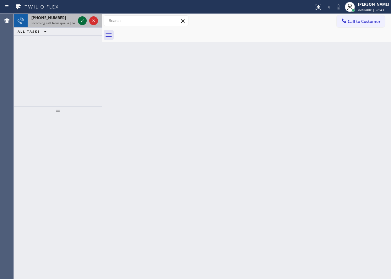
click at [82, 21] on icon at bounding box center [82, 21] width 8 height 8
click at [81, 19] on icon at bounding box center [82, 21] width 8 height 8
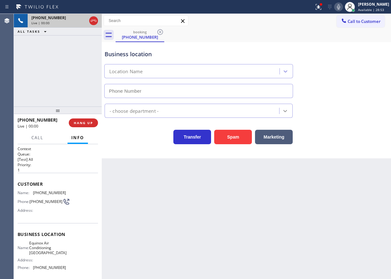
type input "[PHONE_NUMBER]"
click at [245, 141] on button "Spam" at bounding box center [233, 137] width 38 height 14
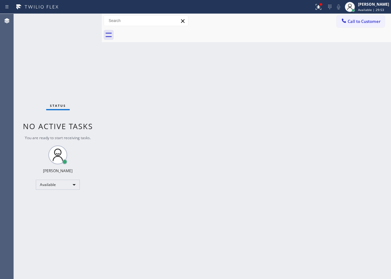
click at [84, 19] on div "Status No active tasks You are ready to start receiving tasks. [PERSON_NAME] Av…" at bounding box center [58, 146] width 88 height 265
click at [81, 21] on div "Status No active tasks You are ready to start receiving tasks. [PERSON_NAME] Av…" at bounding box center [58, 146] width 88 height 265
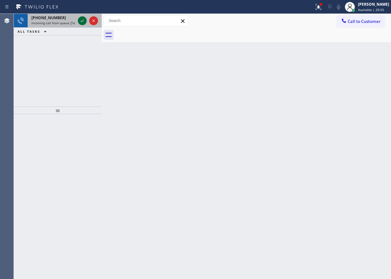
click at [81, 21] on icon at bounding box center [82, 20] width 3 height 3
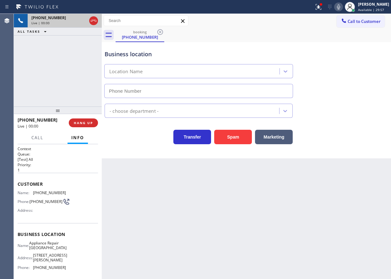
type input "[PHONE_NUMBER]"
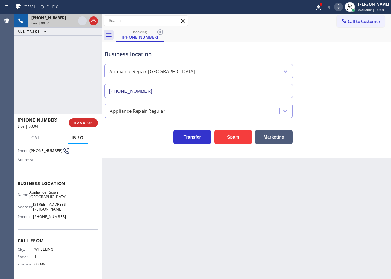
scroll to position [53, 0]
click at [42, 191] on span "Appliance Repair [GEOGRAPHIC_DATA]" at bounding box center [47, 195] width 37 height 10
click at [177, 91] on input "[PHONE_NUMBER]" at bounding box center [198, 91] width 189 height 14
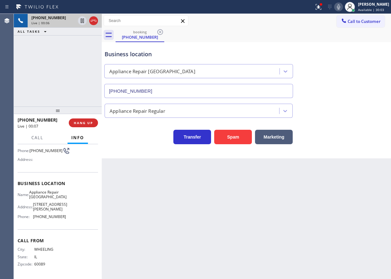
click at [177, 91] on input "[PHONE_NUMBER]" at bounding box center [198, 91] width 189 height 14
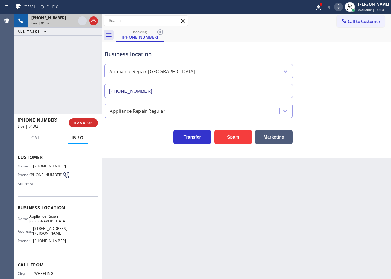
scroll to position [0, 0]
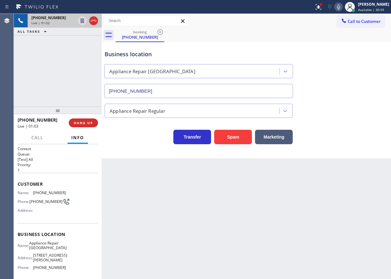
click at [36, 200] on span "[PHONE_NUMBER]" at bounding box center [46, 201] width 33 height 5
click at [83, 22] on icon at bounding box center [82, 21] width 8 height 8
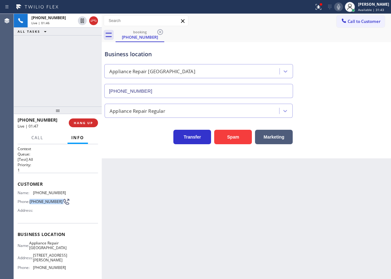
drag, startPoint x: 347, startPoint y: 9, endPoint x: 384, endPoint y: 111, distance: 108.3
click at [342, 10] on icon at bounding box center [339, 7] width 8 height 8
drag, startPoint x: 327, startPoint y: 9, endPoint x: 326, endPoint y: 29, distance: 20.2
click at [322, 9] on icon at bounding box center [319, 7] width 8 height 8
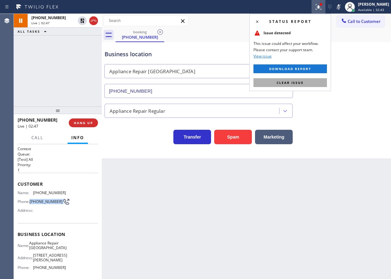
click at [302, 86] on button "Clear issue" at bounding box center [289, 82] width 73 height 9
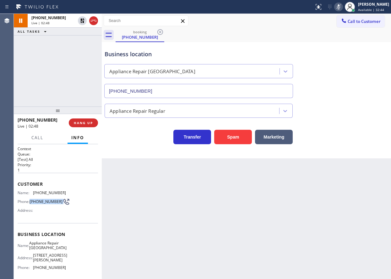
click at [341, 8] on rect at bounding box center [338, 6] width 4 height 4
click at [81, 22] on icon at bounding box center [82, 21] width 8 height 8
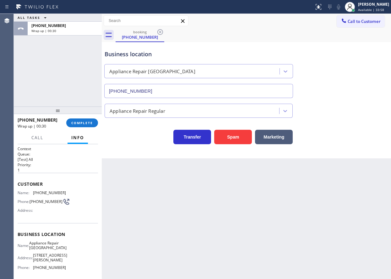
click at [88, 127] on div "[PHONE_NUMBER] Wrap up | 00:30 COMPLETE" at bounding box center [58, 123] width 80 height 16
click at [72, 124] on span "COMPLETE" at bounding box center [82, 123] width 22 height 4
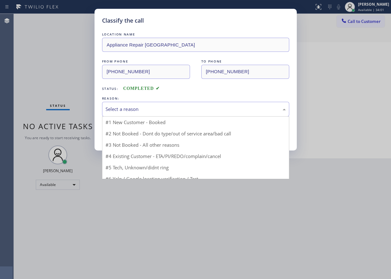
click at [146, 110] on div "Select a reason" at bounding box center [195, 108] width 180 height 7
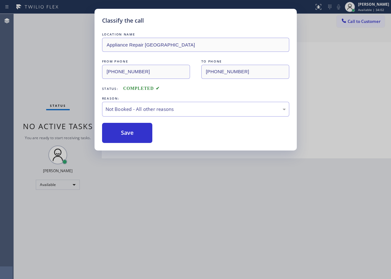
click at [129, 135] on button "Save" at bounding box center [127, 133] width 51 height 20
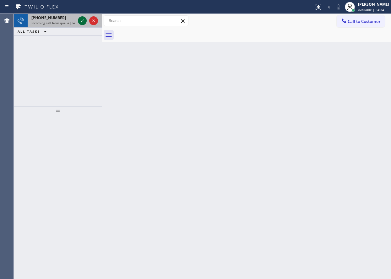
click at [81, 18] on icon at bounding box center [82, 21] width 8 height 8
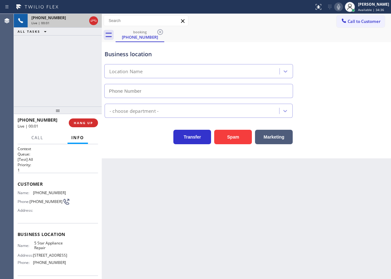
type input "[PHONE_NUMBER]"
click at [74, 124] on span "HANG UP" at bounding box center [83, 123] width 19 height 4
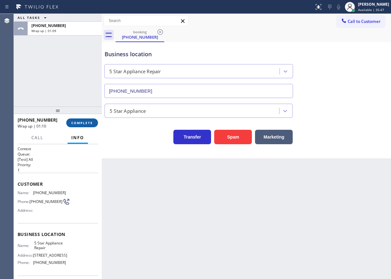
click at [91, 122] on span "COMPLETE" at bounding box center [82, 123] width 22 height 4
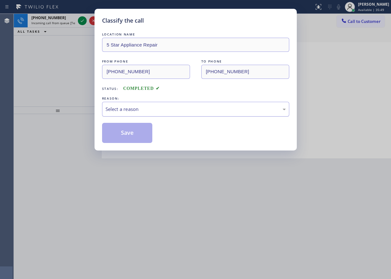
click at [162, 111] on div "Select a reason" at bounding box center [195, 108] width 180 height 7
click at [134, 139] on button "Save" at bounding box center [127, 133] width 51 height 20
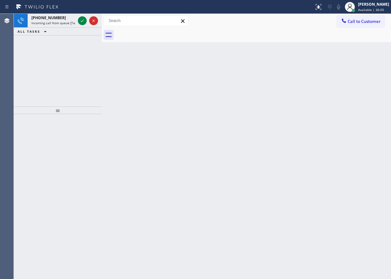
click at [82, 23] on icon at bounding box center [82, 21] width 8 height 8
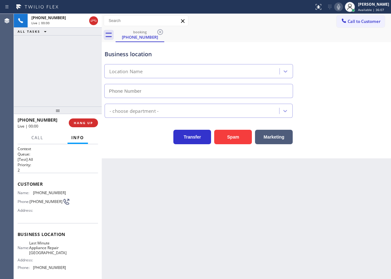
type input "[PHONE_NUMBER]"
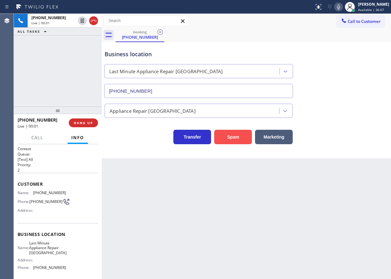
click at [238, 137] on button "Spam" at bounding box center [233, 137] width 38 height 14
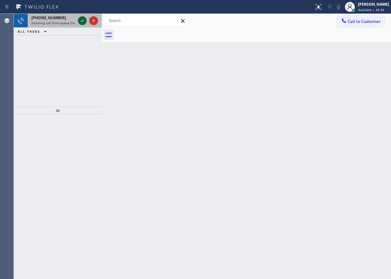
click at [82, 23] on icon at bounding box center [82, 21] width 8 height 8
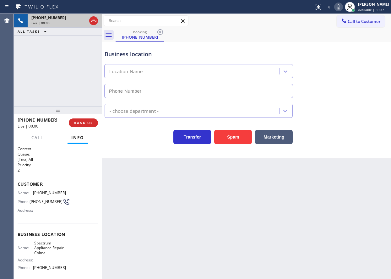
type input "[PHONE_NUMBER]"
click at [240, 139] on button "Spam" at bounding box center [233, 137] width 38 height 14
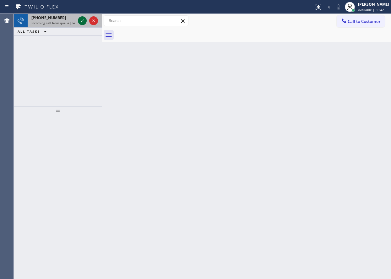
click at [81, 19] on icon at bounding box center [82, 21] width 8 height 8
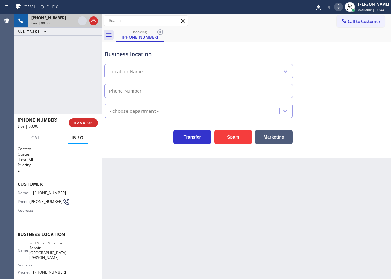
type input "[PHONE_NUMBER]"
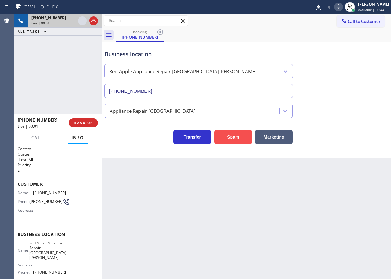
click at [228, 136] on button "Spam" at bounding box center [233, 137] width 38 height 14
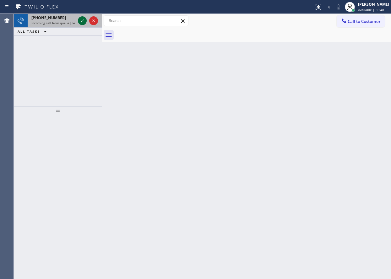
click at [84, 20] on icon at bounding box center [82, 21] width 8 height 8
click at [80, 22] on icon at bounding box center [82, 21] width 8 height 8
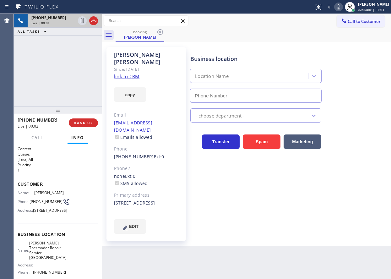
type input "[PHONE_NUMBER]"
click at [127, 73] on link "link to CRM" at bounding box center [126, 76] width 25 height 6
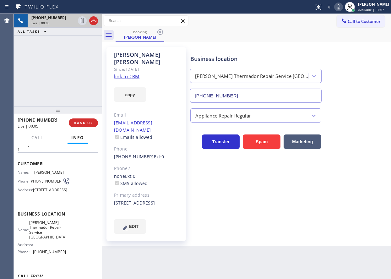
scroll to position [31, 0]
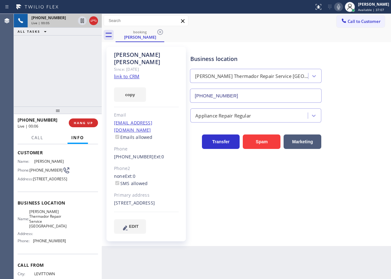
click at [41, 229] on span "[PERSON_NAME] Thermador Repair Service [GEOGRAPHIC_DATA]" at bounding box center [47, 218] width 37 height 19
click at [231, 91] on input "[PHONE_NUMBER]" at bounding box center [256, 96] width 132 height 14
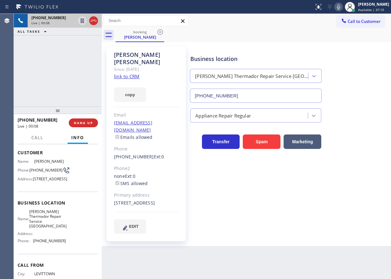
click at [231, 91] on input "[PHONE_NUMBER]" at bounding box center [256, 96] width 132 height 14
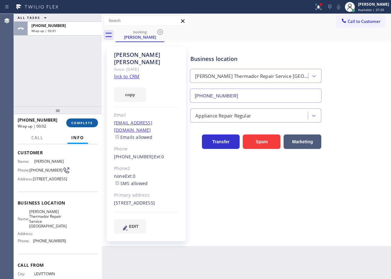
click at [82, 124] on span "COMPLETE" at bounding box center [82, 123] width 22 height 4
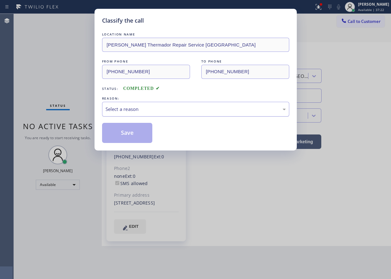
click at [217, 111] on div "Select a reason" at bounding box center [195, 108] width 180 height 7
click at [110, 125] on button "Save" at bounding box center [127, 133] width 51 height 20
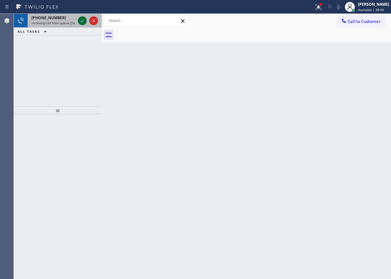
click at [82, 19] on icon at bounding box center [82, 21] width 8 height 8
click at [82, 20] on icon at bounding box center [82, 21] width 8 height 8
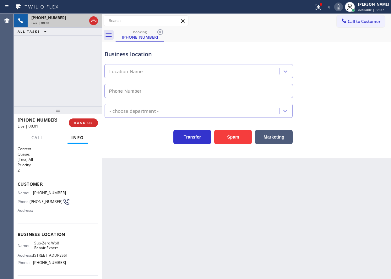
type input "[PHONE_NUMBER]"
click at [59, 249] on span "Sub-Zero Wolf Repair Expert" at bounding box center [49, 245] width 31 height 10
click at [163, 94] on input "[PHONE_NUMBER]" at bounding box center [198, 91] width 189 height 14
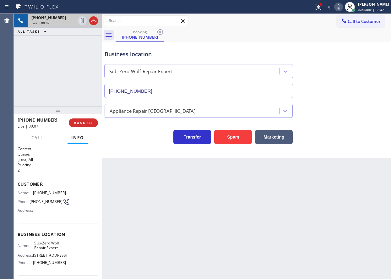
click at [163, 94] on input "[PHONE_NUMBER]" at bounding box center [198, 91] width 189 height 14
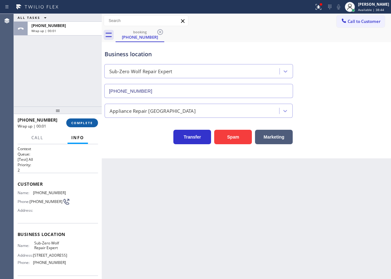
click at [83, 127] on button "COMPLETE" at bounding box center [82, 122] width 32 height 9
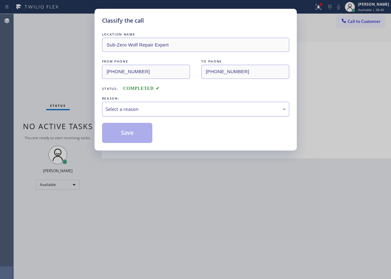
click at [170, 104] on div "Select a reason" at bounding box center [195, 109] width 187 height 15
click at [125, 127] on button "Save" at bounding box center [127, 133] width 51 height 20
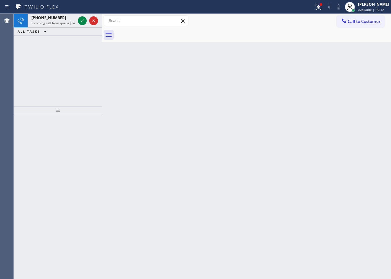
click at [327, 180] on div "Back to Dashboard Change Sender ID Customers Technicians Select a contact Outbo…" at bounding box center [246, 146] width 289 height 265
click at [80, 21] on icon at bounding box center [82, 21] width 8 height 8
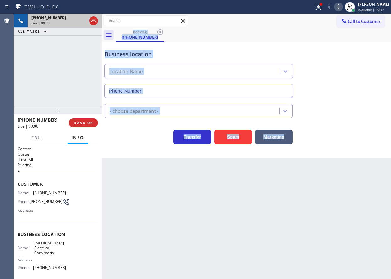
type input "[PHONE_NUMBER]"
click at [222, 170] on div "Back to Dashboard Change Sender ID Customers Technicians Select a contact Outbo…" at bounding box center [246, 146] width 289 height 265
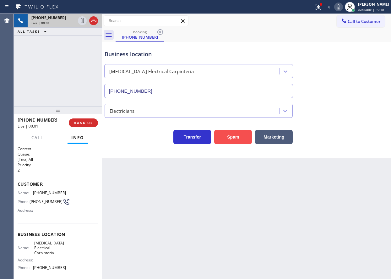
click at [226, 136] on button "Spam" at bounding box center [233, 137] width 38 height 14
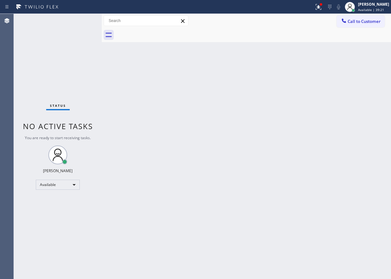
click at [352, 59] on div "Back to Dashboard Change Sender ID Customers Technicians Select a contact Outbo…" at bounding box center [246, 146] width 289 height 265
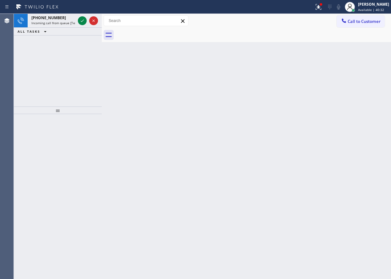
click at [333, 148] on div "Back to Dashboard Change Sender ID Customers Technicians Select a contact Outbo…" at bounding box center [246, 146] width 289 height 265
click at [352, 121] on div "Back to Dashboard Change Sender ID Customers Technicians Select a contact Outbo…" at bounding box center [246, 146] width 289 height 265
click at [81, 19] on icon at bounding box center [82, 21] width 8 height 8
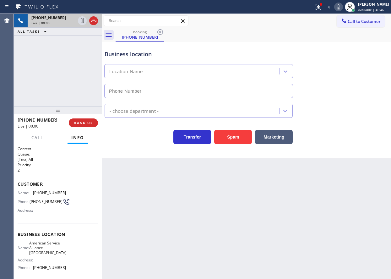
type input "[PHONE_NUMBER]"
click at [229, 132] on button "Spam" at bounding box center [233, 137] width 38 height 14
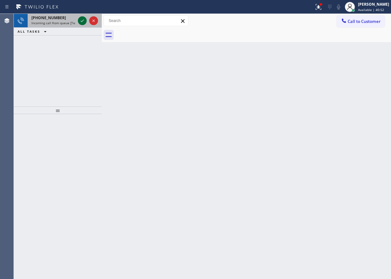
click at [83, 18] on icon at bounding box center [82, 21] width 8 height 8
click at [83, 21] on icon at bounding box center [82, 21] width 8 height 8
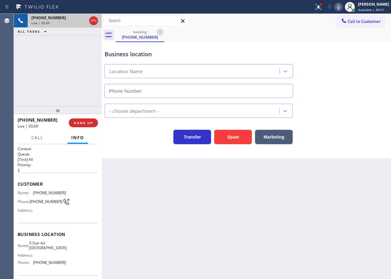
type input "[PHONE_NUMBER]"
click at [234, 138] on button "Spam" at bounding box center [233, 137] width 38 height 14
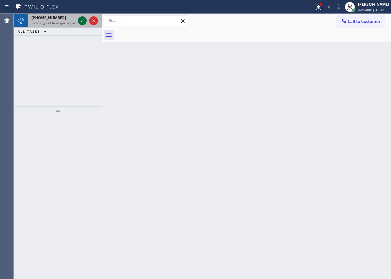
click at [83, 20] on icon at bounding box center [82, 21] width 8 height 8
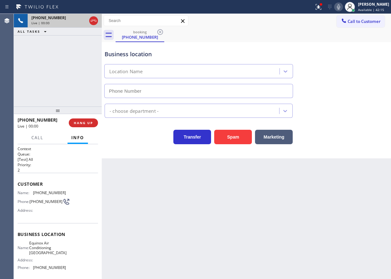
type input "[PHONE_NUMBER]"
click at [227, 140] on button "Spam" at bounding box center [233, 137] width 38 height 14
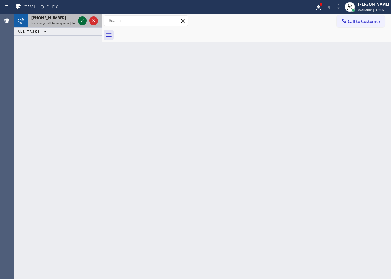
click at [81, 21] on icon at bounding box center [82, 21] width 8 height 8
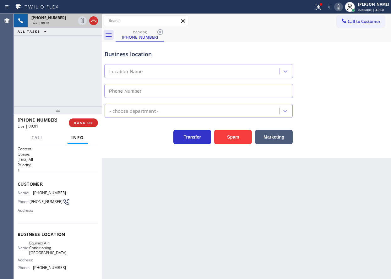
type input "[PHONE_NUMBER]"
click at [89, 121] on span "HANG UP" at bounding box center [83, 123] width 19 height 4
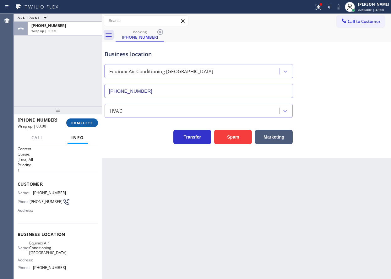
click at [89, 121] on span "COMPLETE" at bounding box center [82, 123] width 22 height 4
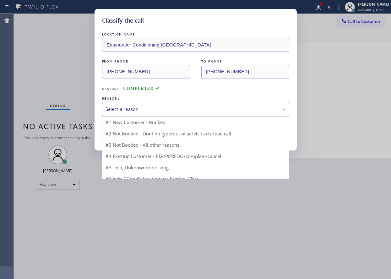
click at [132, 108] on div "Select a reason" at bounding box center [195, 108] width 180 height 7
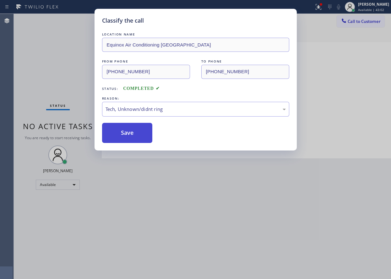
click at [130, 135] on button "Save" at bounding box center [127, 133] width 51 height 20
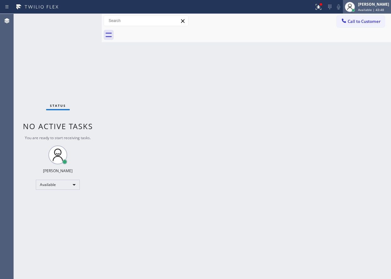
click at [363, 8] on span "Available | 43:48" at bounding box center [371, 10] width 26 height 4
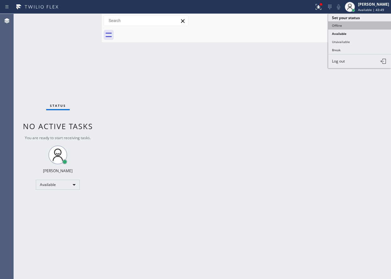
click at [361, 23] on button "Offline" at bounding box center [359, 25] width 63 height 8
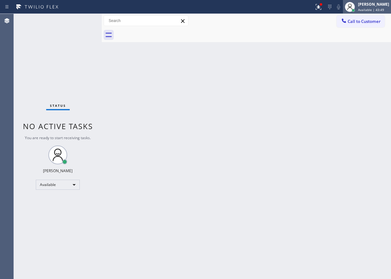
click at [367, 11] on span "Available | 43:49" at bounding box center [371, 10] width 26 height 4
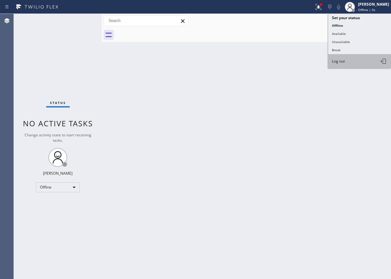
click at [343, 60] on span "Log out" at bounding box center [338, 60] width 13 height 5
